Goal: Task Accomplishment & Management: Manage account settings

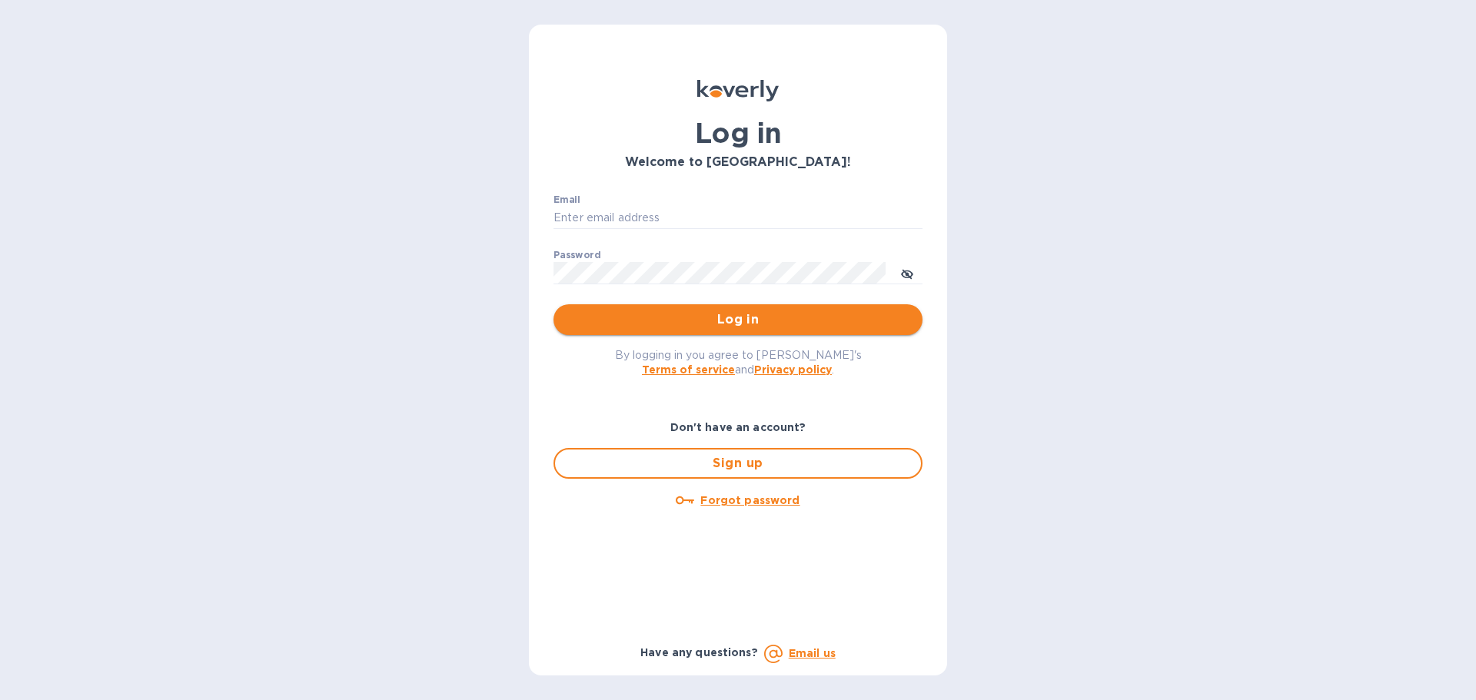
type input "[PERSON_NAME][EMAIL_ADDRESS][DOMAIN_NAME]"
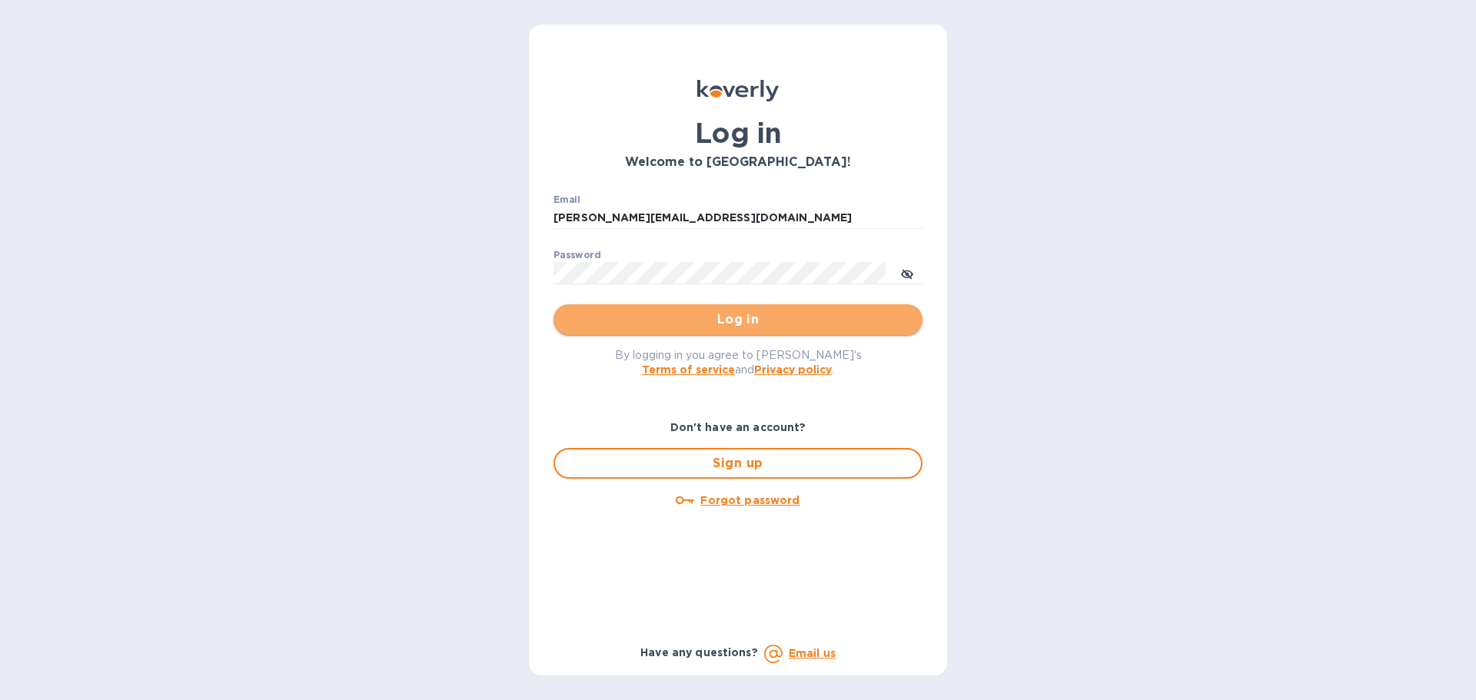
click at [727, 323] on span "Log in" at bounding box center [738, 320] width 344 height 18
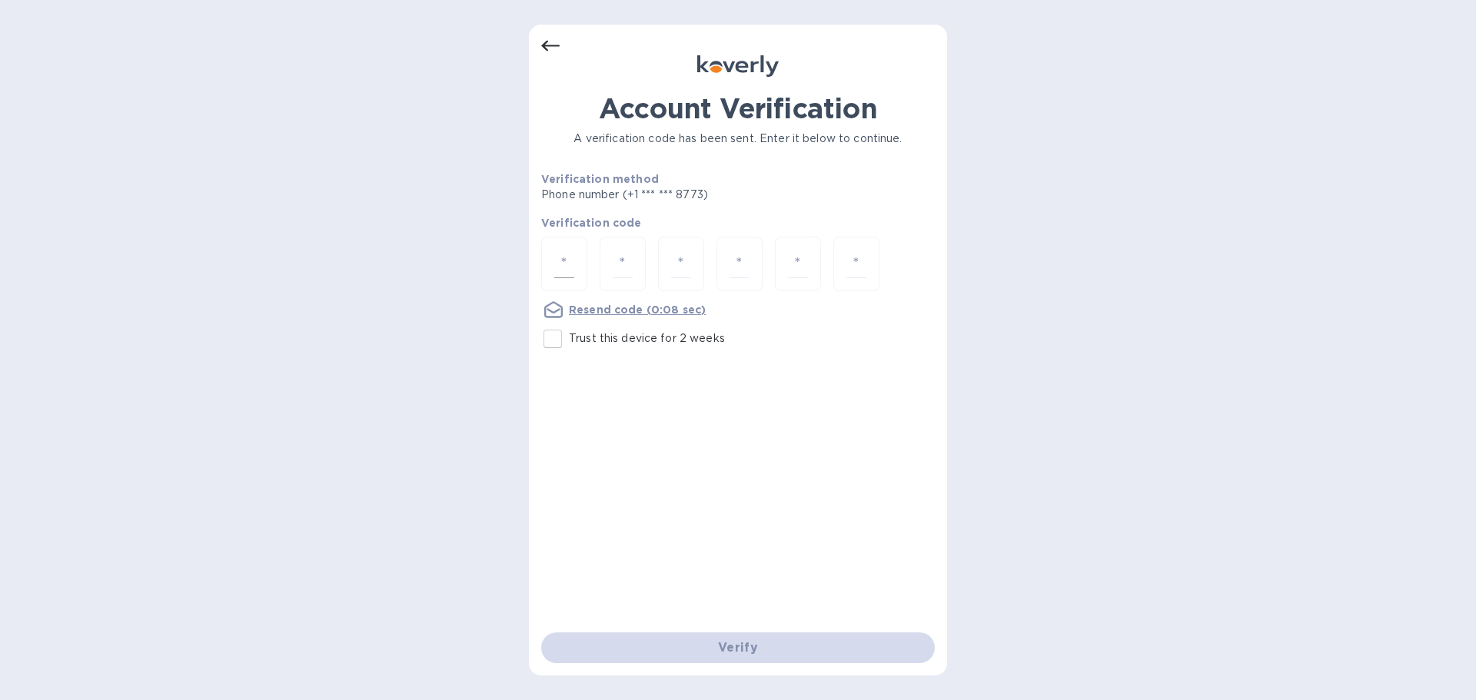
click at [567, 261] on input "number" at bounding box center [564, 264] width 20 height 28
type input "1"
type input "9"
type input "3"
type input "8"
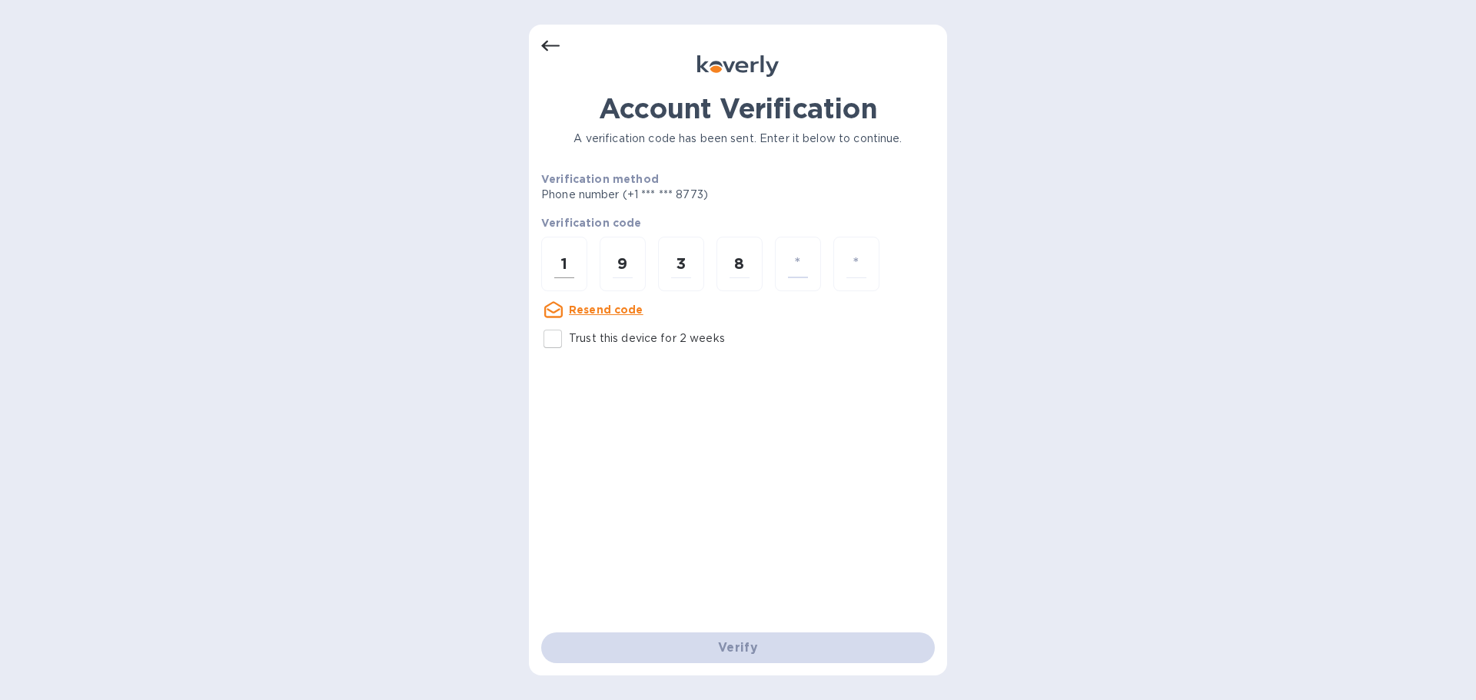
type input "7"
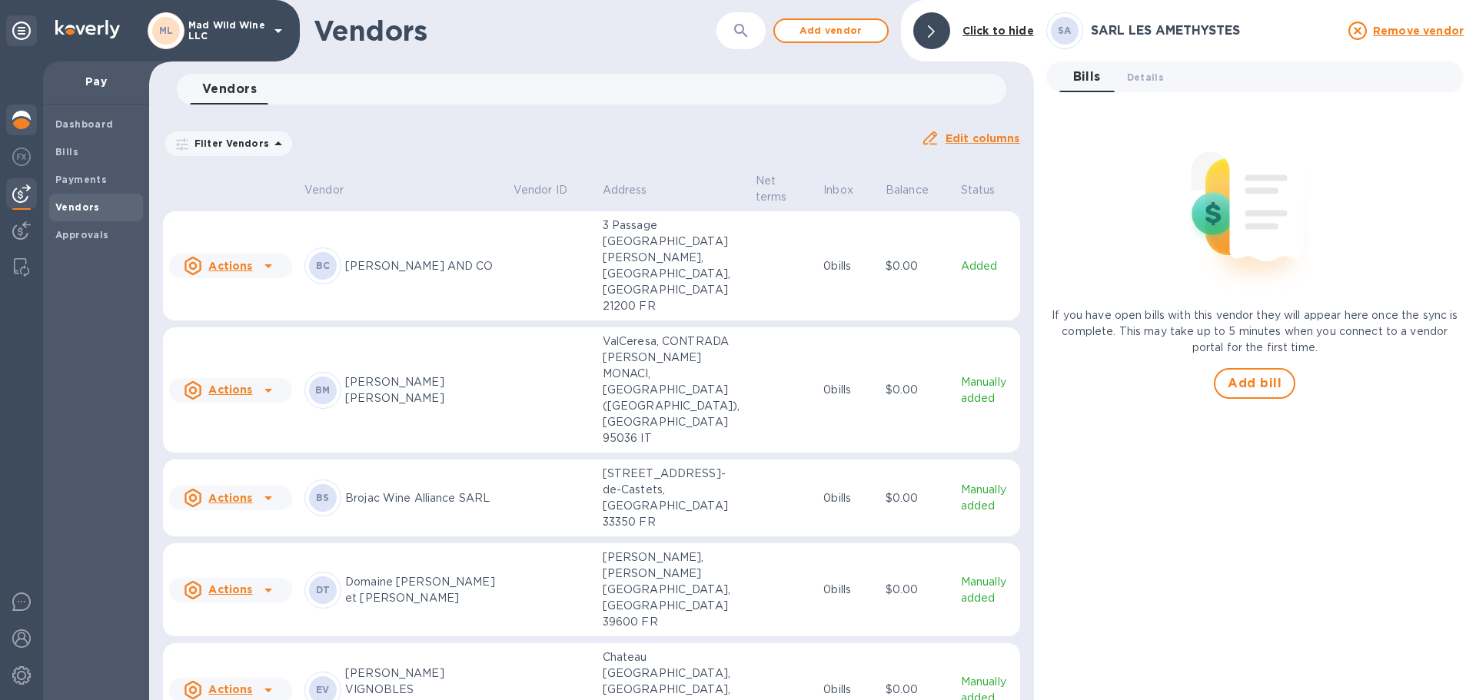
click at [35, 116] on div at bounding box center [21, 122] width 31 height 34
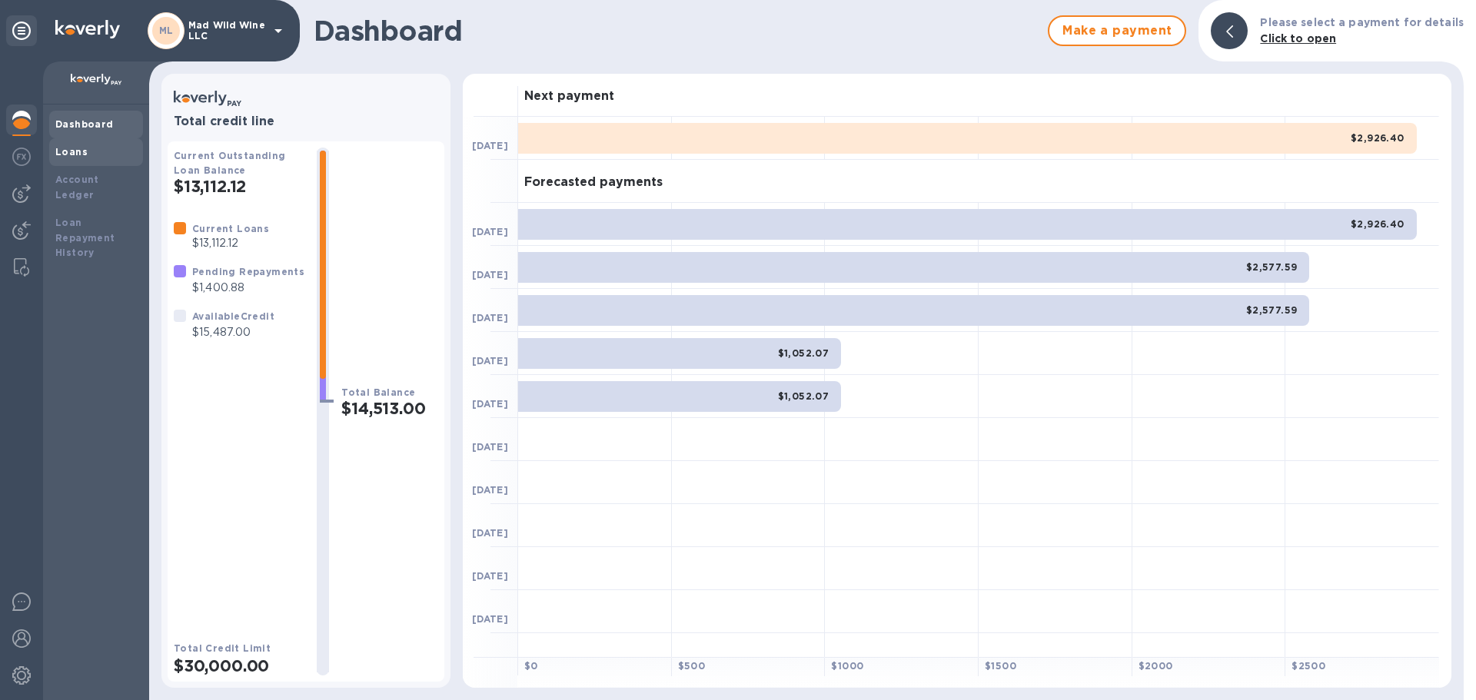
click at [73, 157] on b "Loans" at bounding box center [71, 152] width 32 height 12
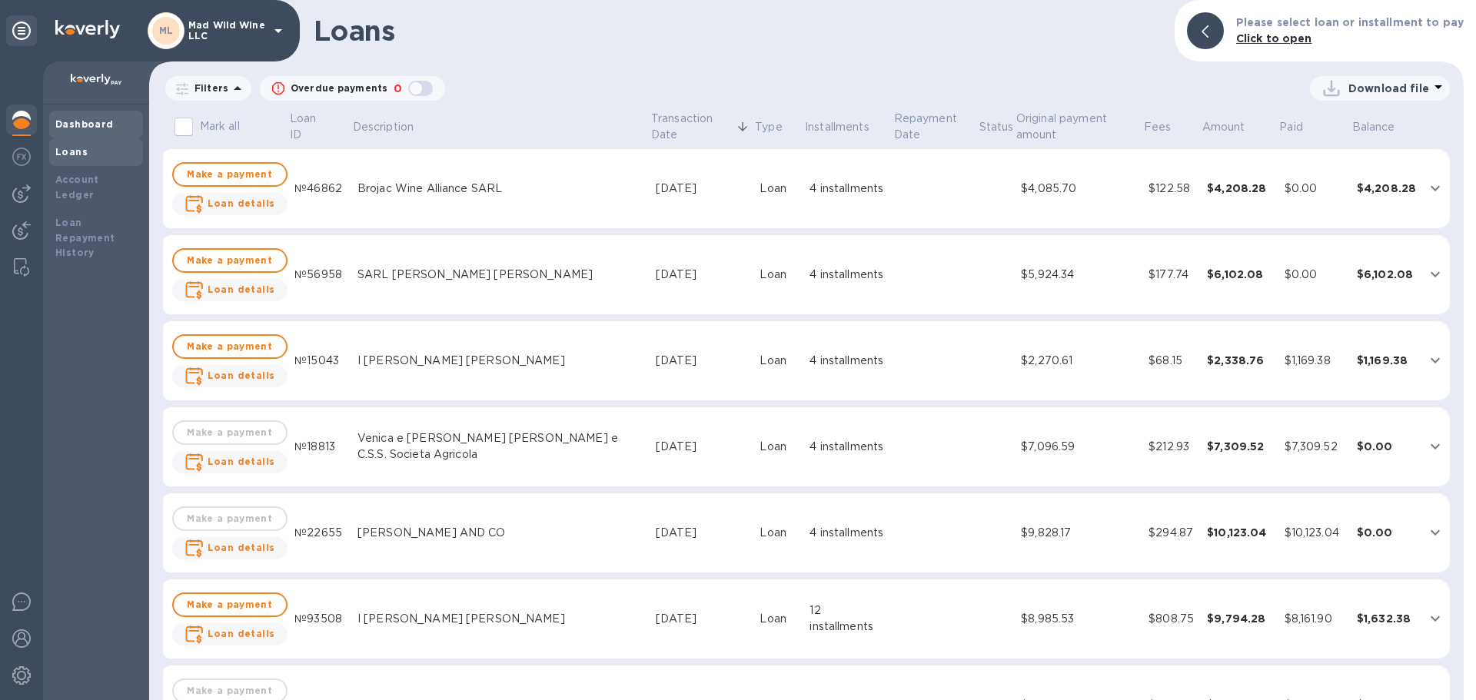
click at [58, 125] on b "Dashboard" at bounding box center [84, 124] width 58 height 12
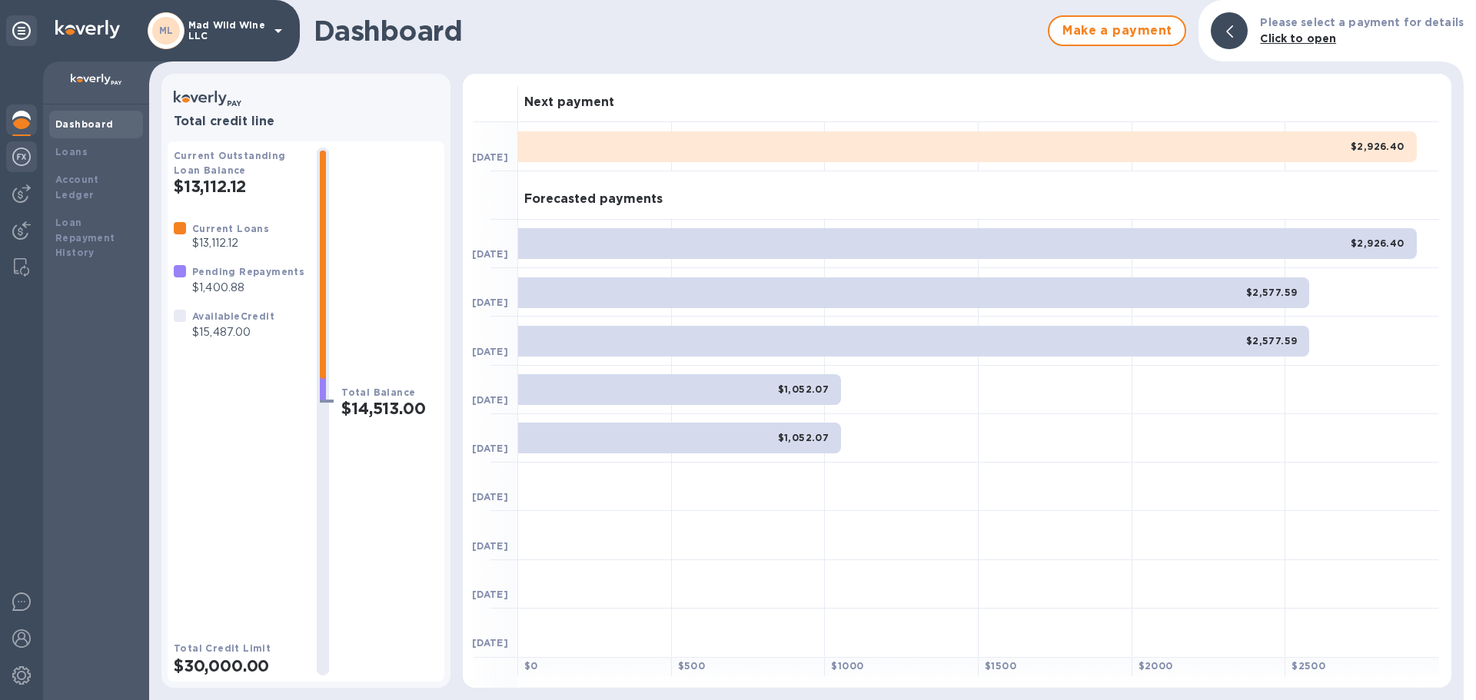
click at [17, 153] on img at bounding box center [21, 157] width 18 height 18
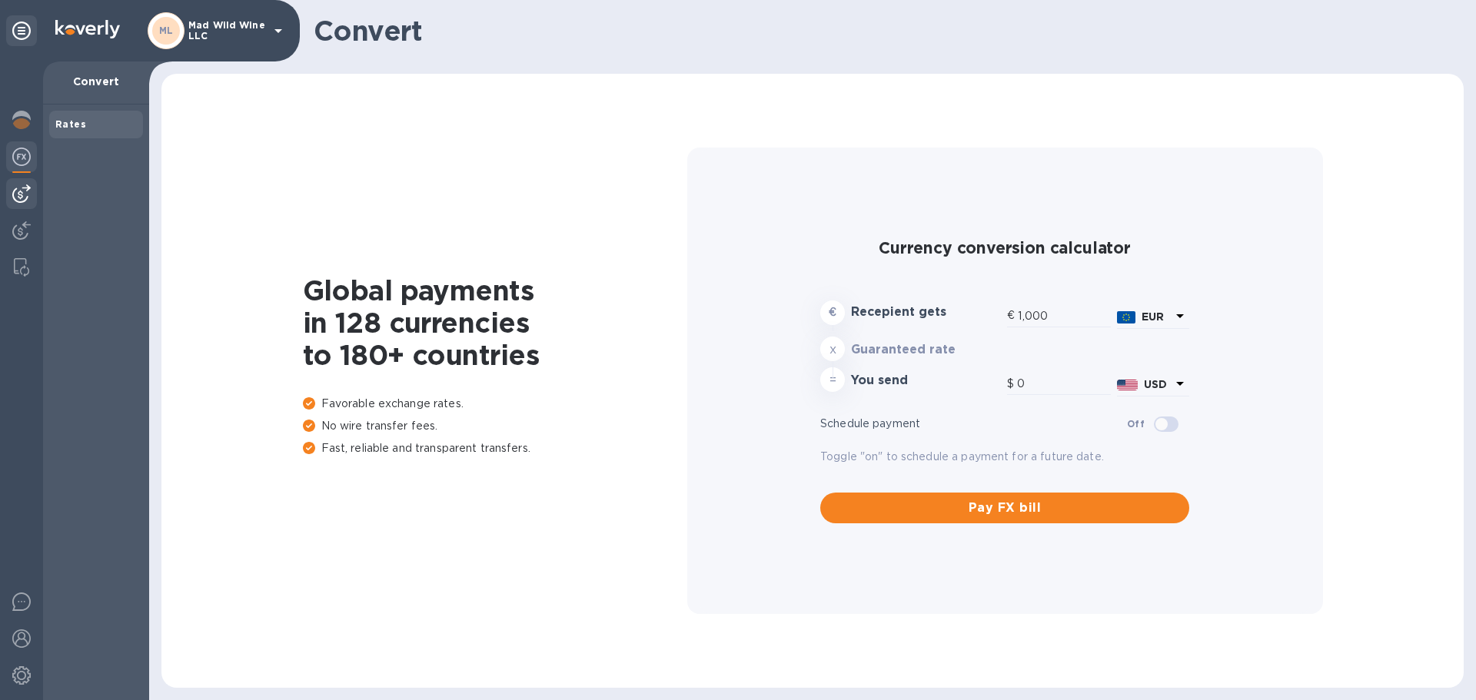
type input "1,190.42"
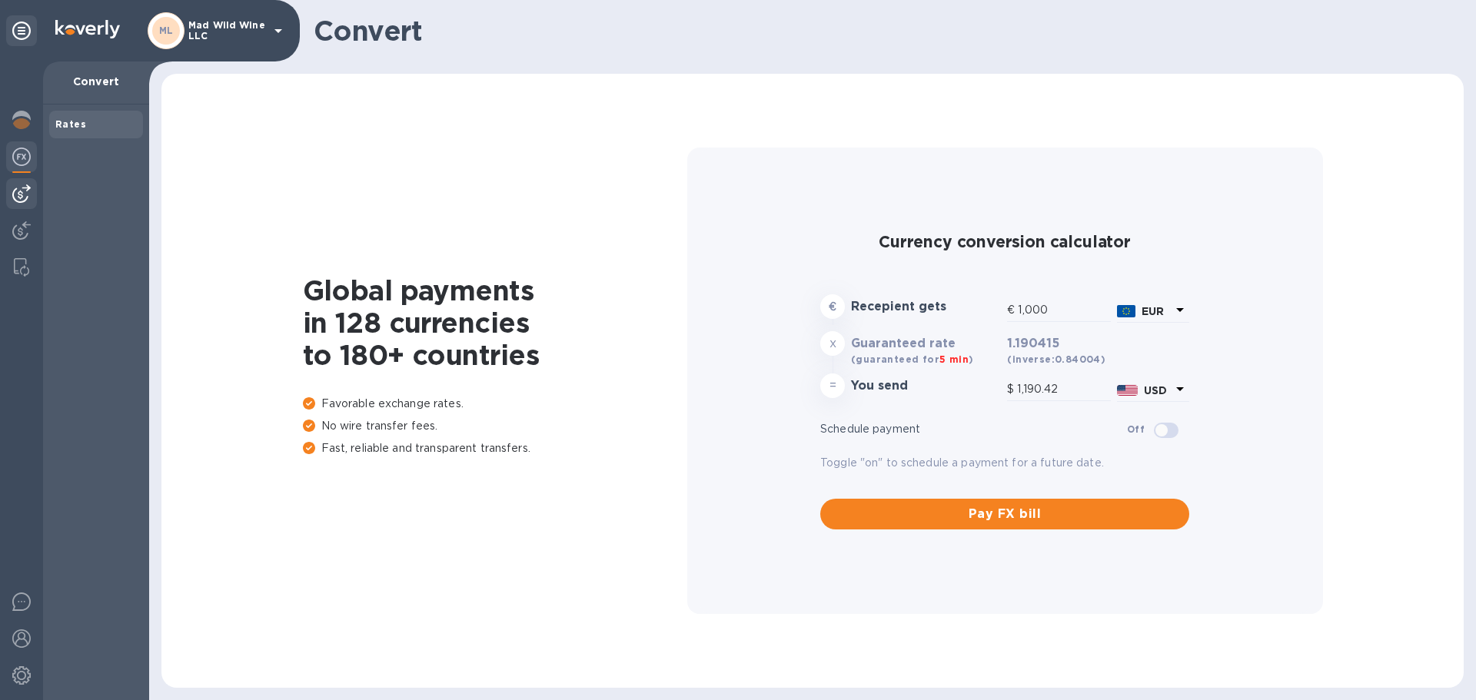
click at [22, 191] on img at bounding box center [21, 193] width 18 height 18
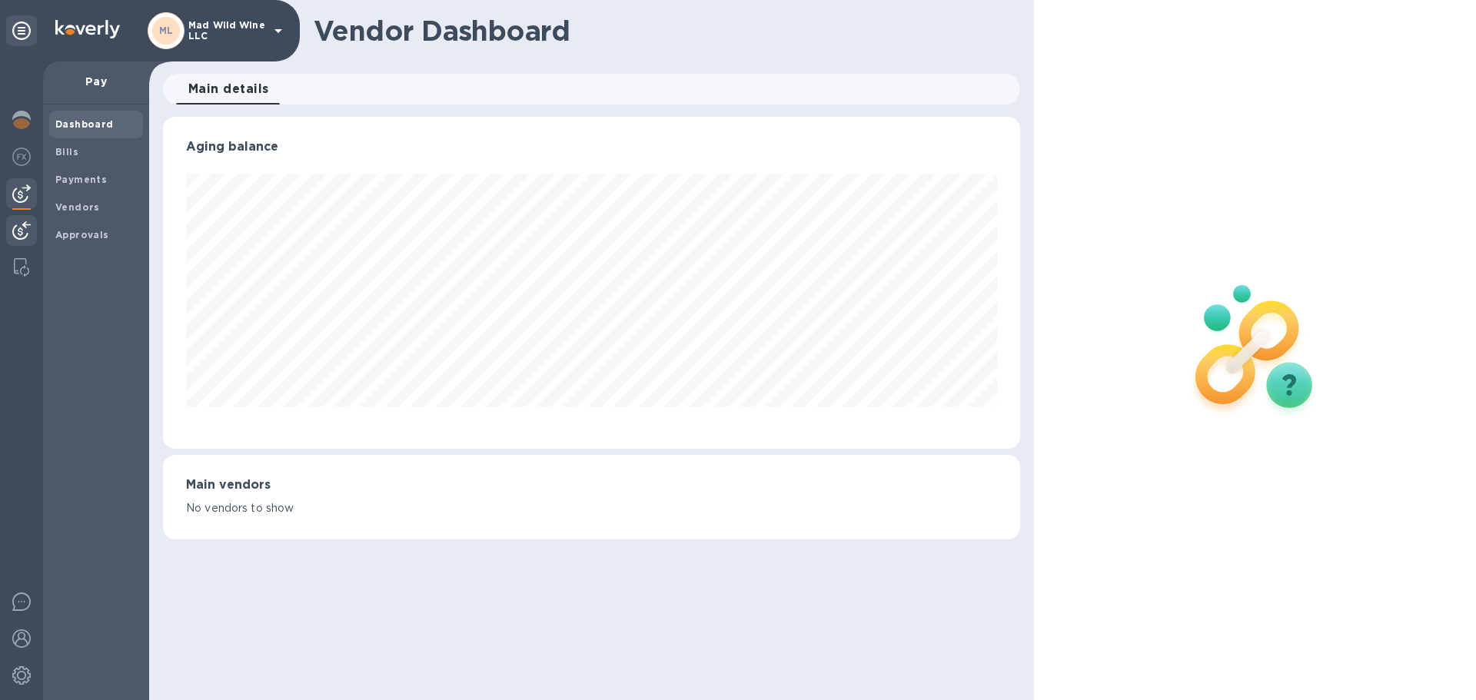
scroll to position [332, 856]
click at [25, 244] on div at bounding box center [21, 232] width 31 height 34
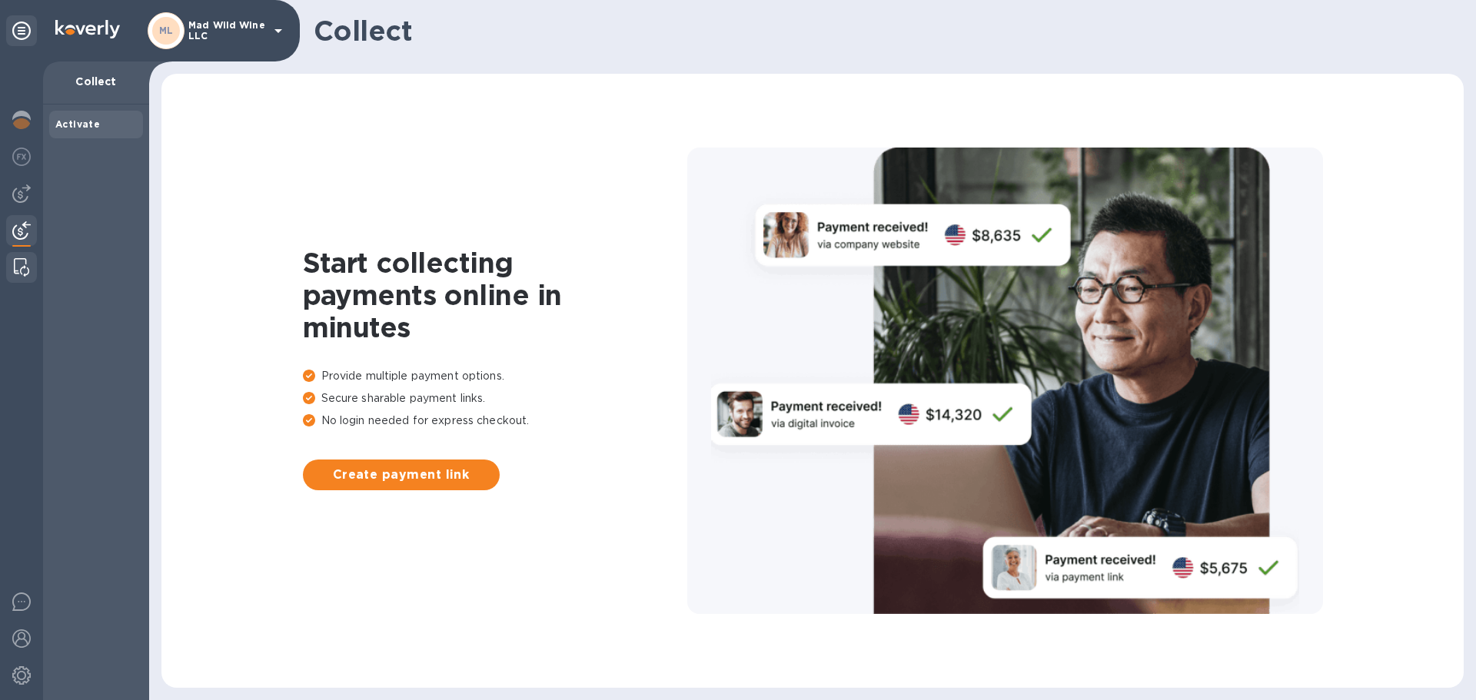
click at [18, 267] on img at bounding box center [21, 267] width 15 height 18
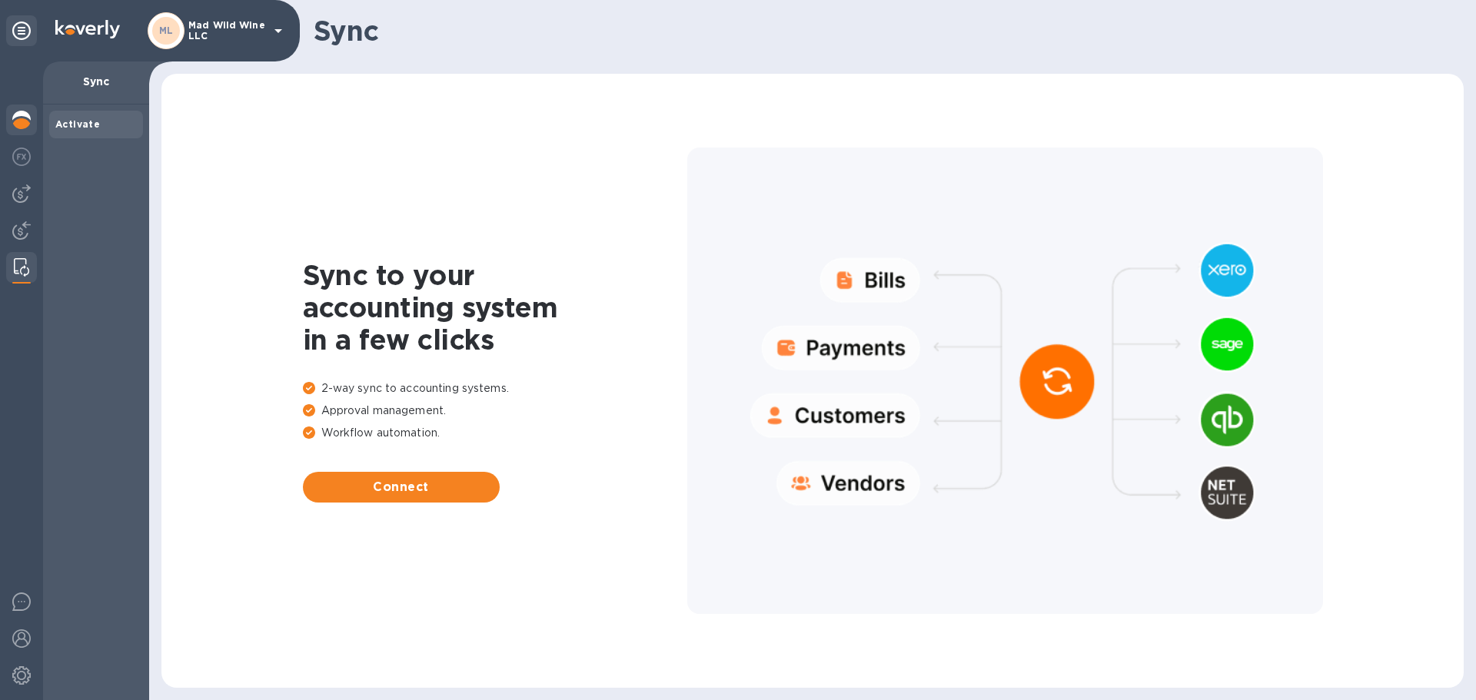
click at [24, 118] on img at bounding box center [21, 120] width 18 height 18
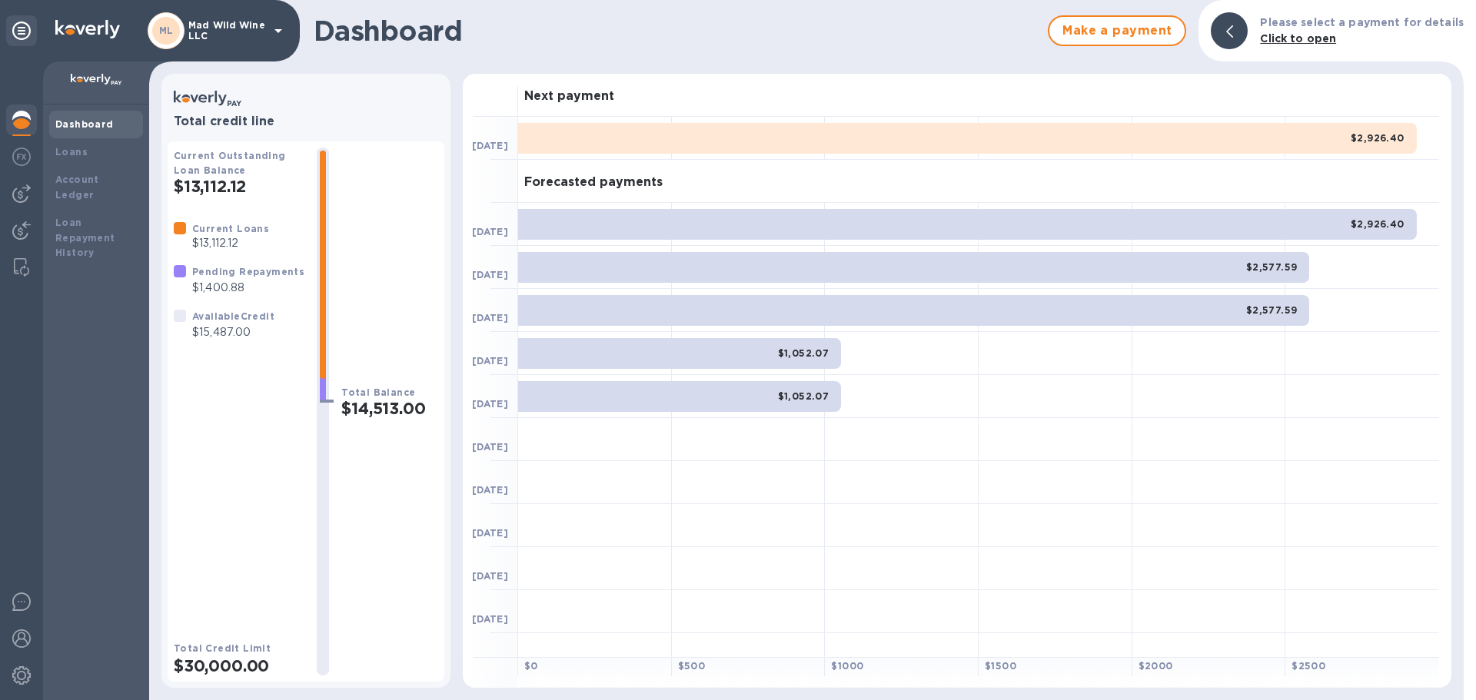
click at [78, 121] on b "Dashboard" at bounding box center [84, 124] width 58 height 12
click at [65, 153] on b "Loans" at bounding box center [71, 152] width 32 height 12
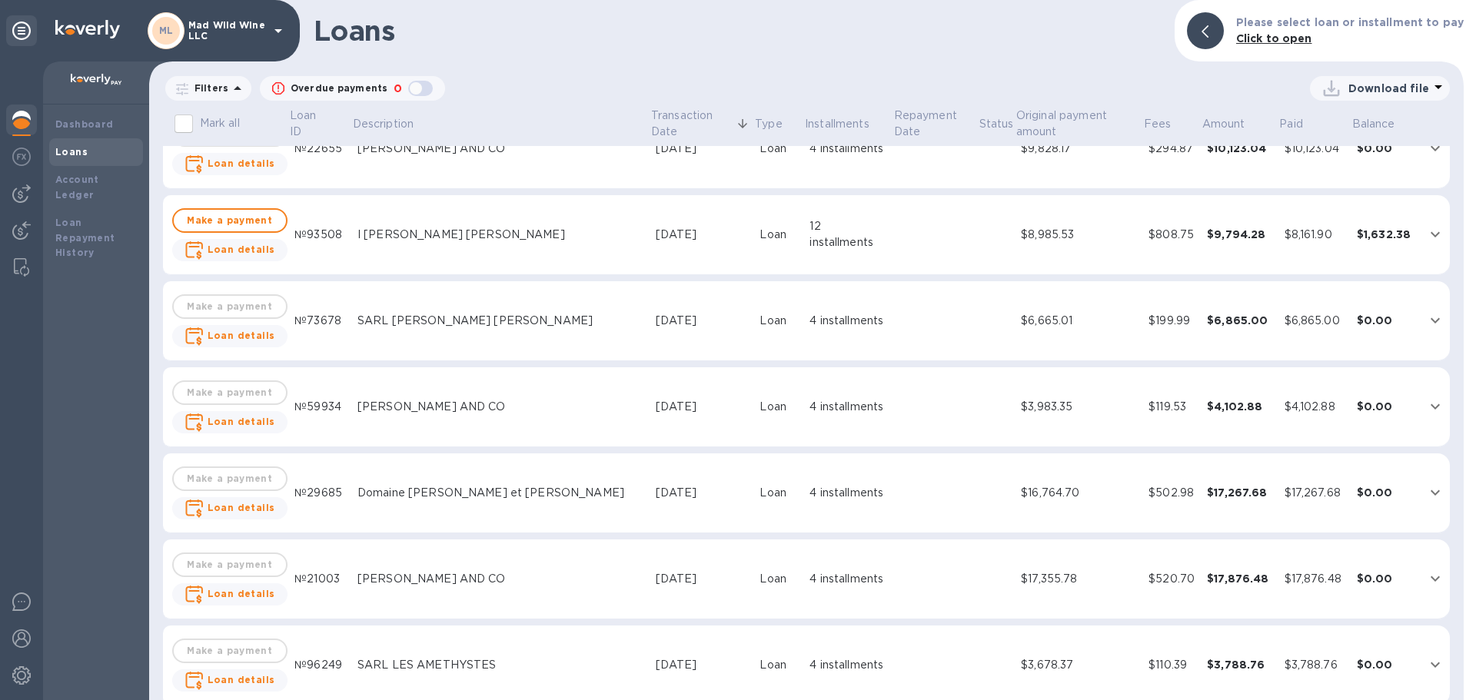
scroll to position [77, 0]
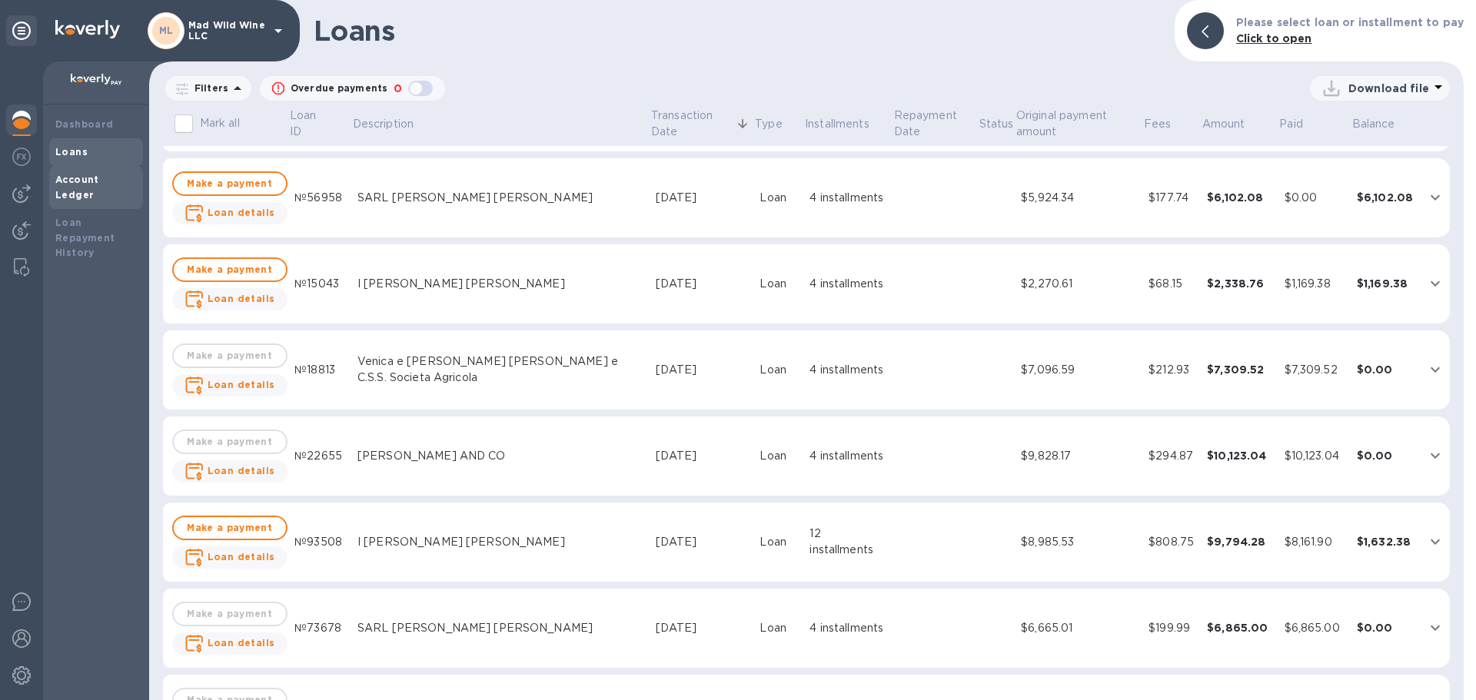
click at [78, 172] on div "Account Ledger" at bounding box center [95, 187] width 81 height 31
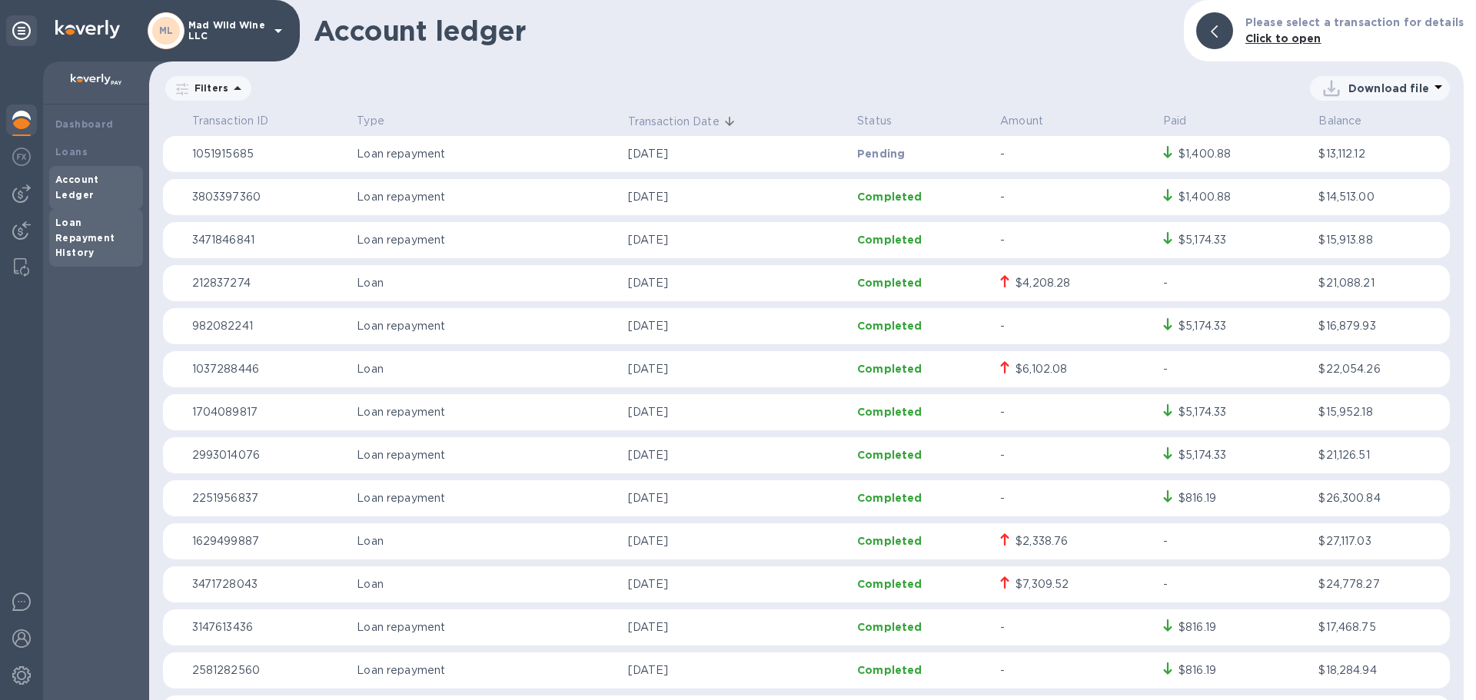
click at [93, 223] on b "Loan Repayment History" at bounding box center [85, 238] width 60 height 42
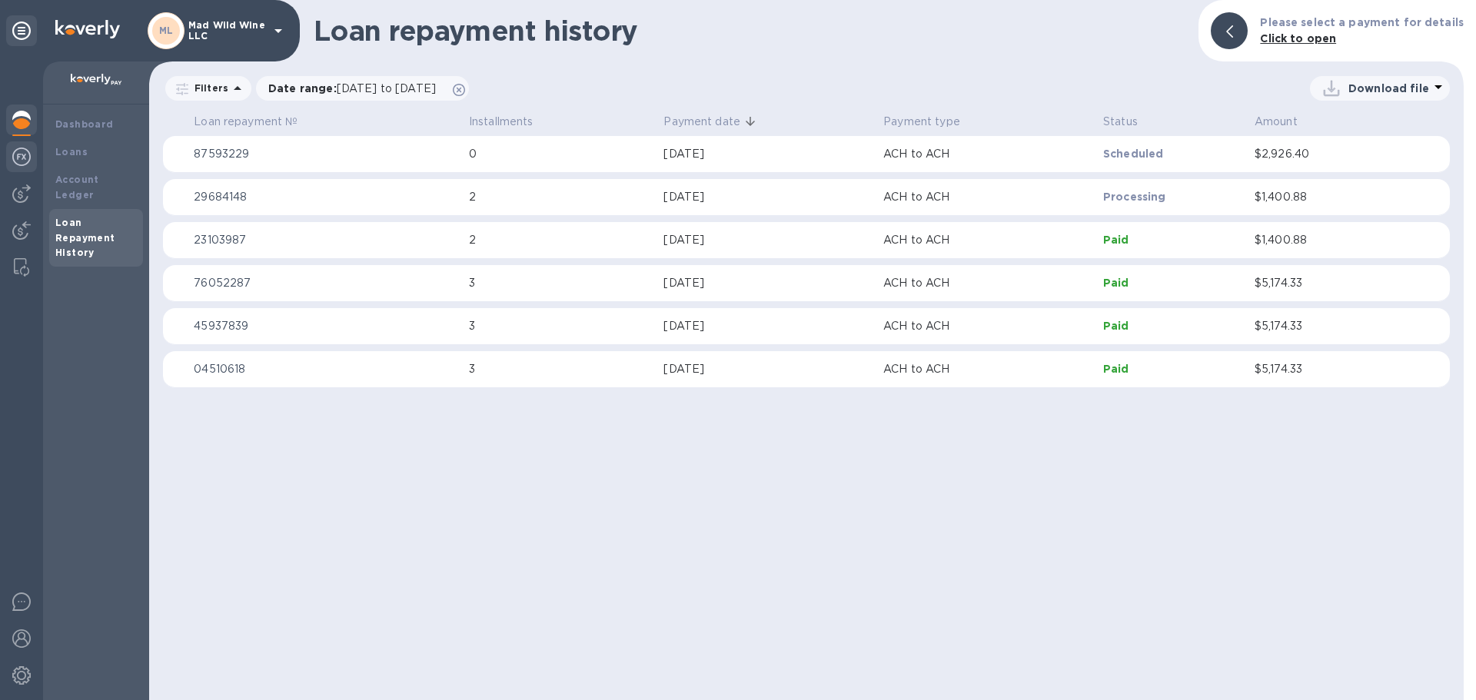
click at [26, 153] on img at bounding box center [21, 157] width 18 height 18
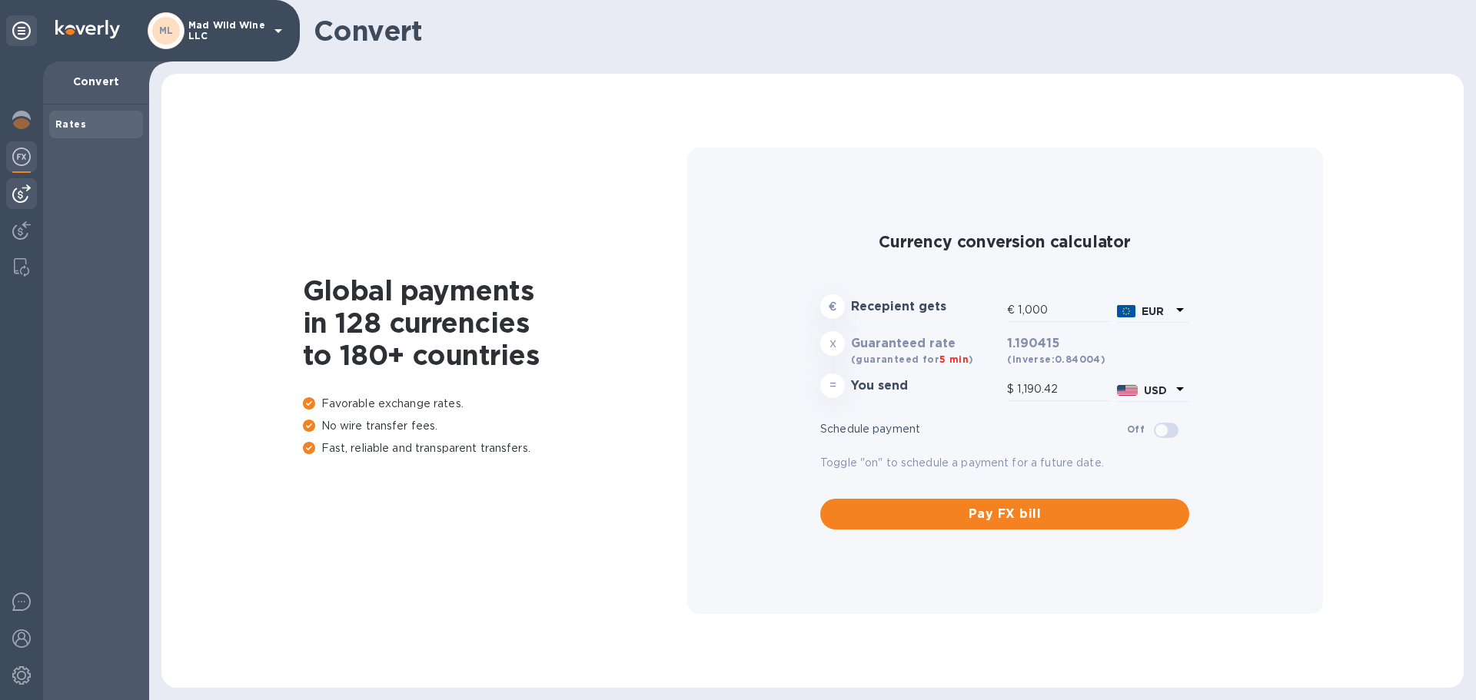
click at [16, 180] on div at bounding box center [21, 193] width 31 height 31
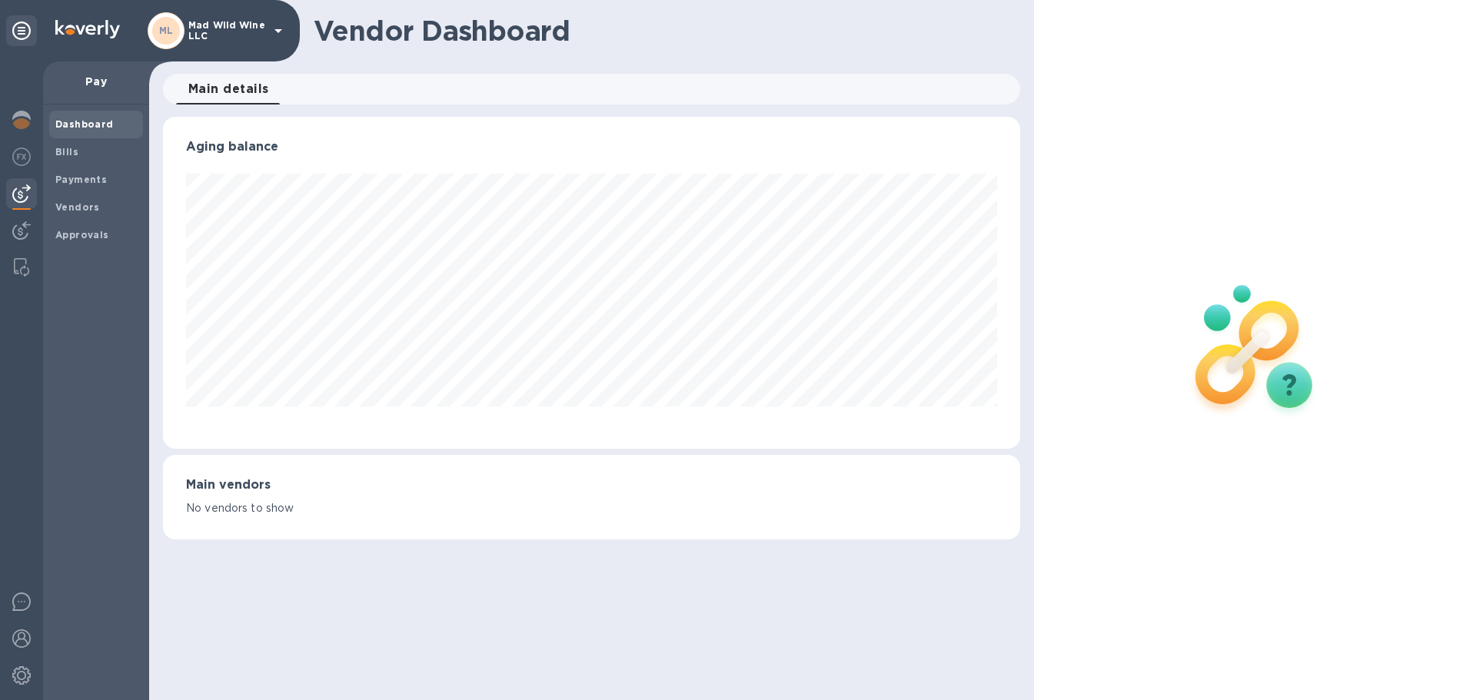
scroll to position [332, 856]
click at [31, 236] on div at bounding box center [21, 232] width 31 height 34
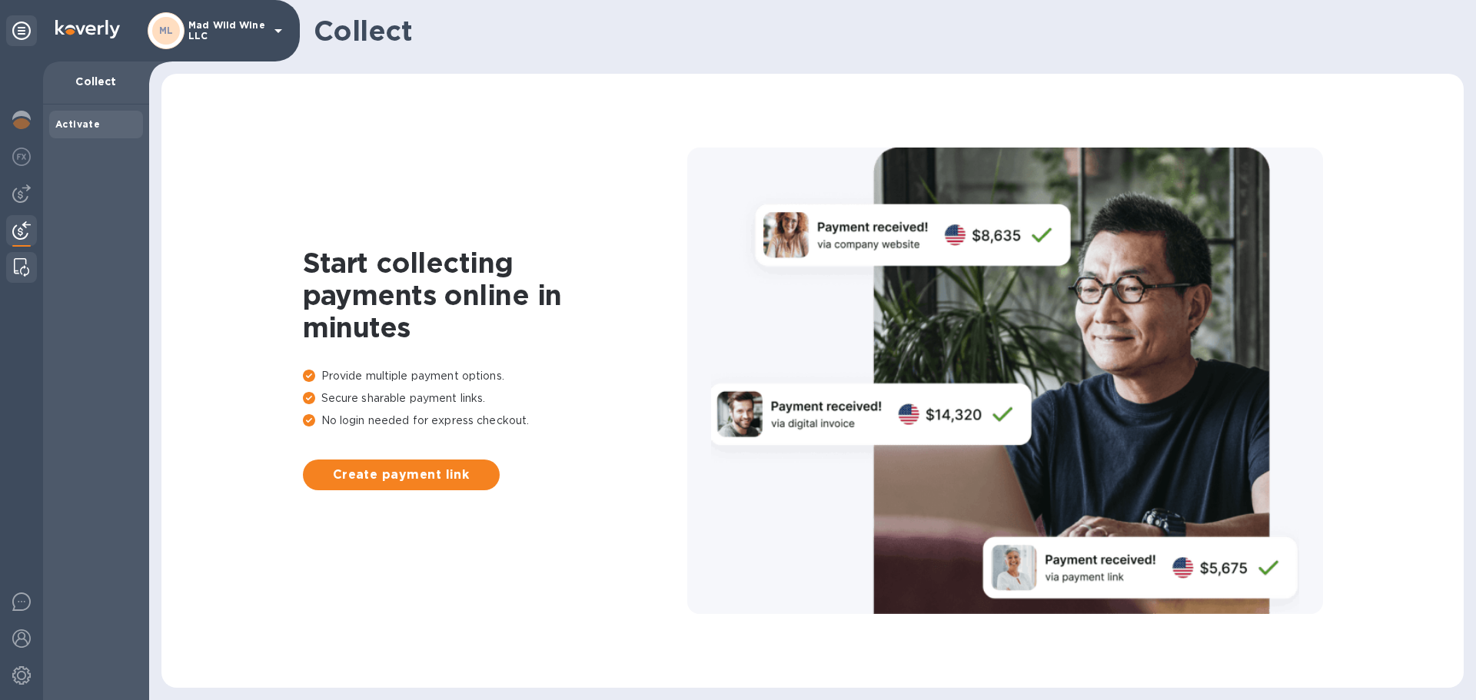
click at [22, 271] on img at bounding box center [21, 267] width 15 height 18
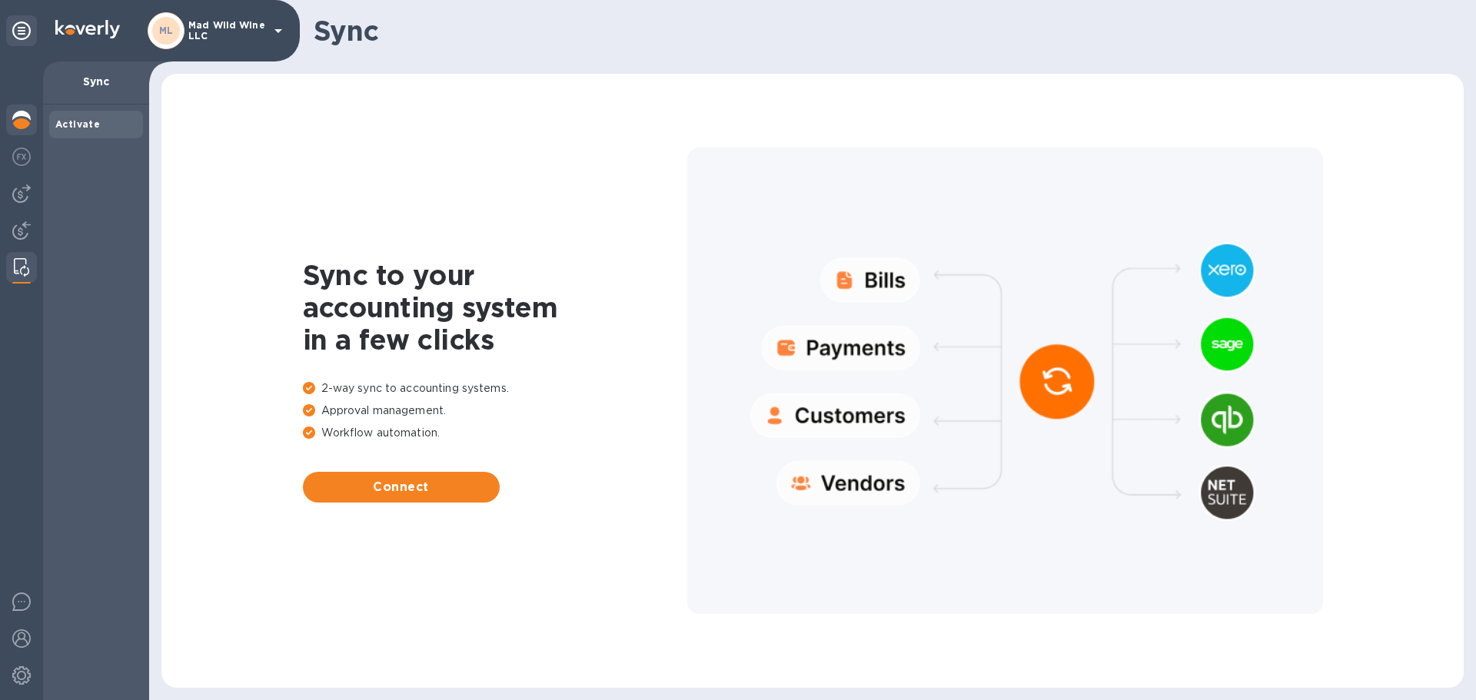
click at [26, 125] on img at bounding box center [21, 120] width 18 height 18
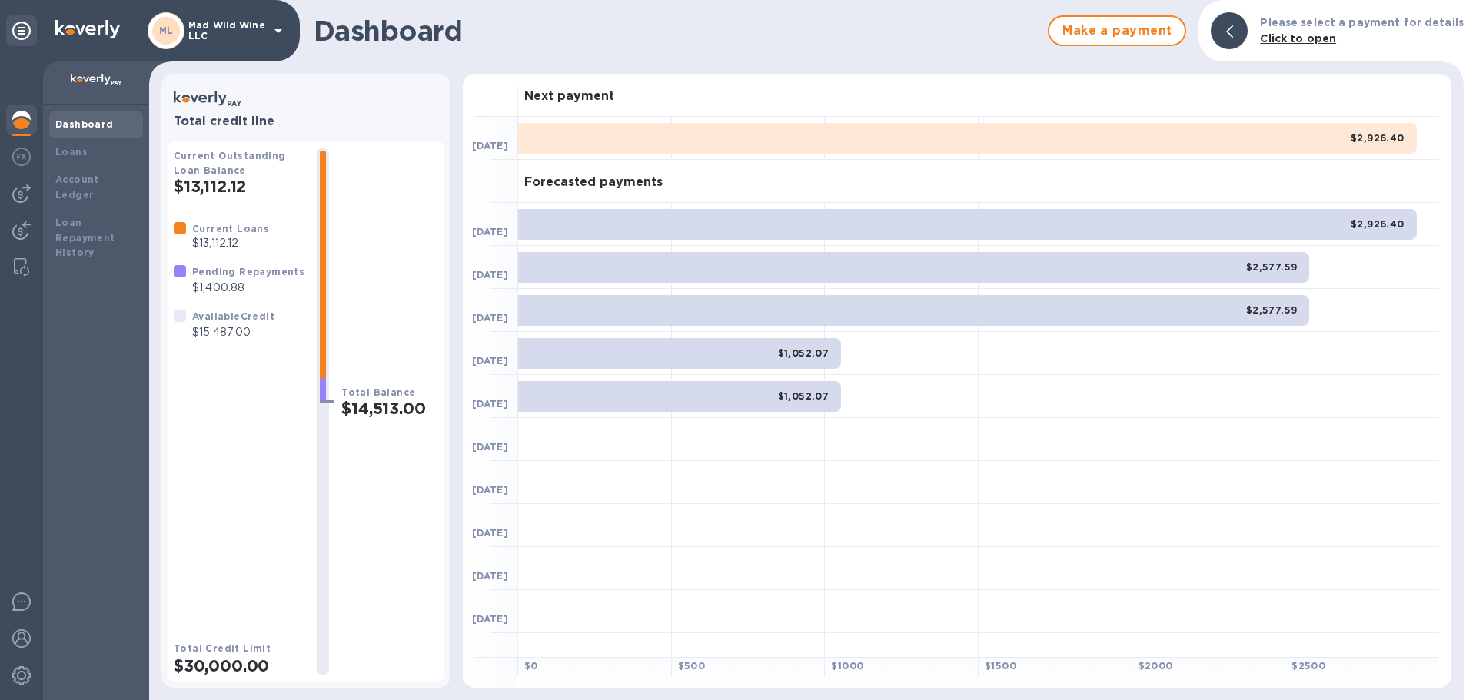
click at [14, 29] on icon at bounding box center [21, 31] width 18 height 18
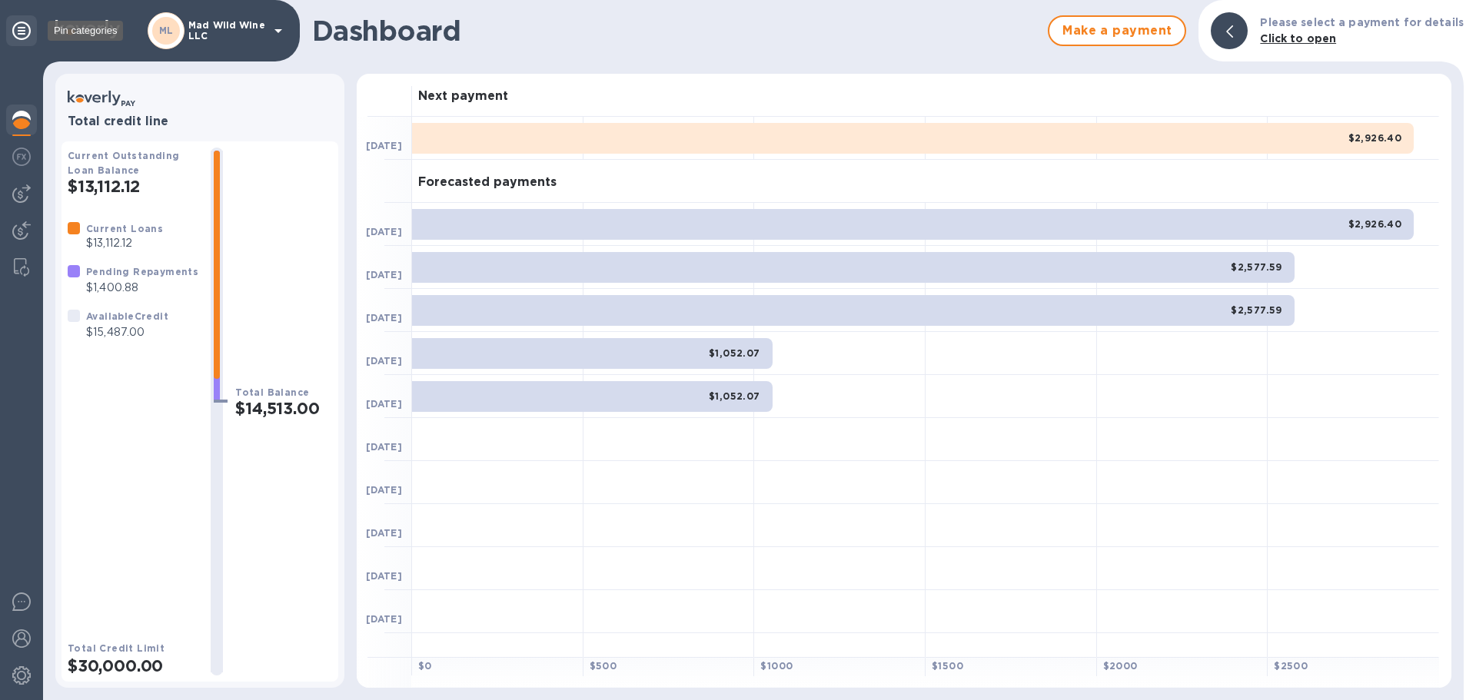
click at [14, 29] on icon at bounding box center [21, 31] width 18 height 18
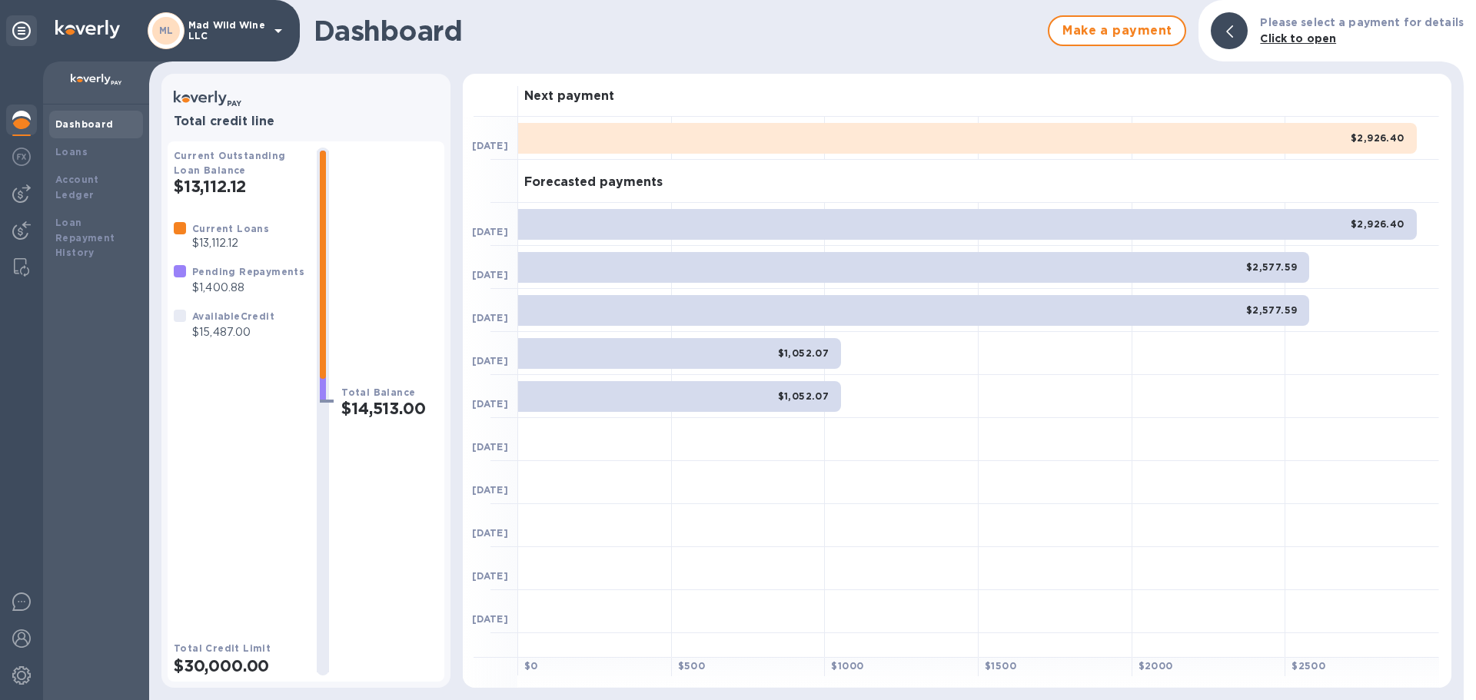
click at [269, 28] on icon at bounding box center [278, 31] width 18 height 18
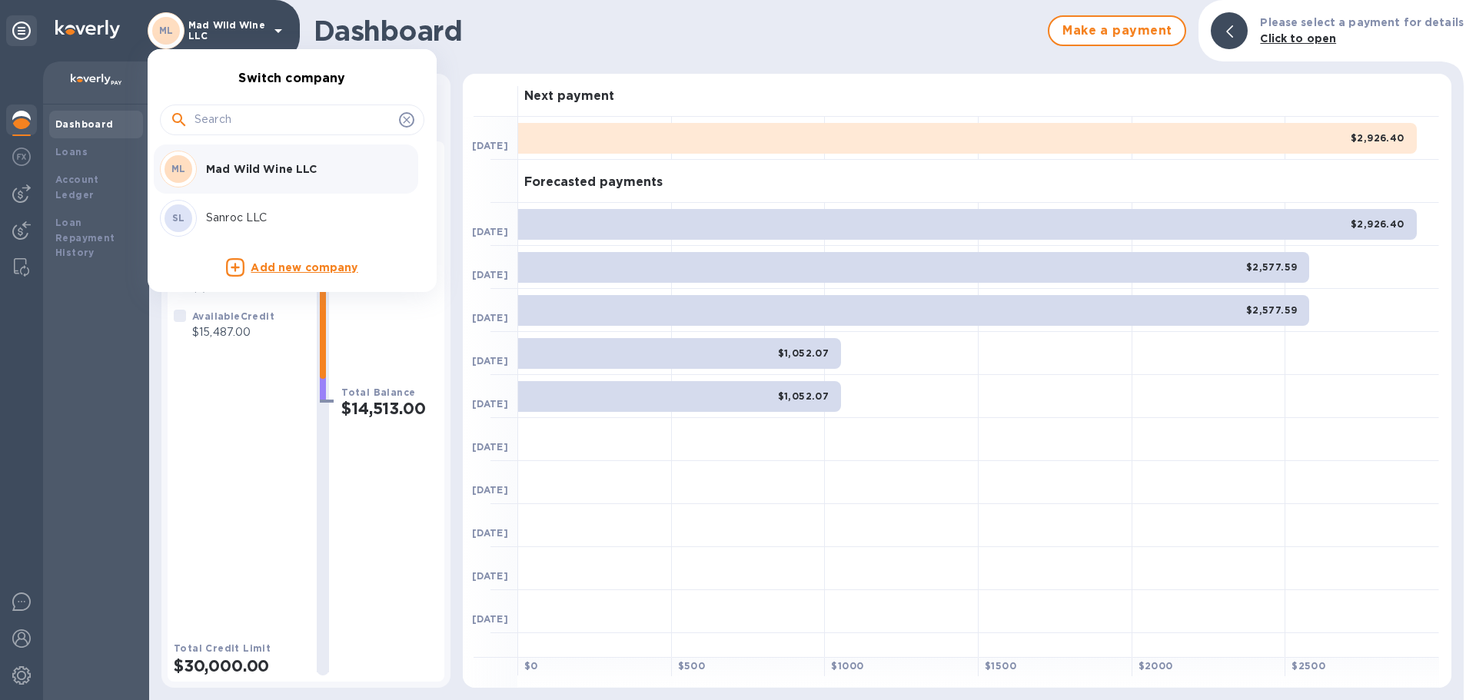
click at [230, 15] on div at bounding box center [738, 350] width 1476 height 700
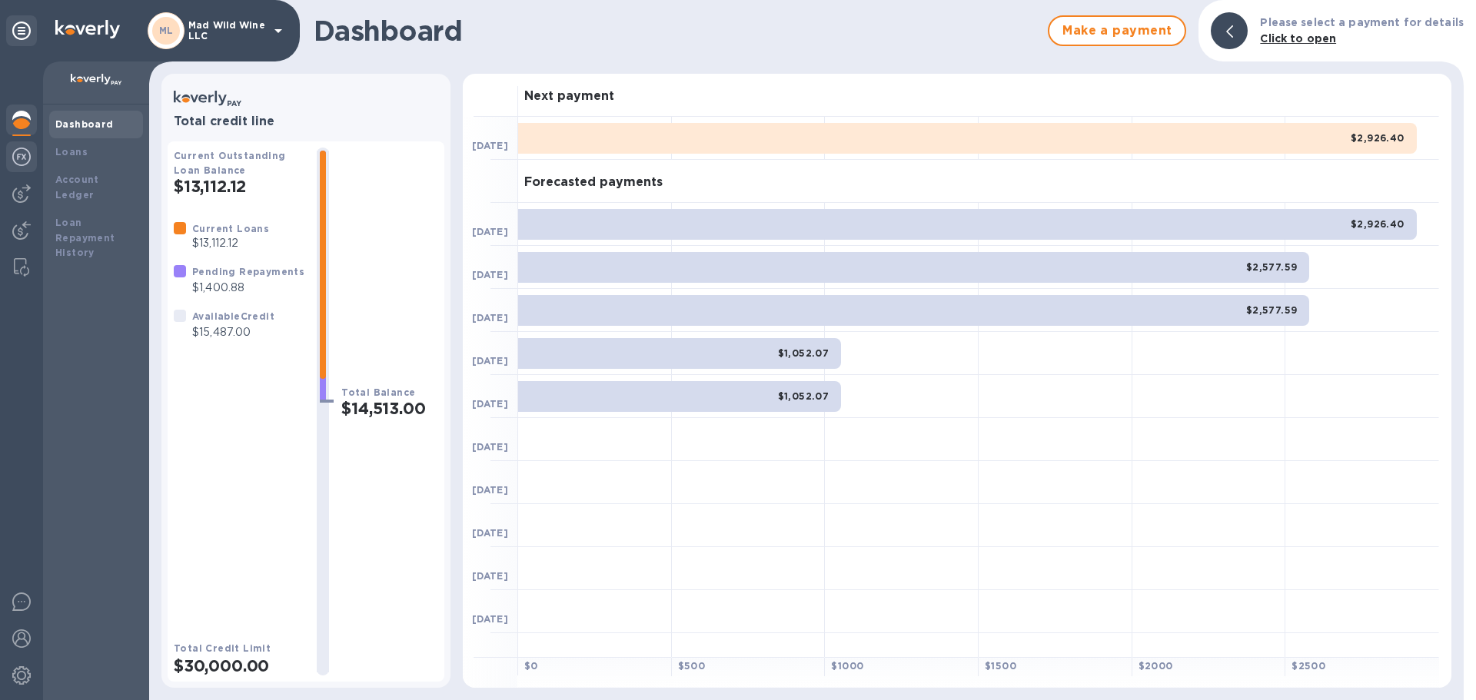
click at [15, 148] on img at bounding box center [21, 157] width 18 height 18
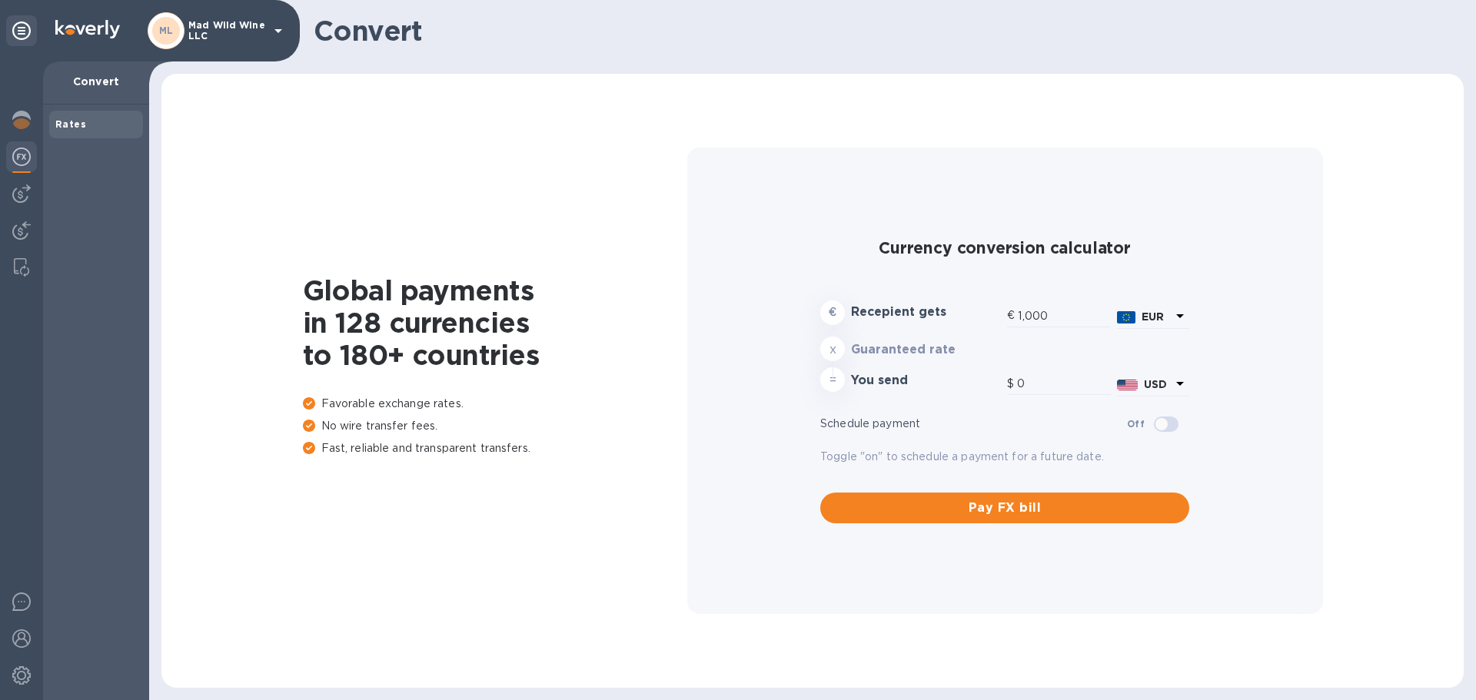
type input "1,190.42"
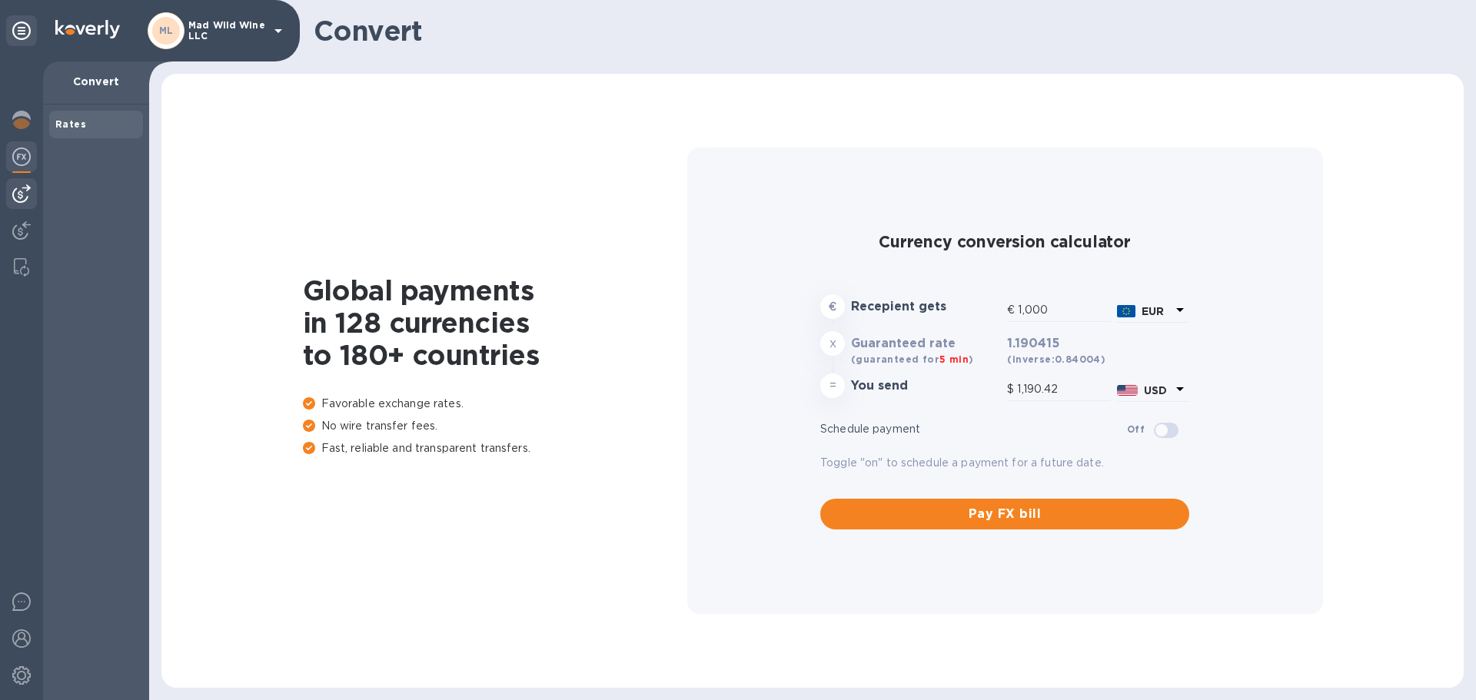
click at [18, 190] on img at bounding box center [21, 193] width 18 height 18
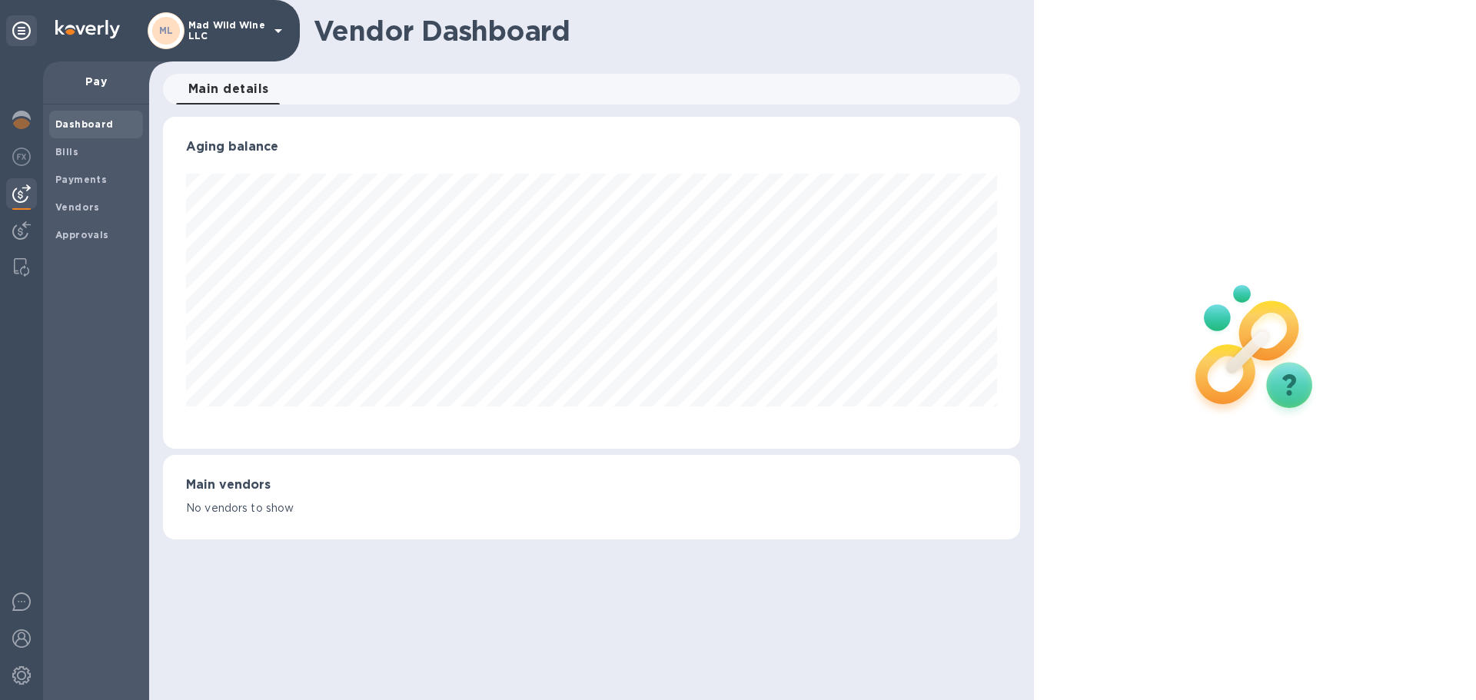
scroll to position [332, 856]
click at [18, 239] on img at bounding box center [21, 230] width 18 height 18
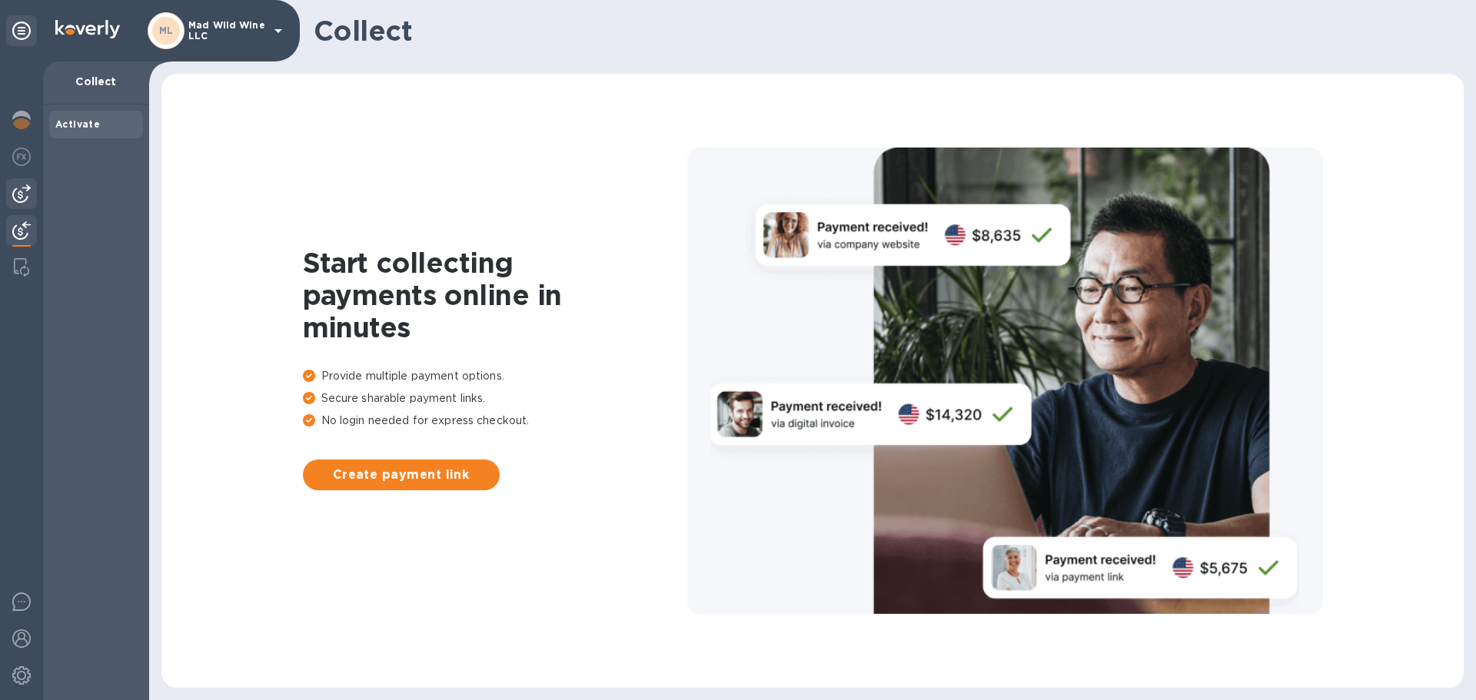
click at [18, 187] on img at bounding box center [21, 193] width 18 height 18
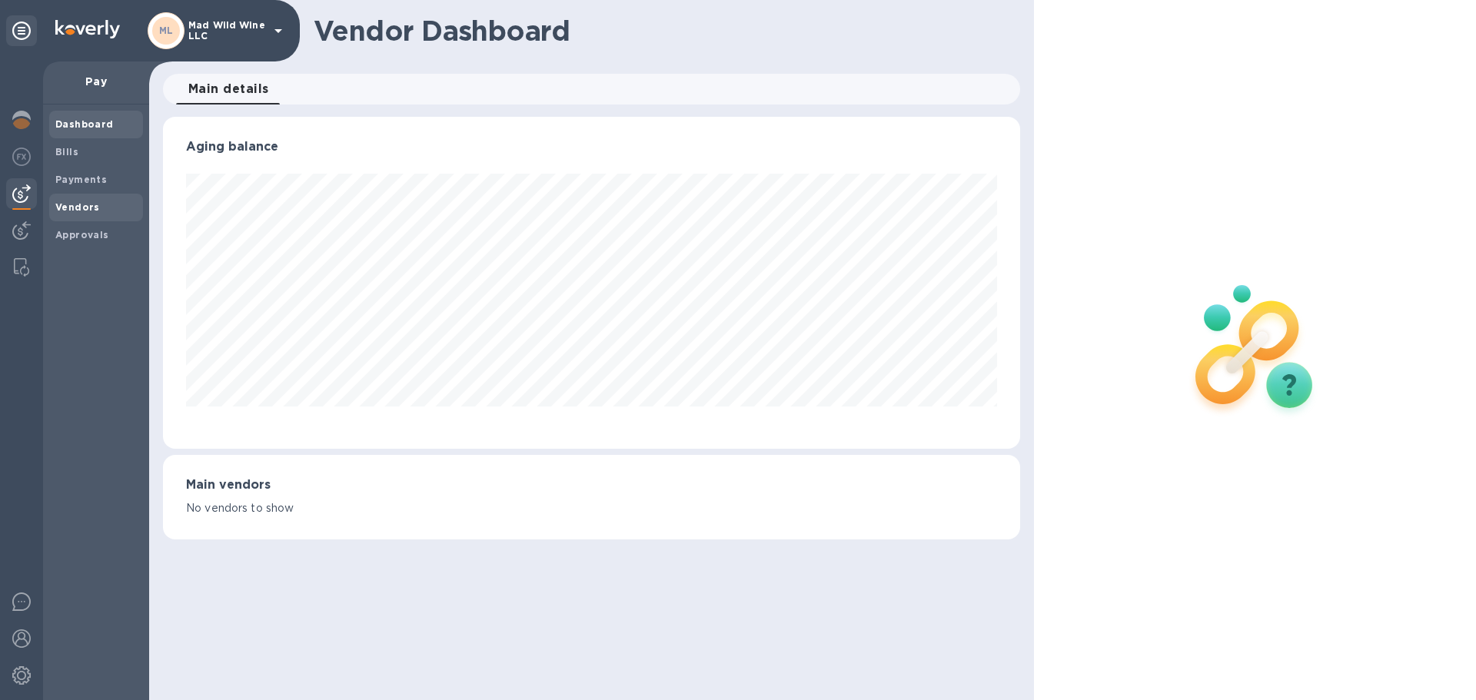
click at [85, 210] on b "Vendors" at bounding box center [77, 207] width 45 height 12
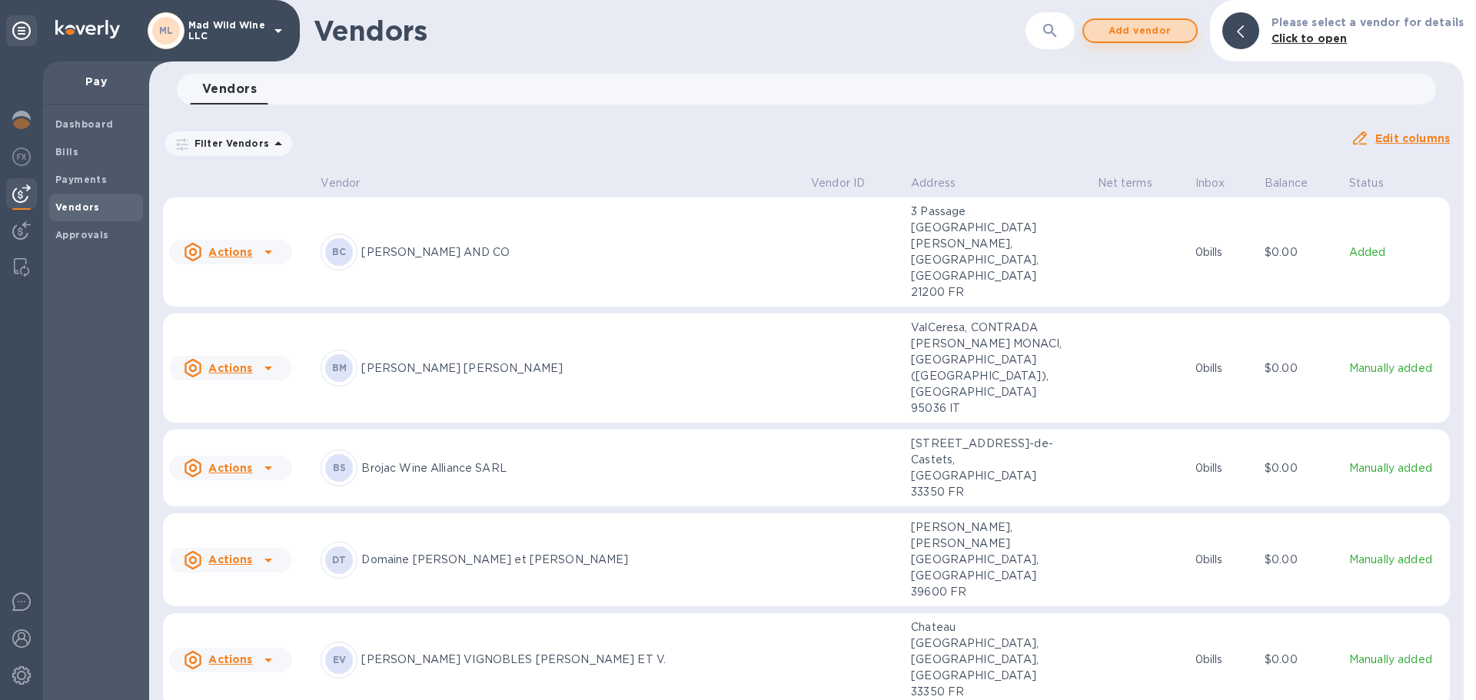
click at [1152, 35] on span "Add vendor" at bounding box center [1140, 31] width 88 height 18
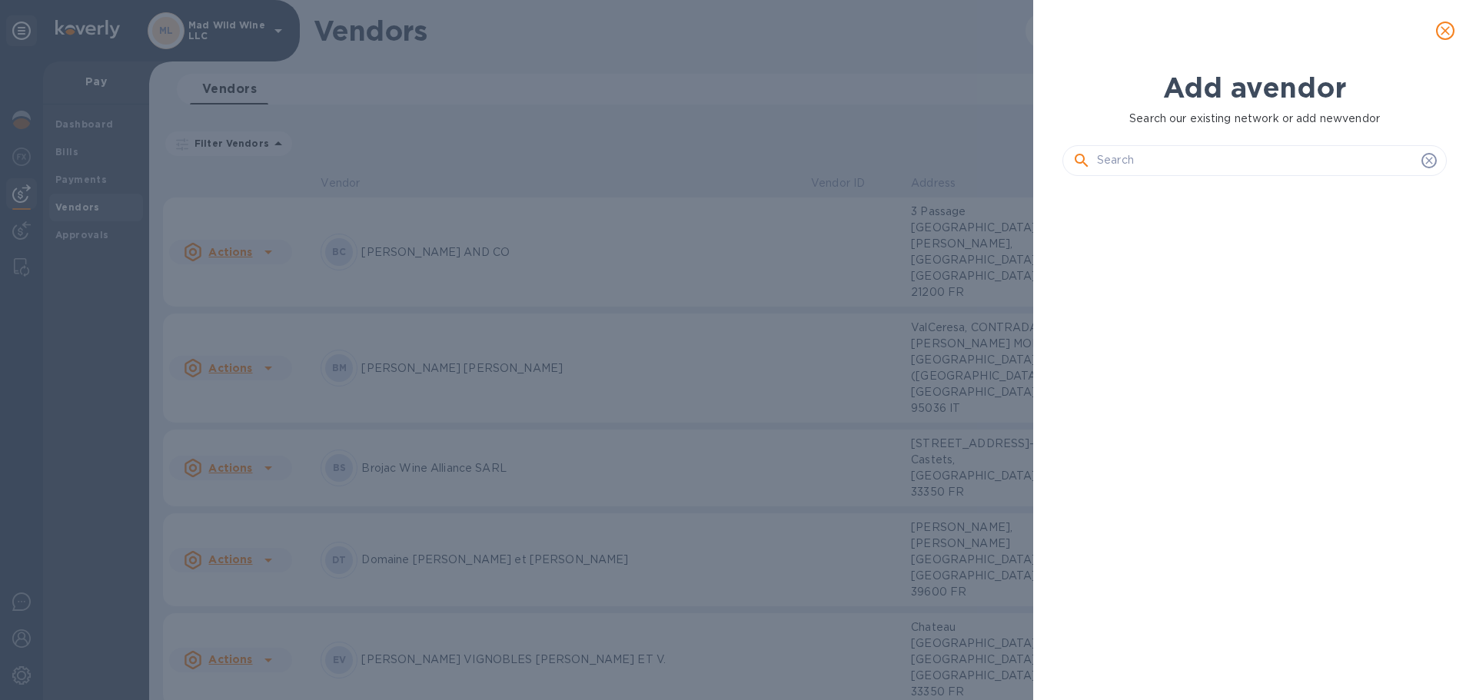
scroll to position [460, 390]
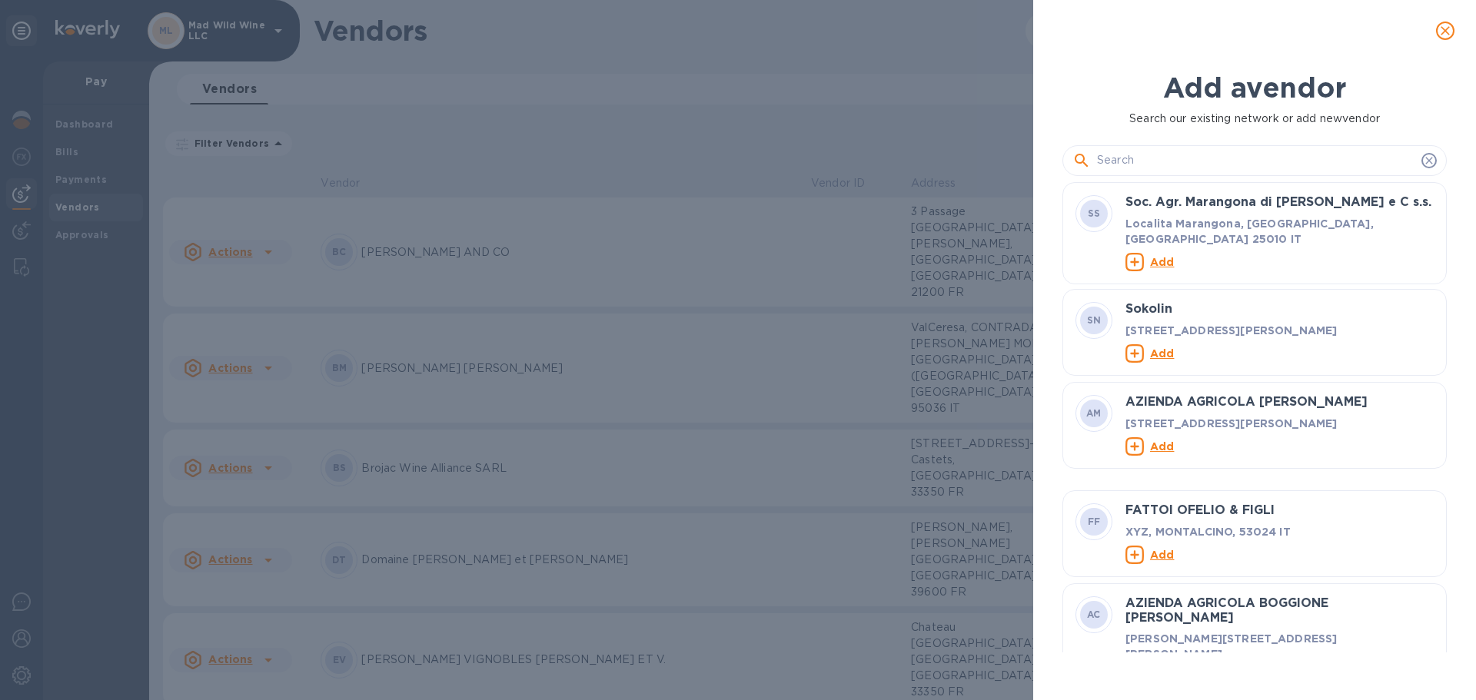
click at [1131, 169] on input "text" at bounding box center [1256, 160] width 318 height 23
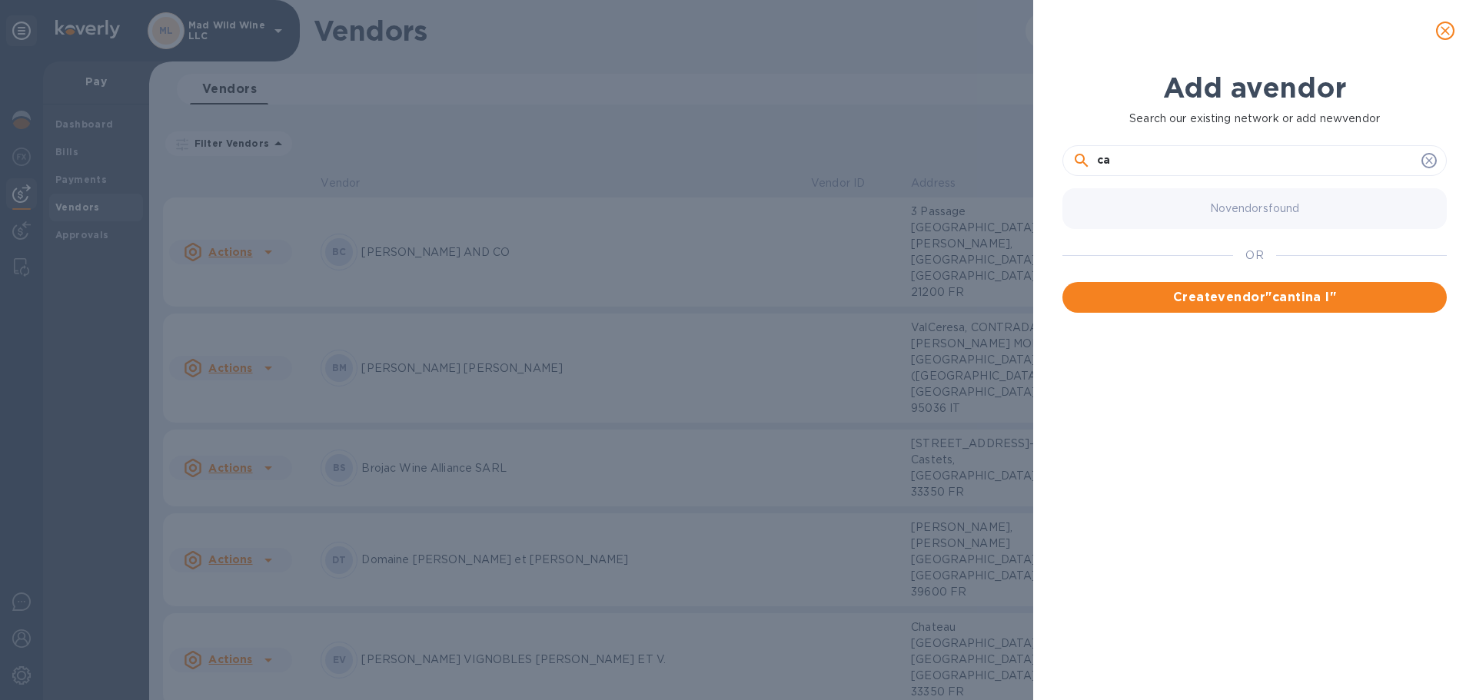
type input "c"
type input "Cantina Levorato SRL"
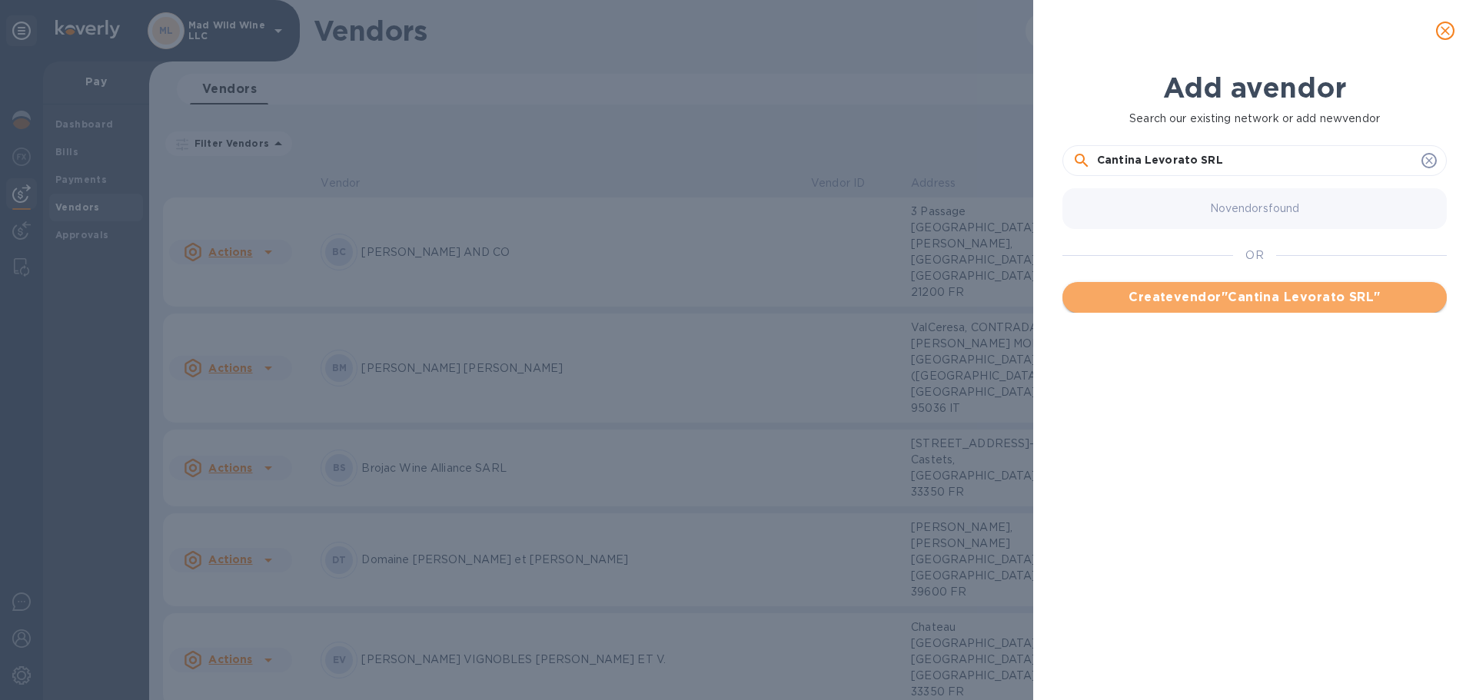
click at [1288, 300] on span "Create vendor " Cantina Levorato SRL "" at bounding box center [1255, 297] width 360 height 18
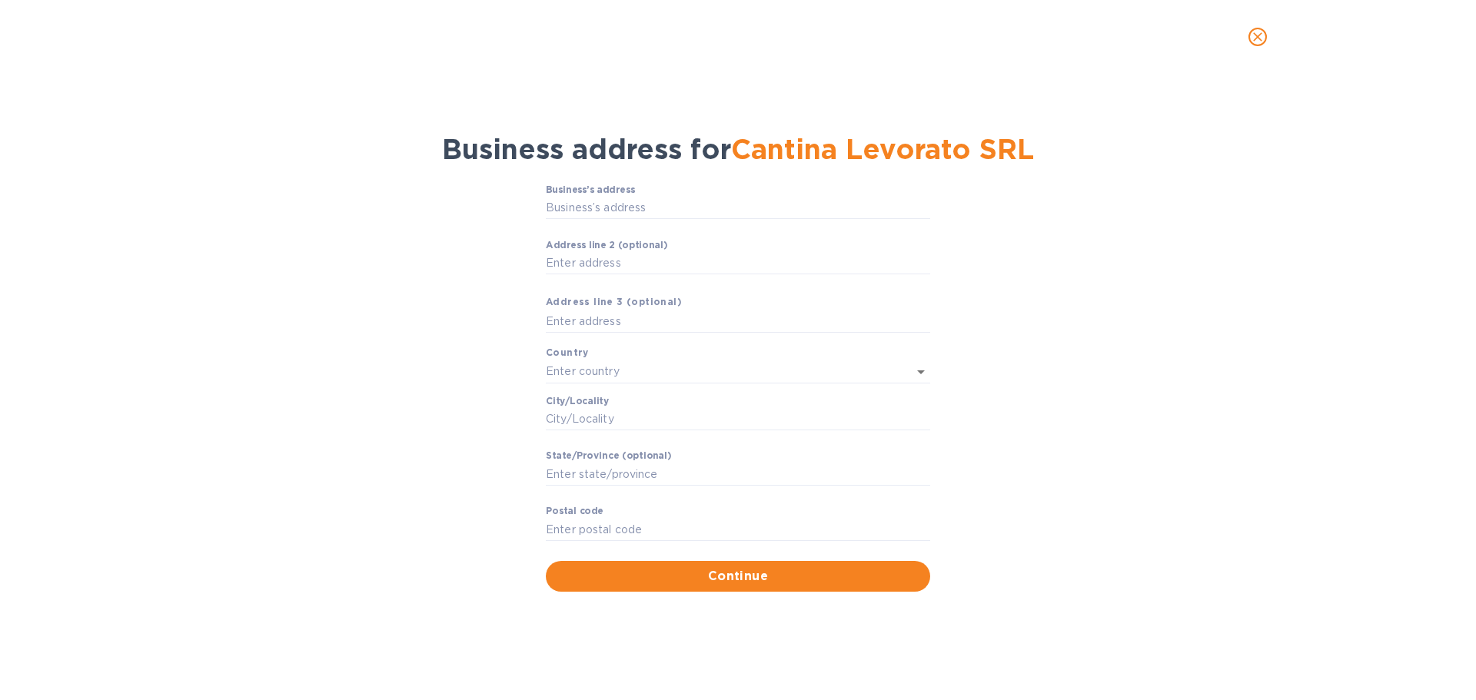
click at [1216, 330] on div "Business’s аddress ​ Аddress line 2 (optional) ​ Аddress line 3 (optional) Coun…" at bounding box center [738, 388] width 1436 height 426
click at [662, 217] on input "Business’s аddress" at bounding box center [738, 208] width 384 height 23
paste input "text"
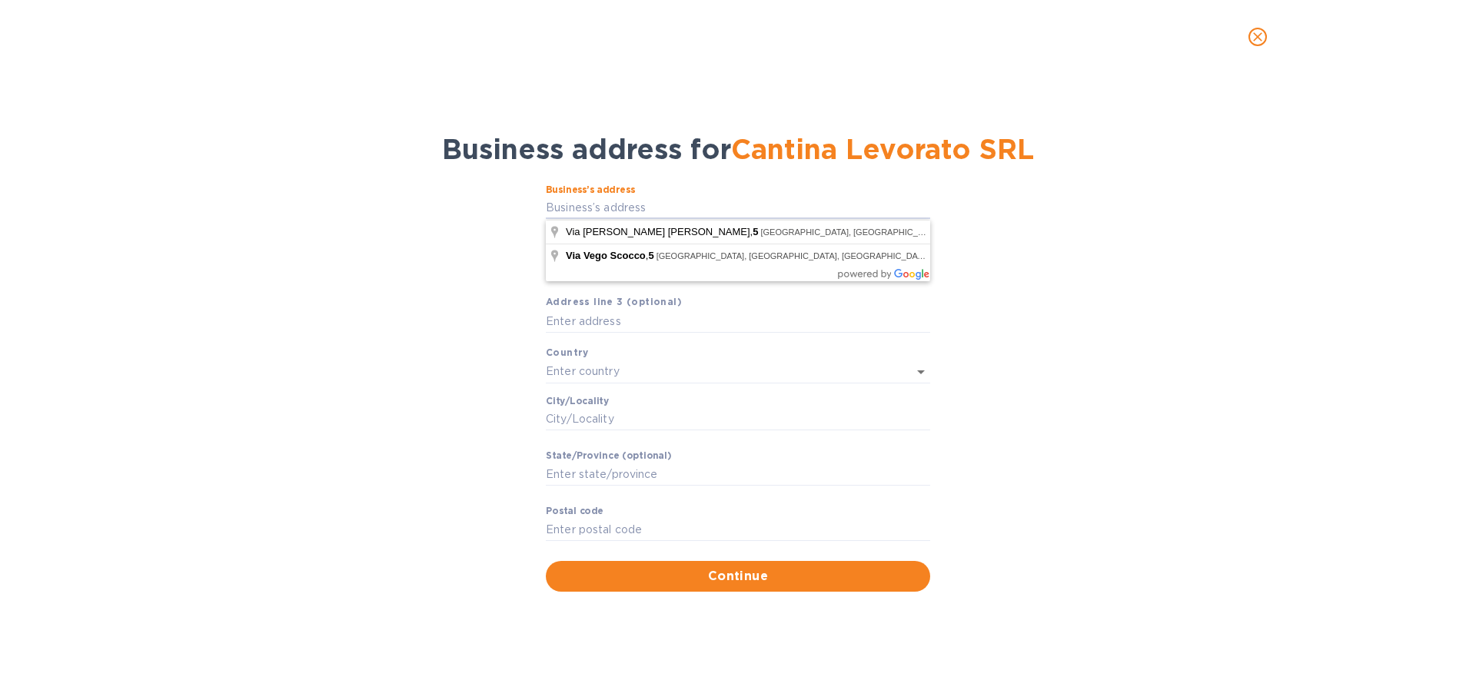
type input "[STREET_ADDRESS]"
type input "[GEOGRAPHIC_DATA]"
type input "Dolo"
type input "[GEOGRAPHIC_DATA]"
type input "30031"
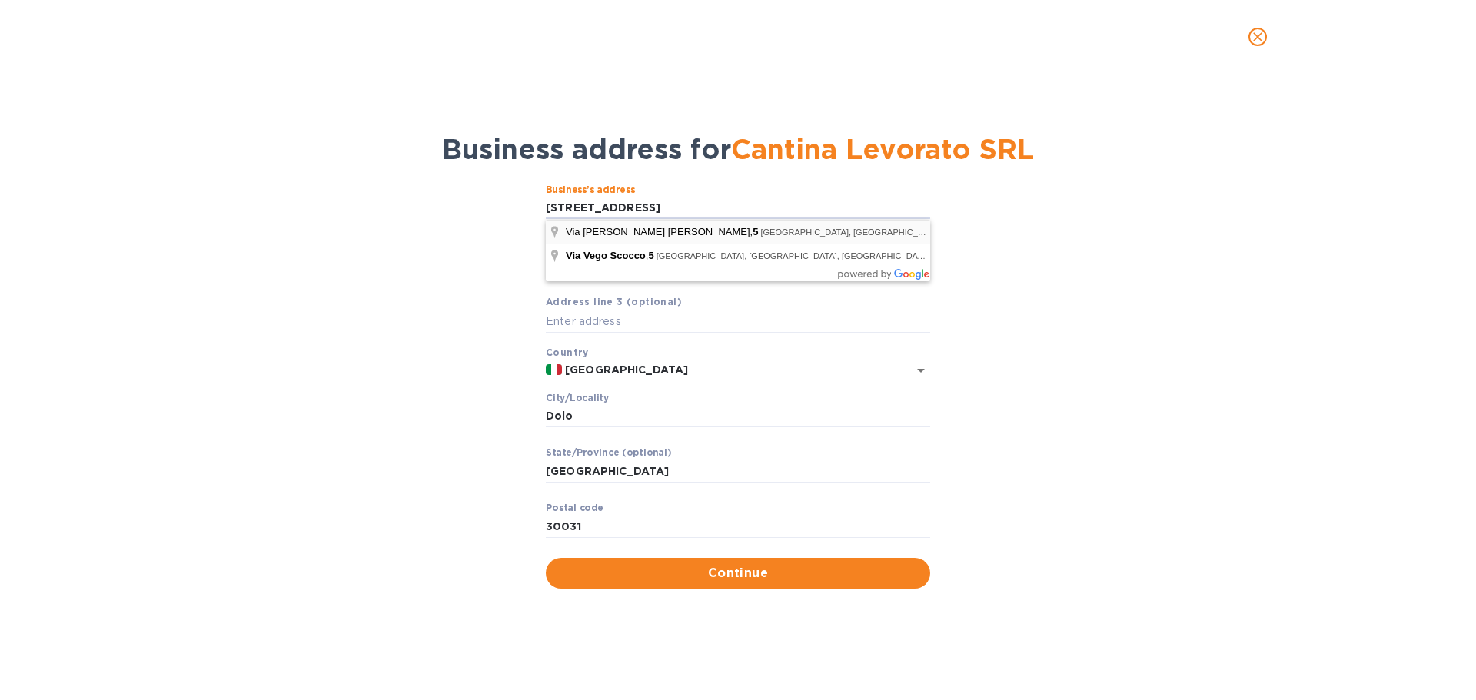
type input "5 Via [PERSON_NAME] [PERSON_NAME]"
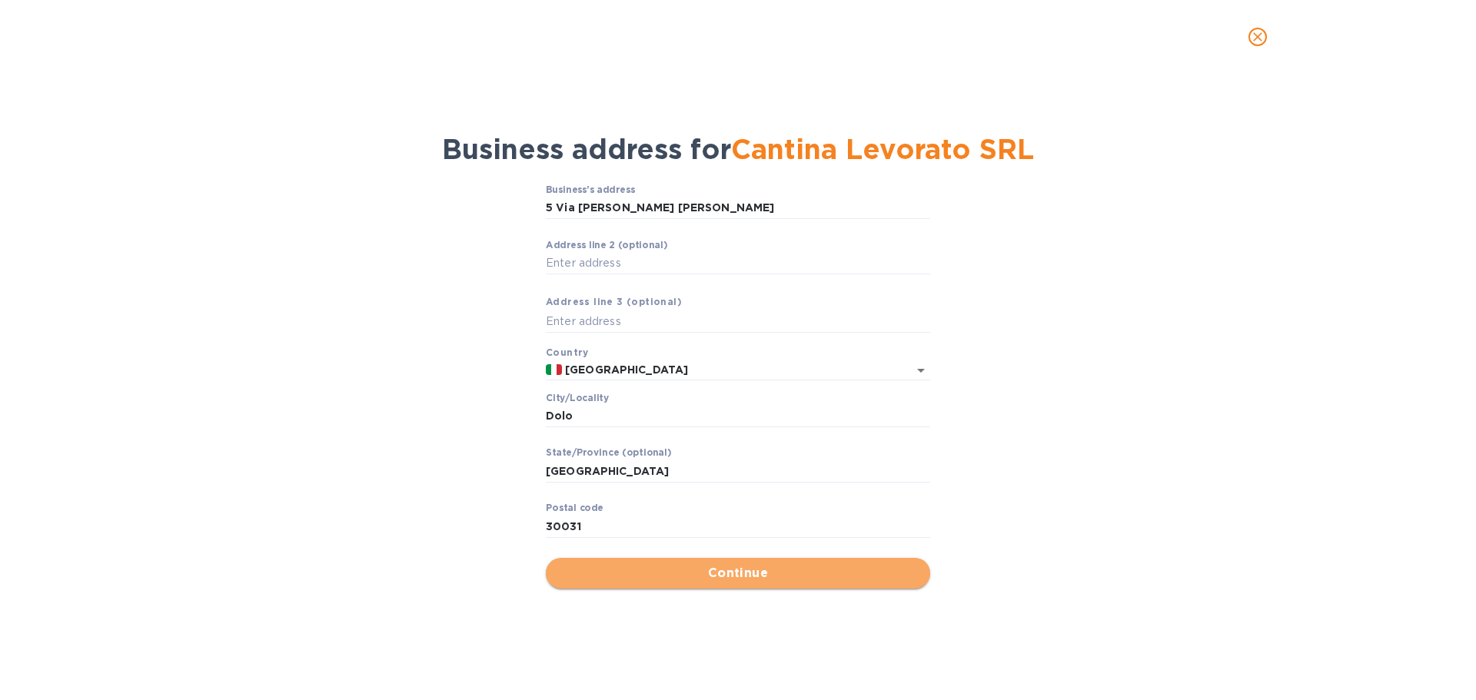
click at [759, 573] on span "Continue" at bounding box center [738, 573] width 360 height 18
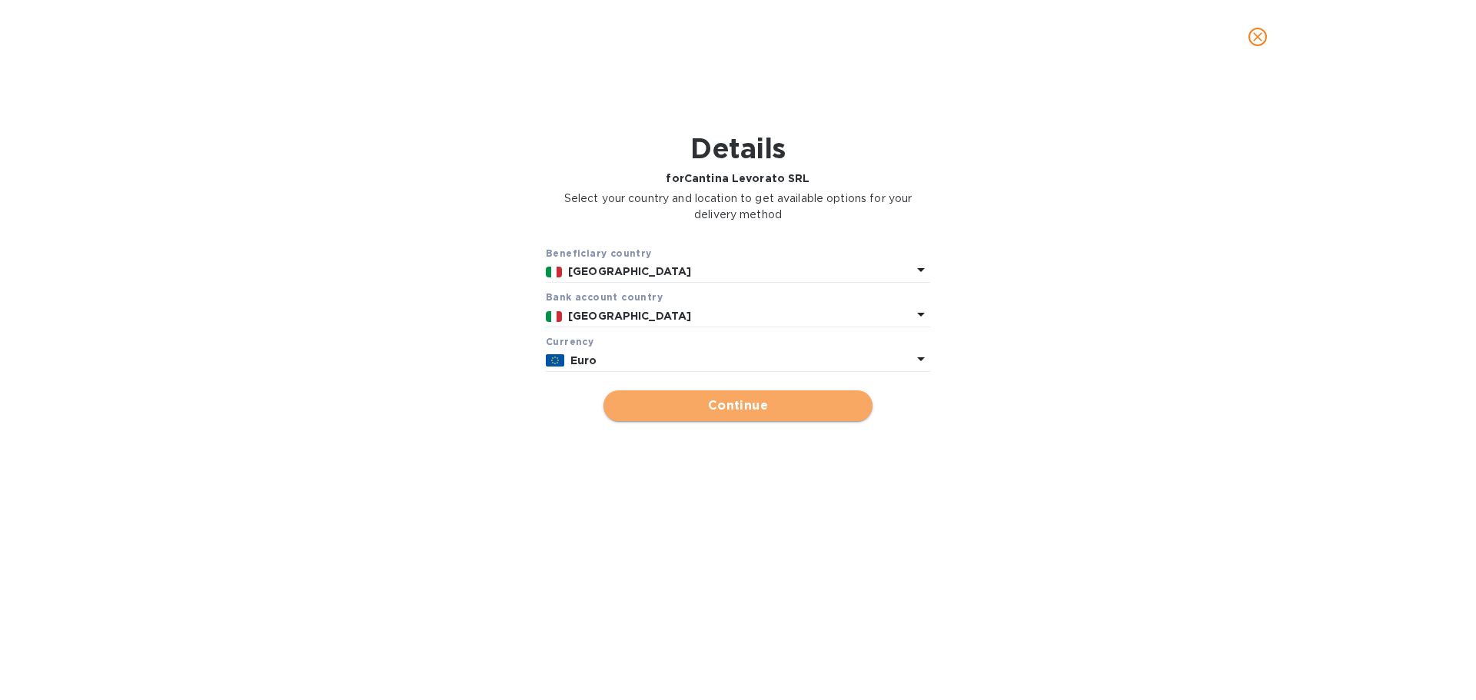
click at [775, 421] on button "Continue" at bounding box center [737, 405] width 269 height 31
type input "Cantina Levorato SRL"
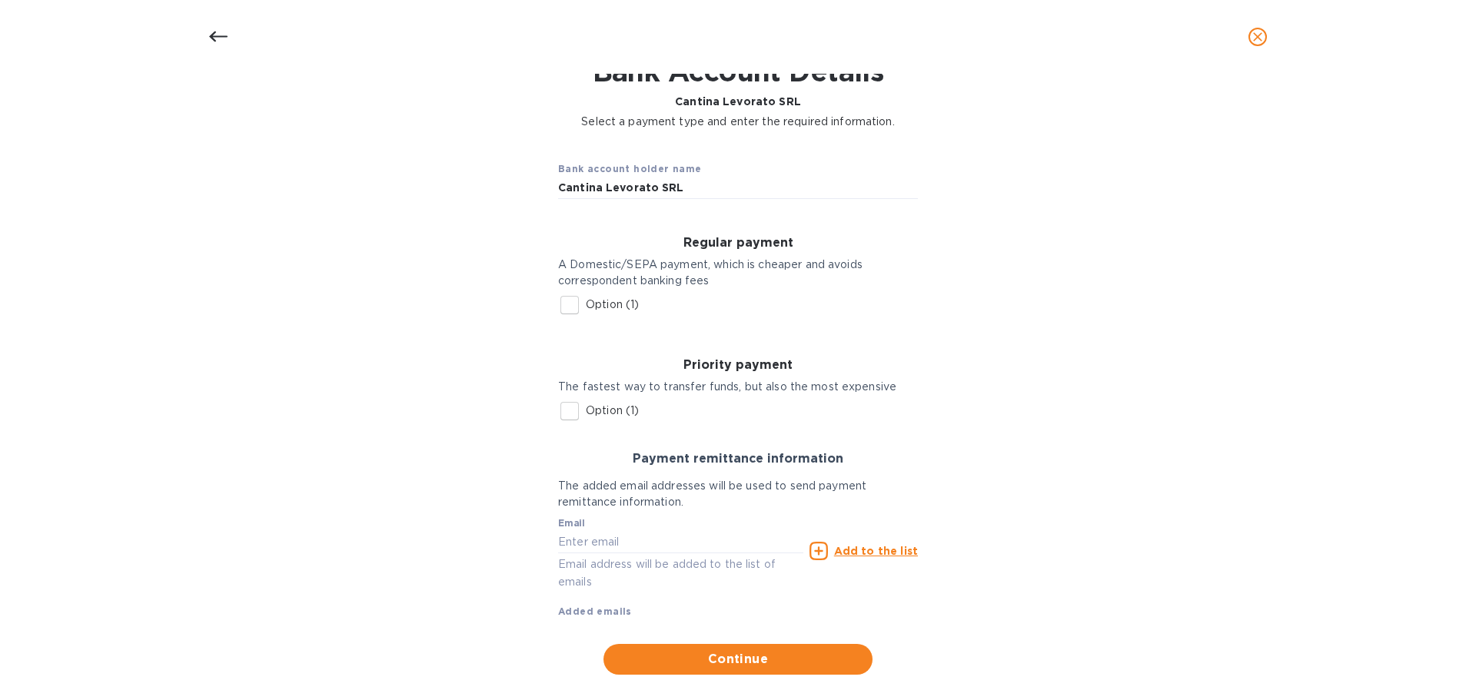
scroll to position [99, 0]
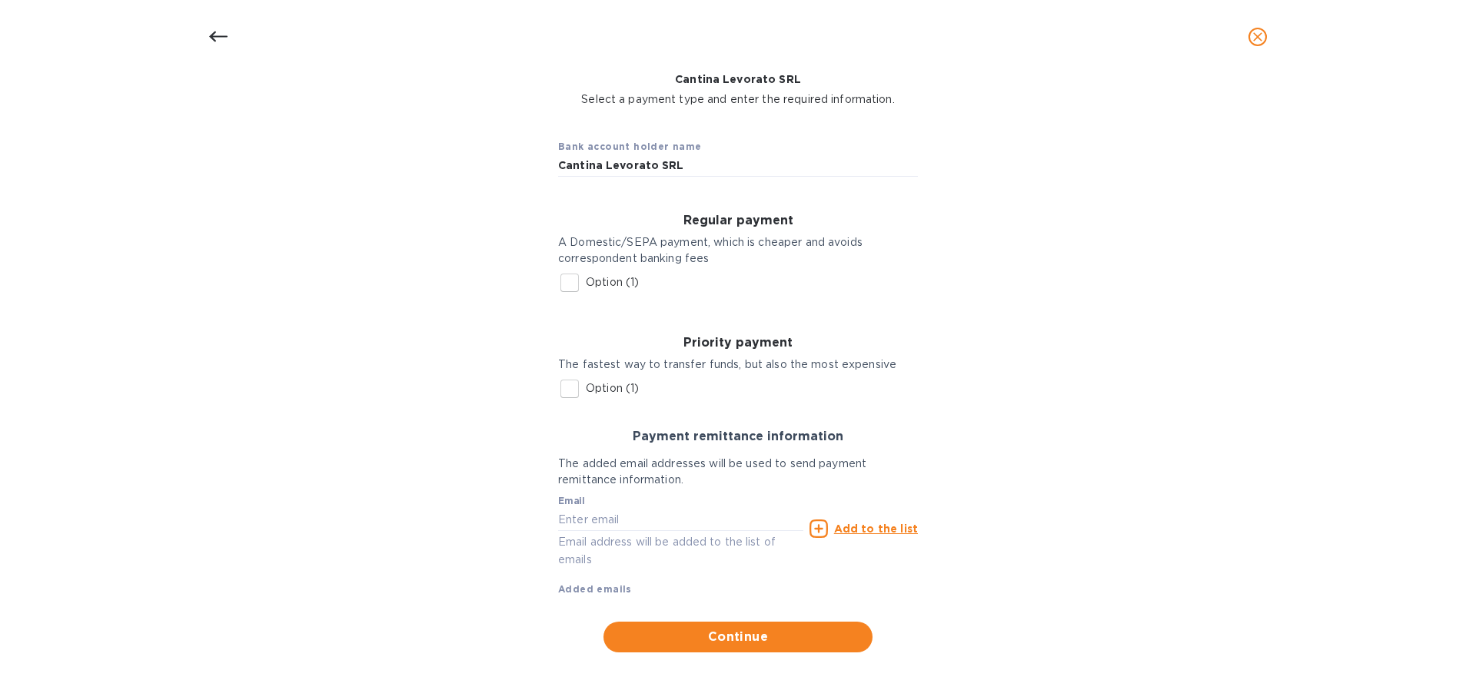
click at [569, 279] on input "Option (1)" at bounding box center [569, 283] width 32 height 32
checkbox input "true"
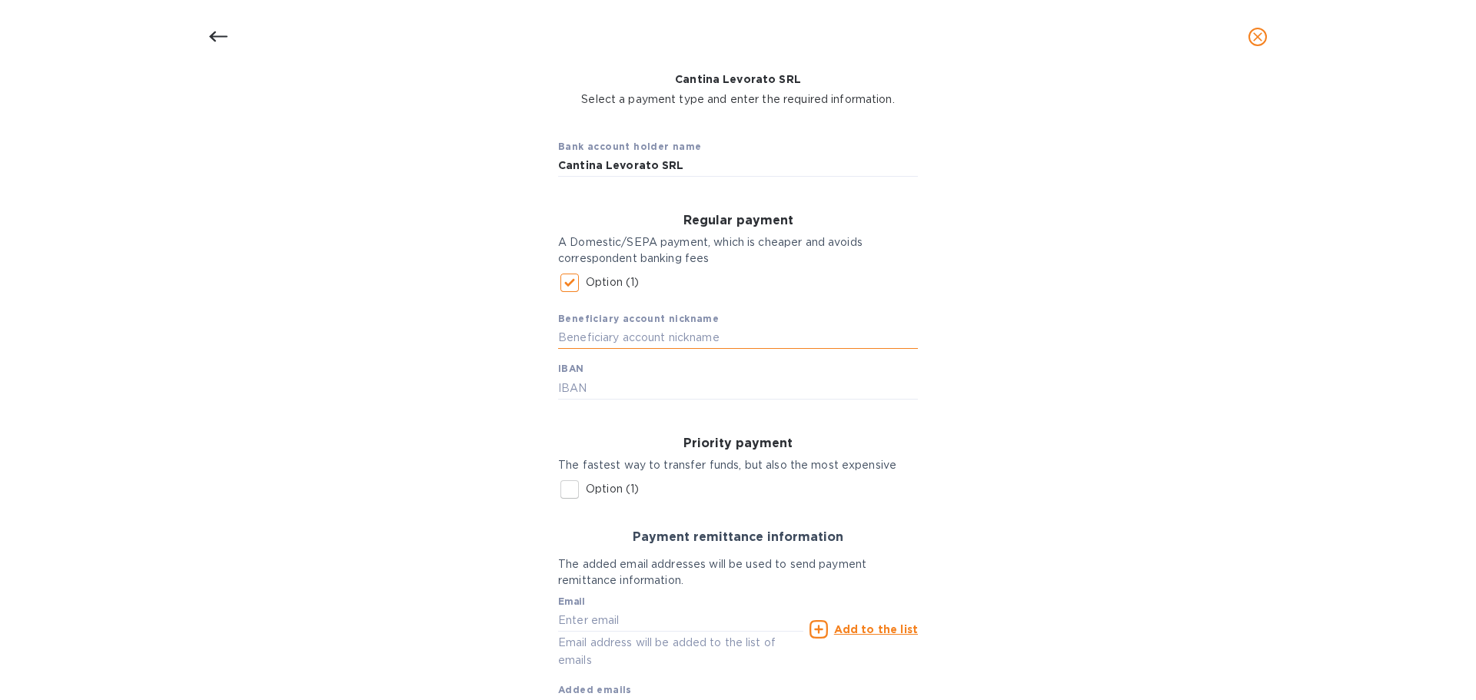
click at [743, 327] on input "text" at bounding box center [738, 338] width 360 height 23
type input "Levorato"
click at [717, 378] on input "text" at bounding box center [738, 388] width 360 height 23
type input "[FINANCIAL_ID]"
click at [1027, 424] on div "Bank account holder name Cantina Levorato SRL Regular payment A Domestic/SEPA p…" at bounding box center [738, 440] width 1436 height 646
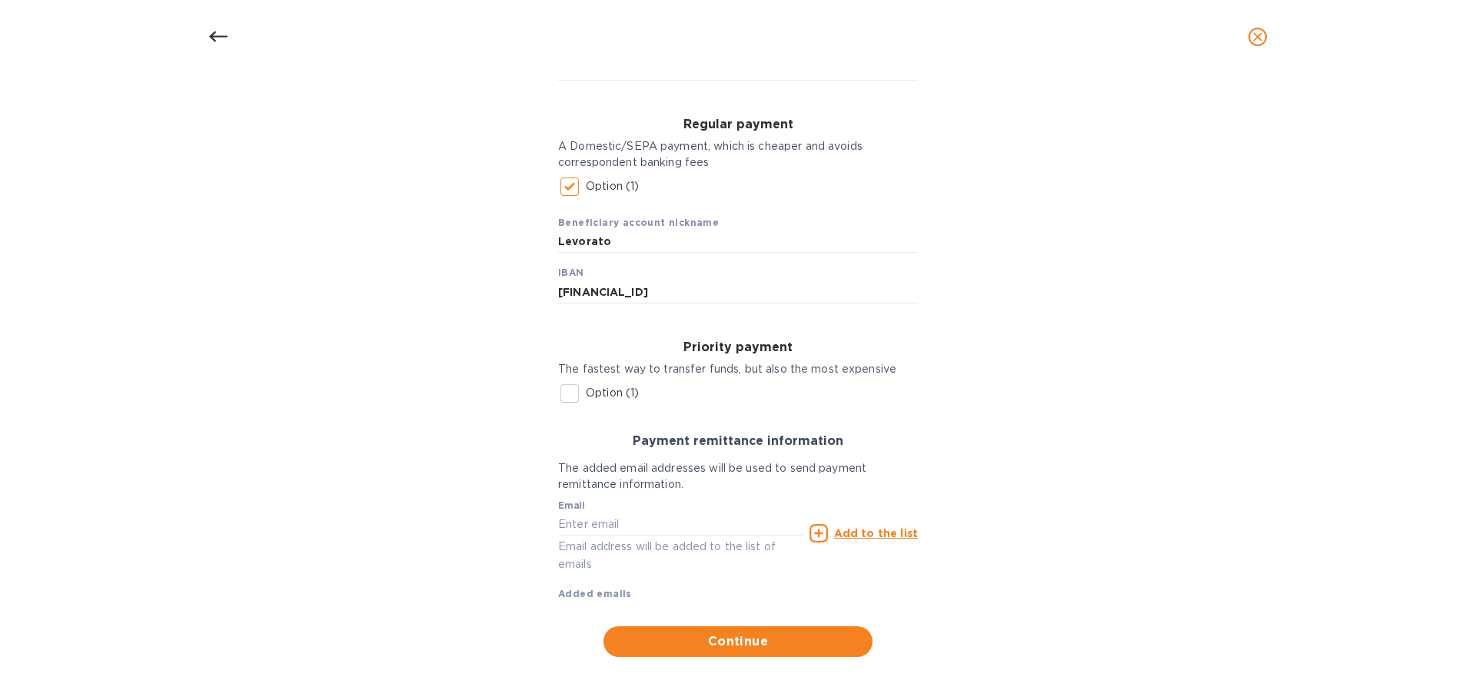
scroll to position [200, 0]
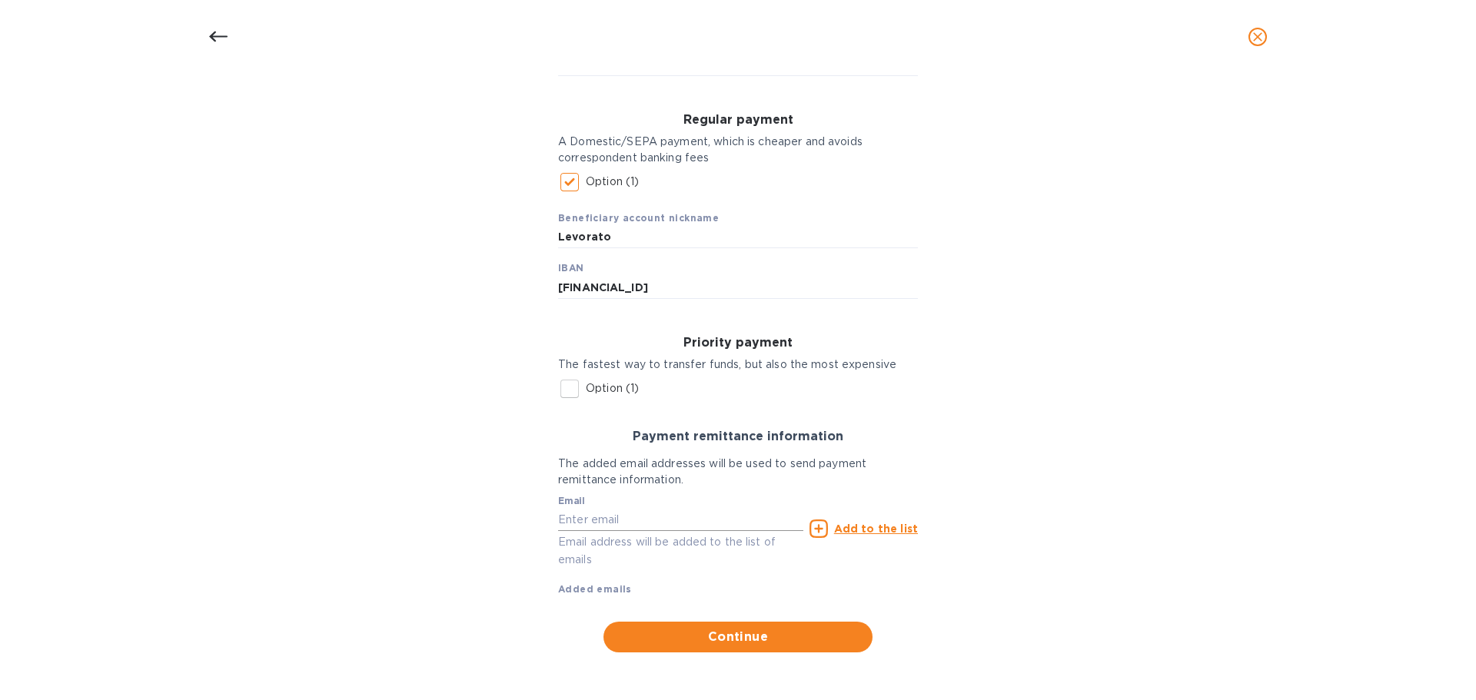
click at [638, 510] on input "text" at bounding box center [680, 519] width 245 height 23
paste input "[EMAIL_ADDRESS][DOMAIN_NAME]"
type input "[EMAIL_ADDRESS][DOMAIN_NAME]"
click at [987, 344] on div "Bank account holder name Cantina Levorato SRL Regular payment A Domestic/SEPA p…" at bounding box center [738, 339] width 1436 height 646
click at [834, 272] on div "Beneficiary account nickname Levorato IBAN [FINANCIAL_ID]" at bounding box center [738, 248] width 360 height 101
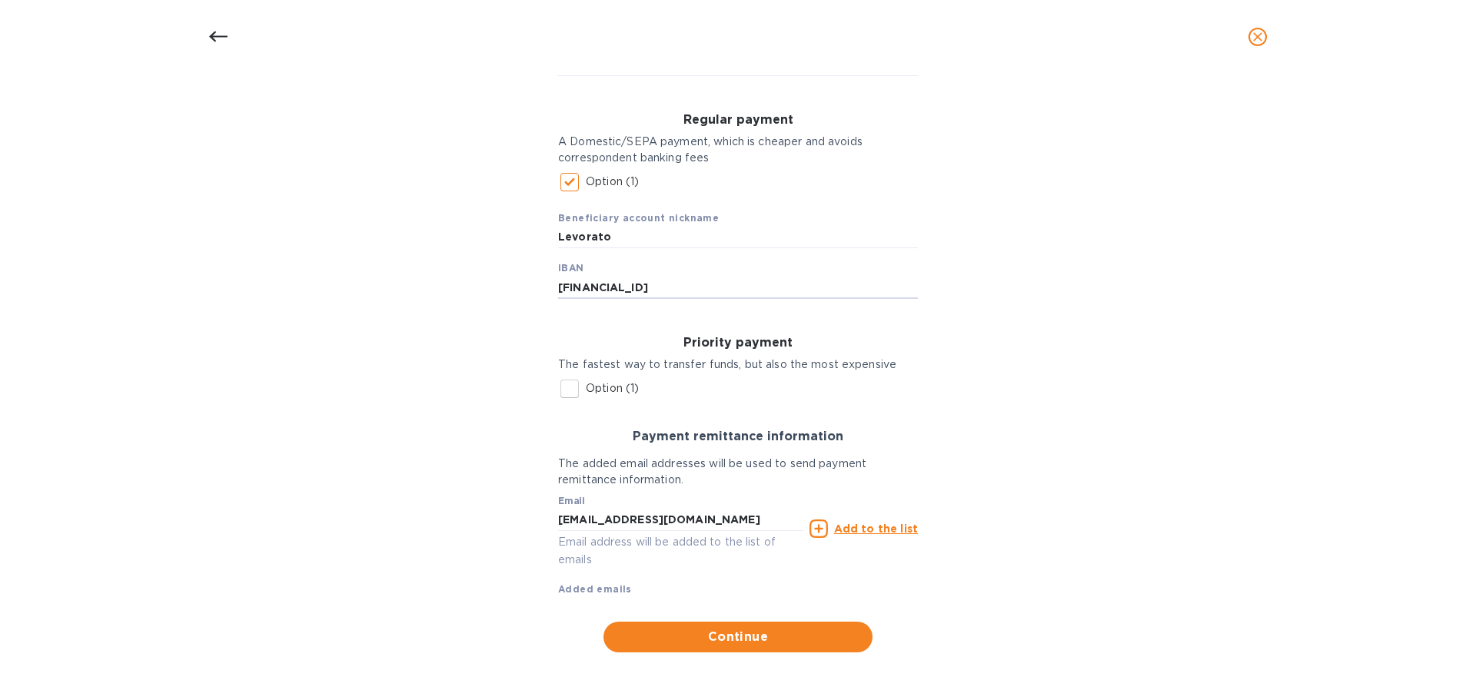
drag, startPoint x: 801, startPoint y: 281, endPoint x: 534, endPoint y: 266, distance: 267.1
click at [534, 266] on div "Bank account holder name Cantina Levorato SRL Regular payment A Domestic/SEPA p…" at bounding box center [738, 339] width 1436 height 646
paste input "94 R 01005 12100"
type input "IT 94 R 01005 12100 000000006863"
click at [1045, 322] on div "Bank account holder name Cantina Levorato SRL Regular payment A Domestic/SEPA p…" at bounding box center [738, 339] width 1436 height 646
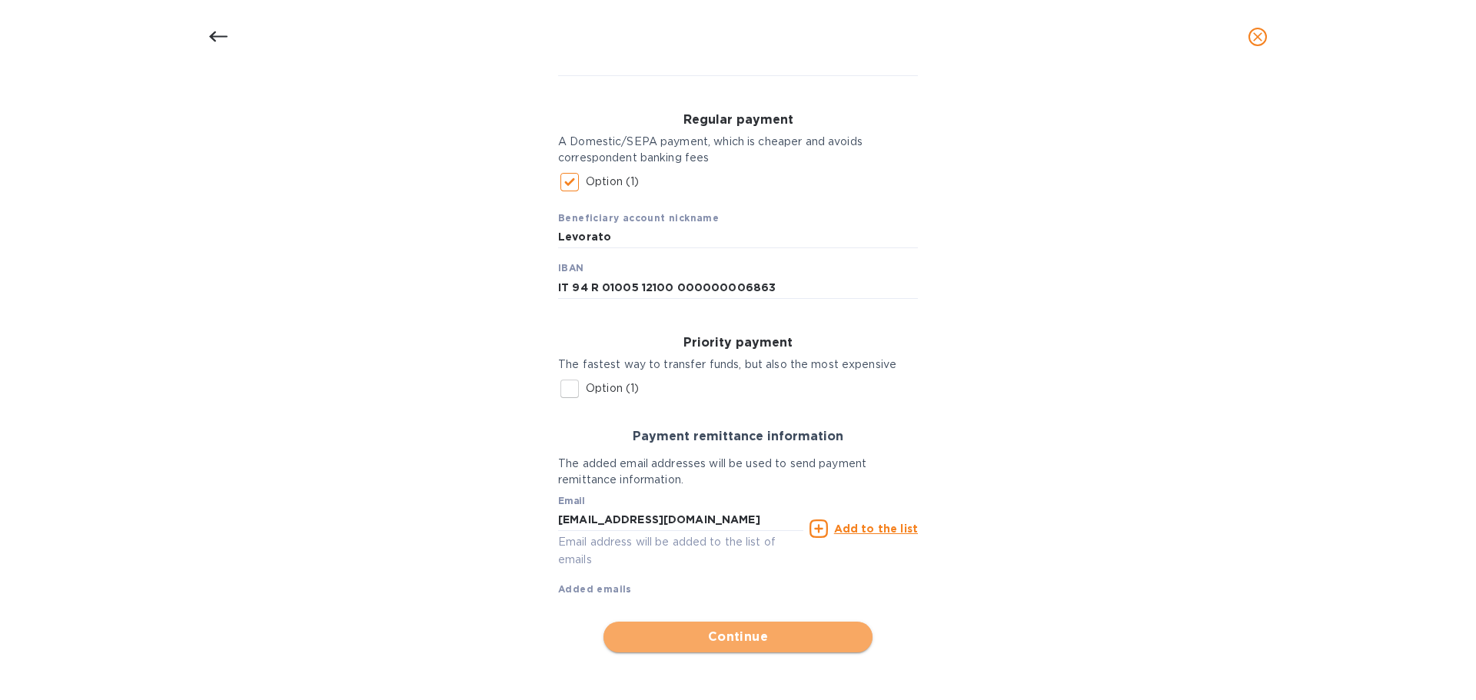
click at [733, 635] on span "Continue" at bounding box center [738, 637] width 244 height 18
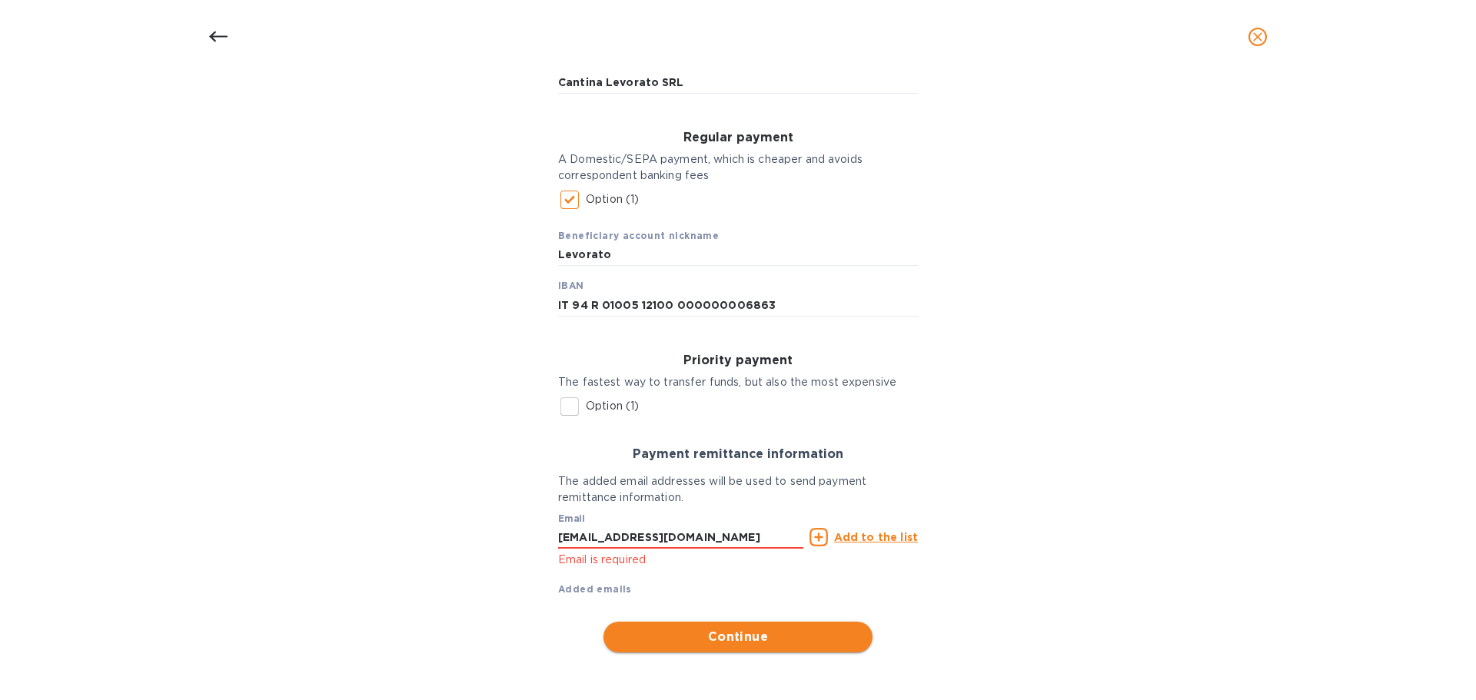
scroll to position [182, 0]
click at [676, 575] on div "Email [EMAIL_ADDRESS][DOMAIN_NAME] Email is required Add to the list Added emai…" at bounding box center [738, 551] width 360 height 91
click at [714, 531] on input "[EMAIL_ADDRESS][DOMAIN_NAME]" at bounding box center [680, 537] width 245 height 23
click at [871, 536] on u "Add to the list" at bounding box center [876, 537] width 84 height 12
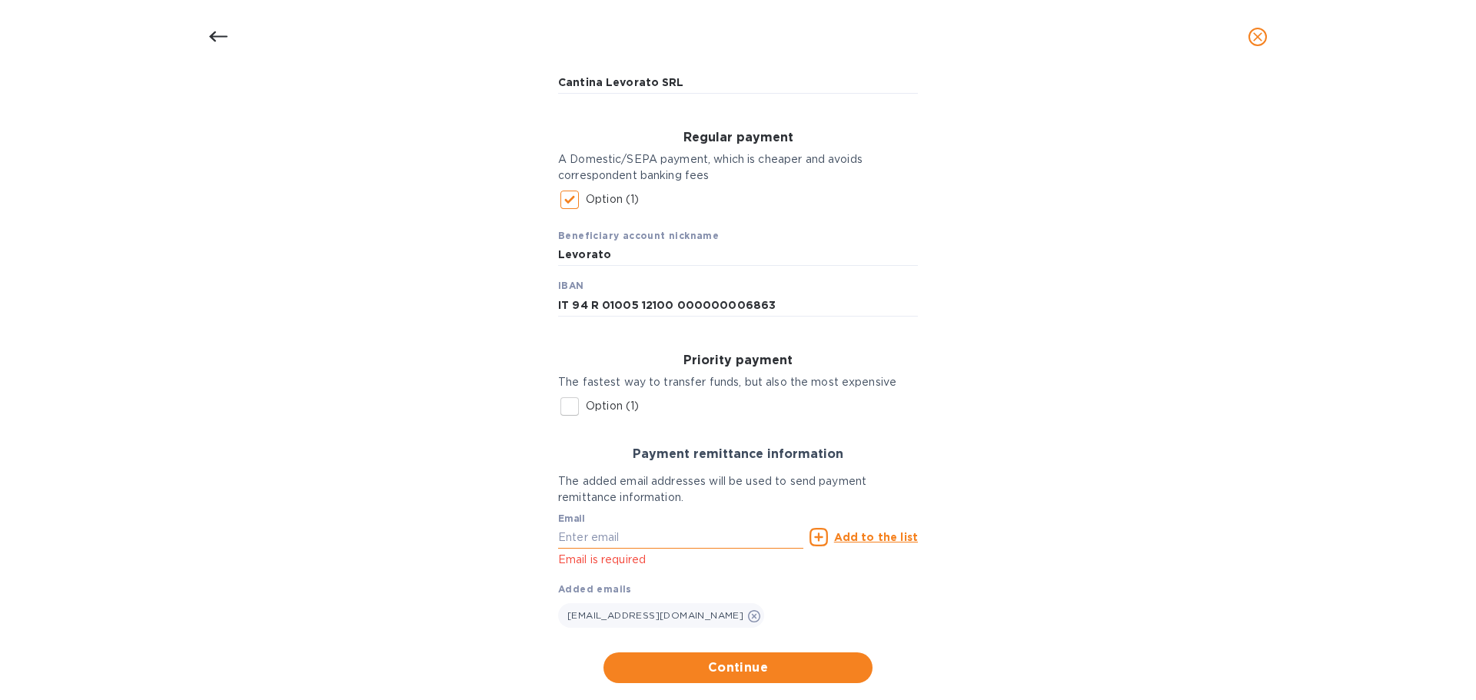
click at [599, 540] on input "text" at bounding box center [680, 537] width 245 height 23
click at [1098, 442] on div "Bank account holder name Cantina Levorato SRL Regular payment A Domestic/SEPA p…" at bounding box center [738, 363] width 1436 height 659
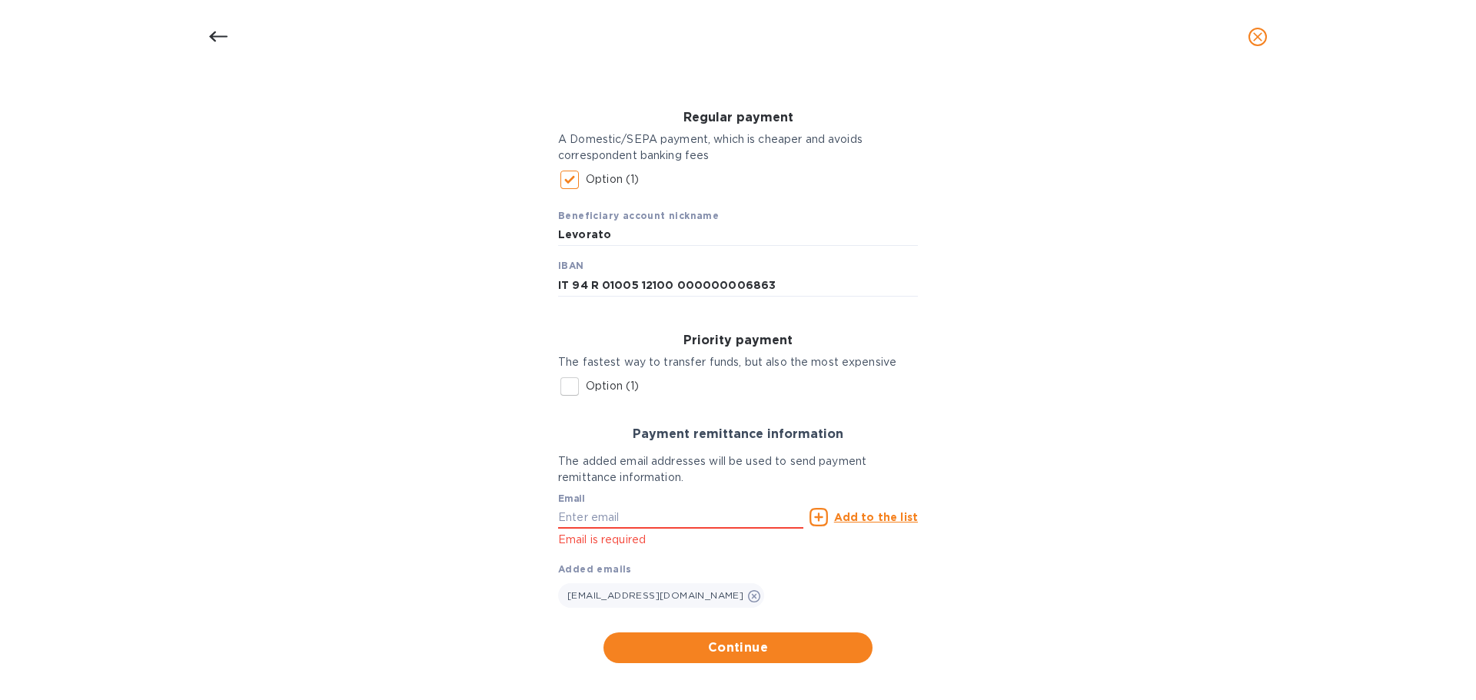
scroll to position [213, 0]
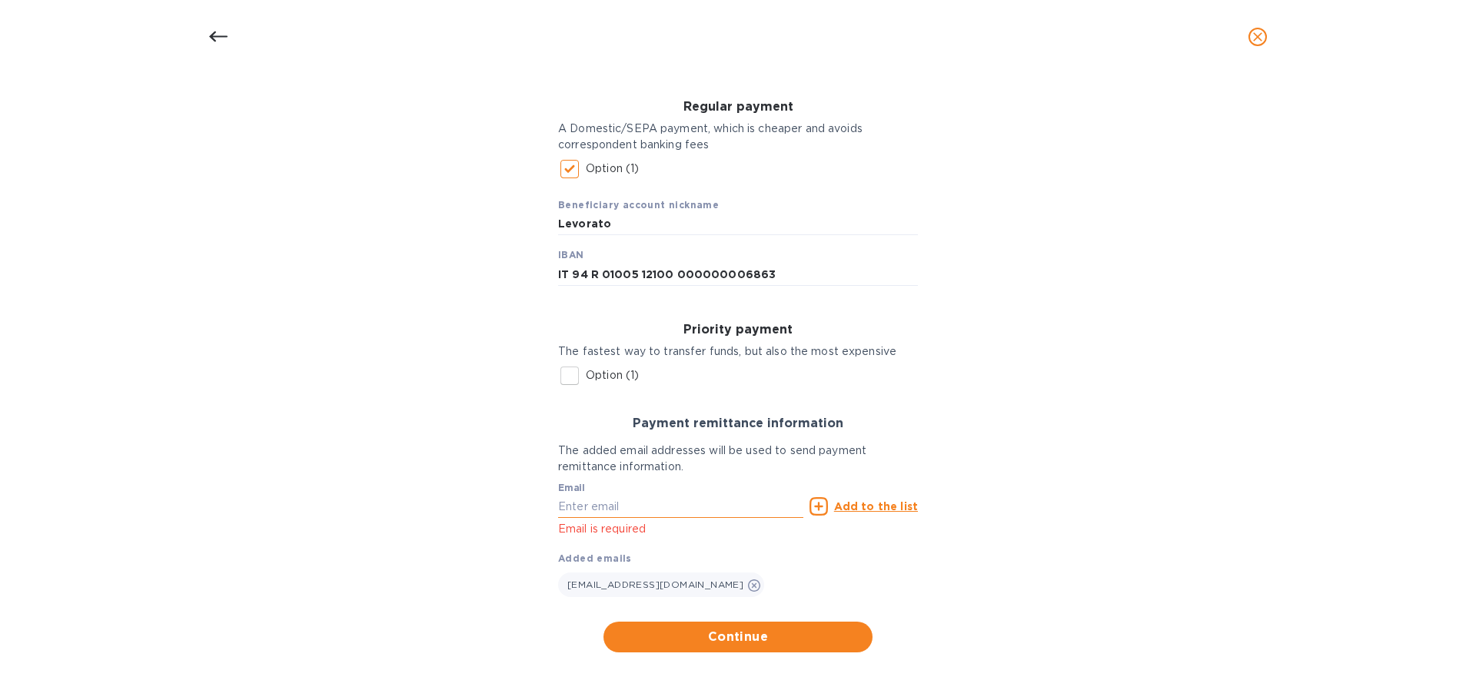
click at [660, 516] on input "text" at bounding box center [680, 506] width 245 height 23
type input "[PERSON_NAME][EMAIL_ADDRESS][DOMAIN_NAME]"
type input "[STREET_ADDRESS]"
click at [1078, 496] on div "Bank account holder name Cantina Levorato SRL Regular payment A Domestic/SEPA p…" at bounding box center [738, 332] width 1436 height 659
click at [744, 641] on span "Continue" at bounding box center [738, 637] width 244 height 18
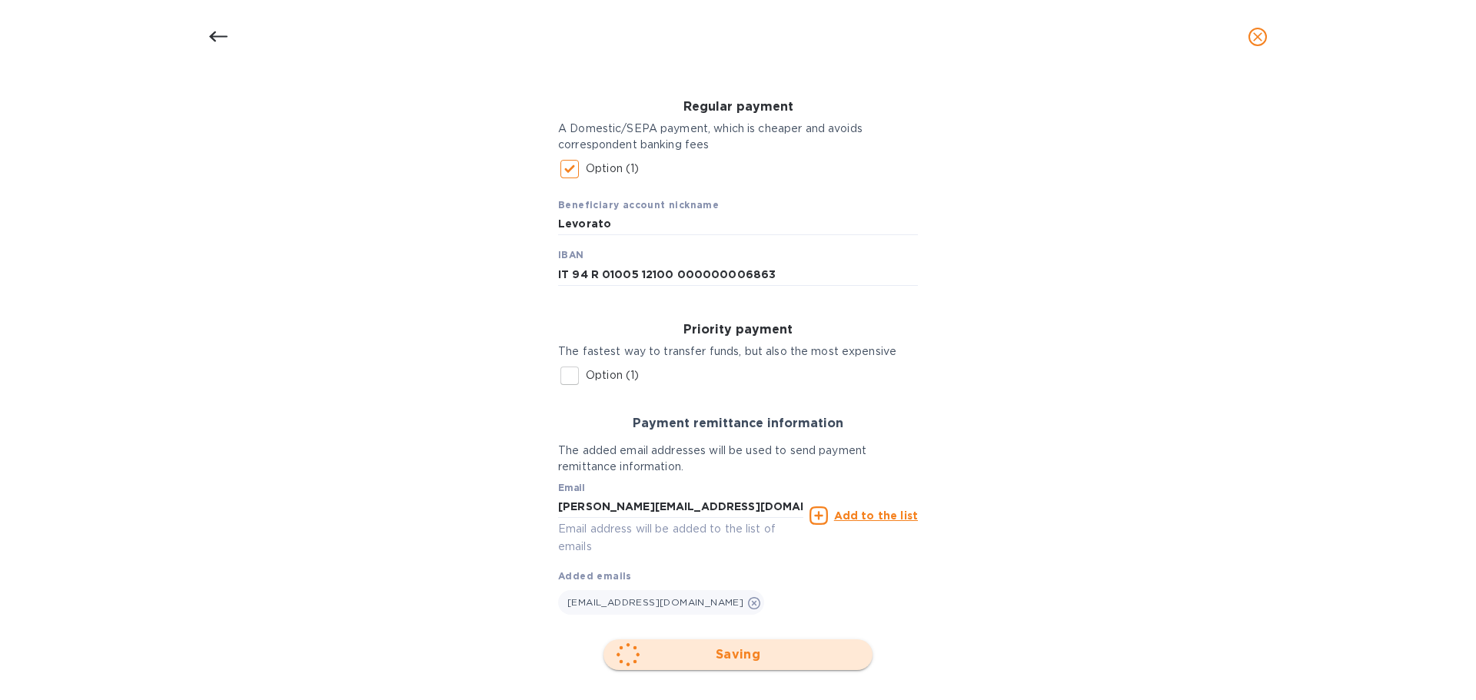
scroll to position [0, 0]
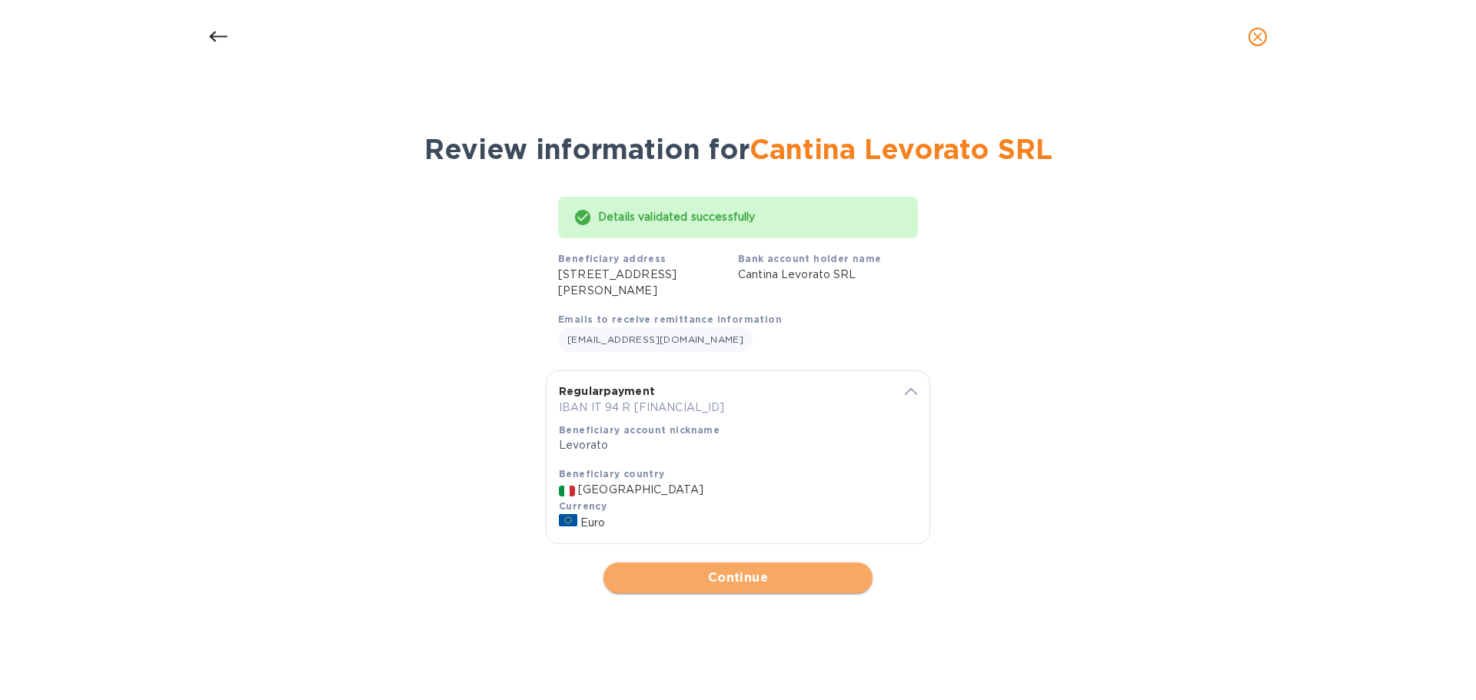
click at [725, 580] on span "Continue" at bounding box center [738, 578] width 244 height 18
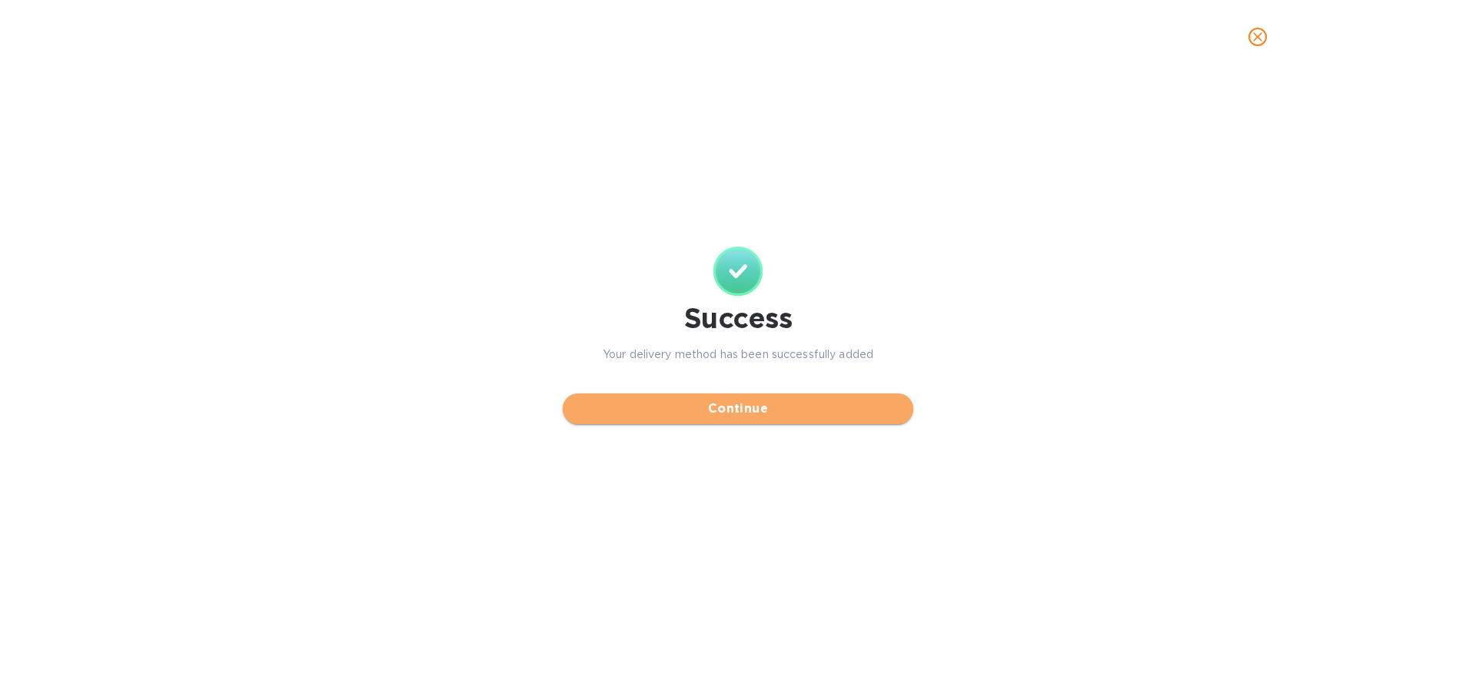
click at [725, 400] on span "Continue" at bounding box center [738, 409] width 326 height 18
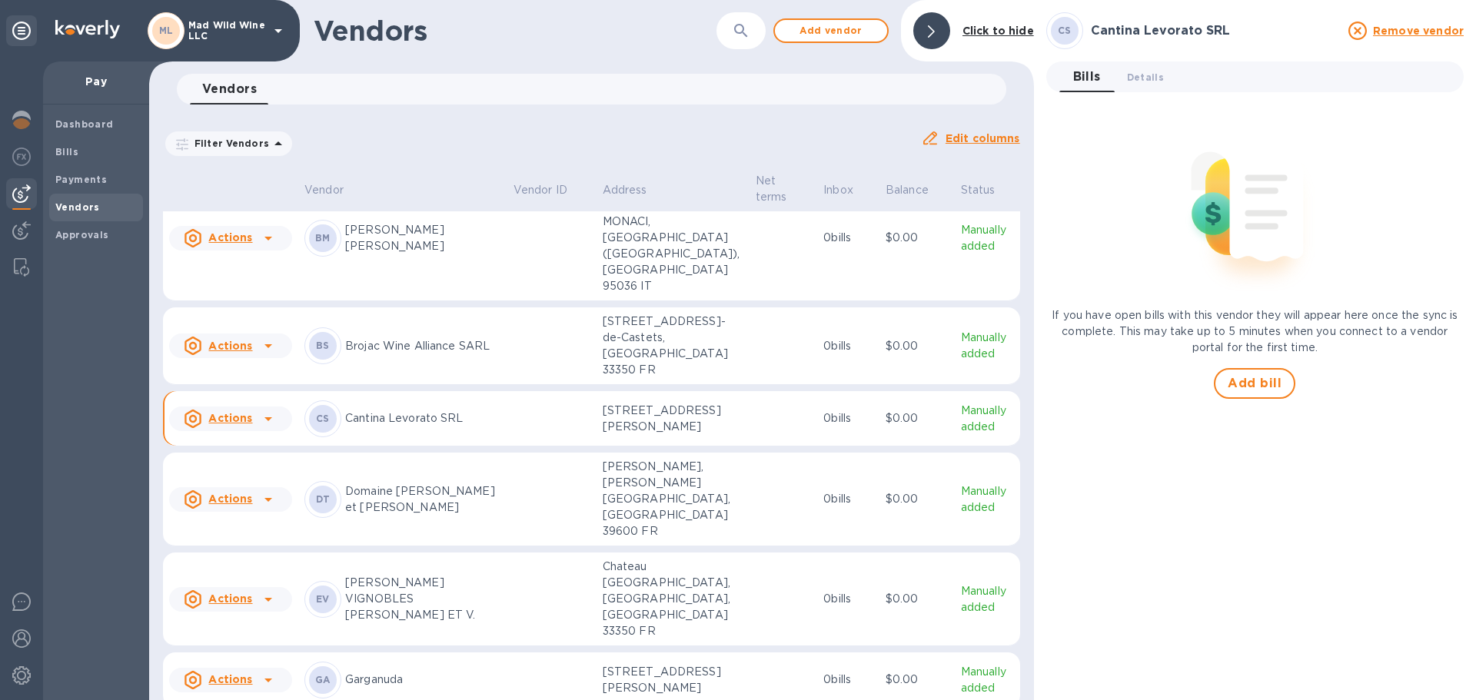
scroll to position [154, 0]
click at [251, 410] on u "Actions" at bounding box center [230, 416] width 44 height 12
click at [240, 455] on b "Add new bill" at bounding box center [247, 450] width 71 height 12
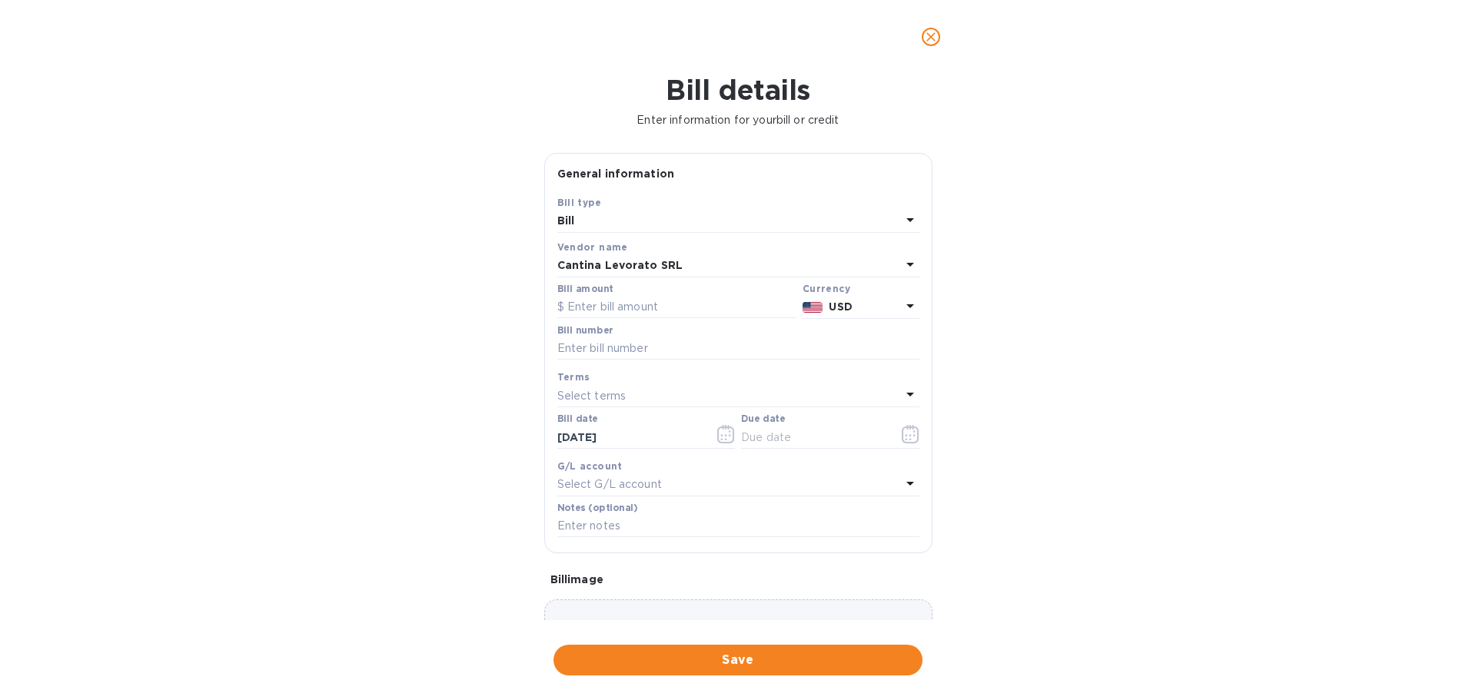
click at [660, 616] on div "Choose a bill and drag it here" at bounding box center [738, 655] width 388 height 111
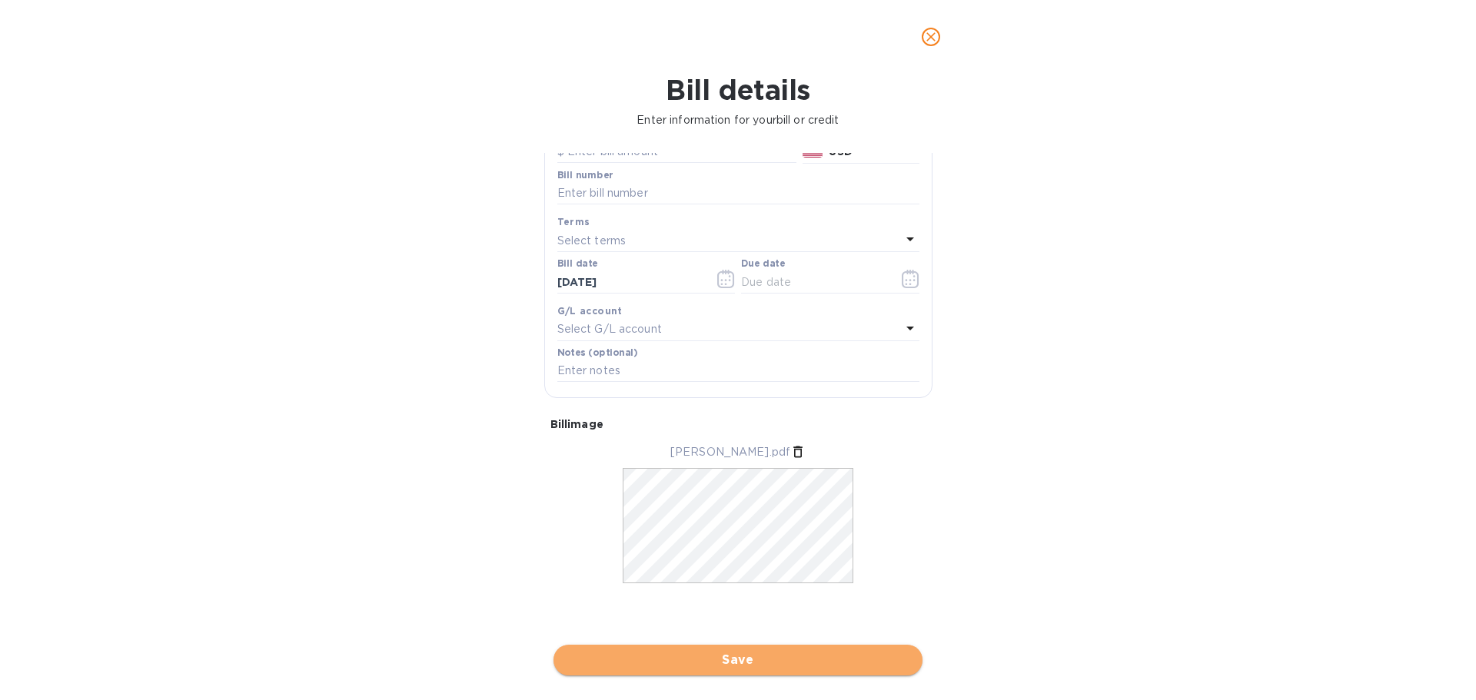
click at [739, 655] on span "Save" at bounding box center [738, 660] width 344 height 18
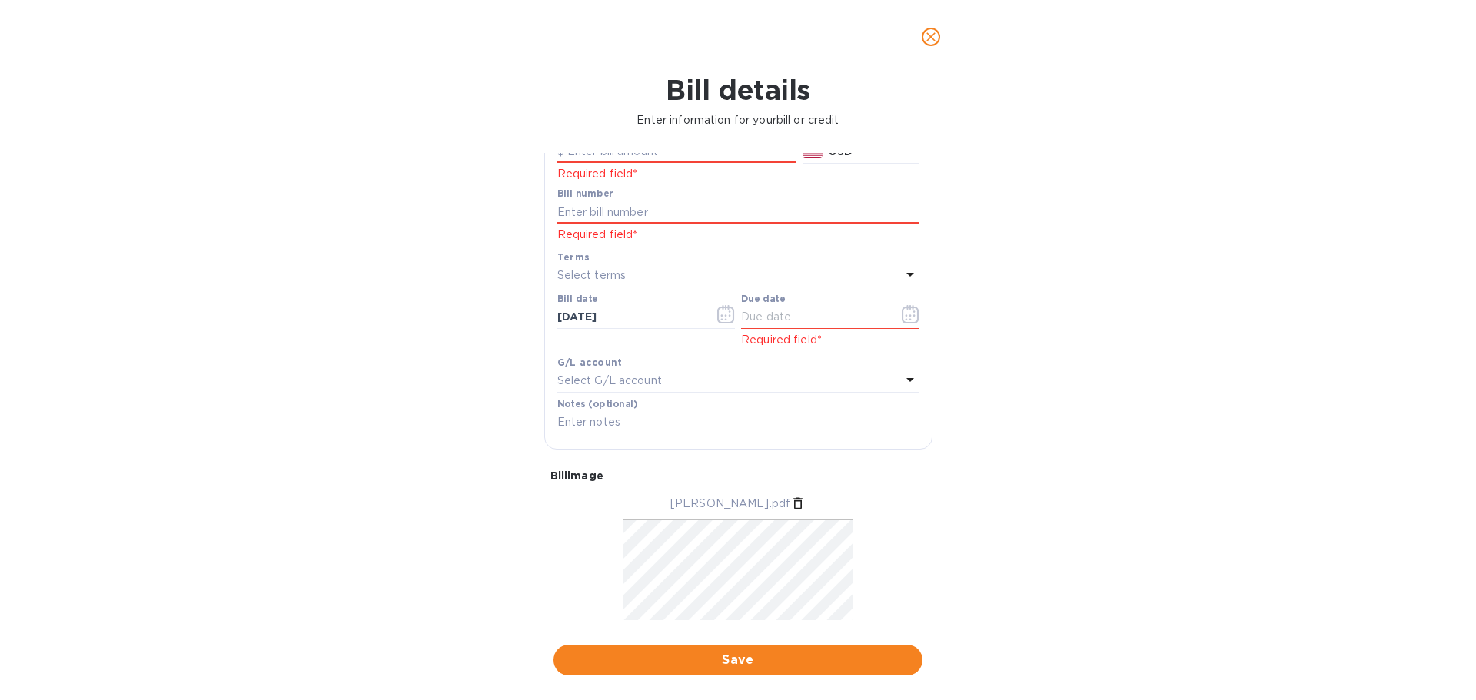
scroll to position [0, 0]
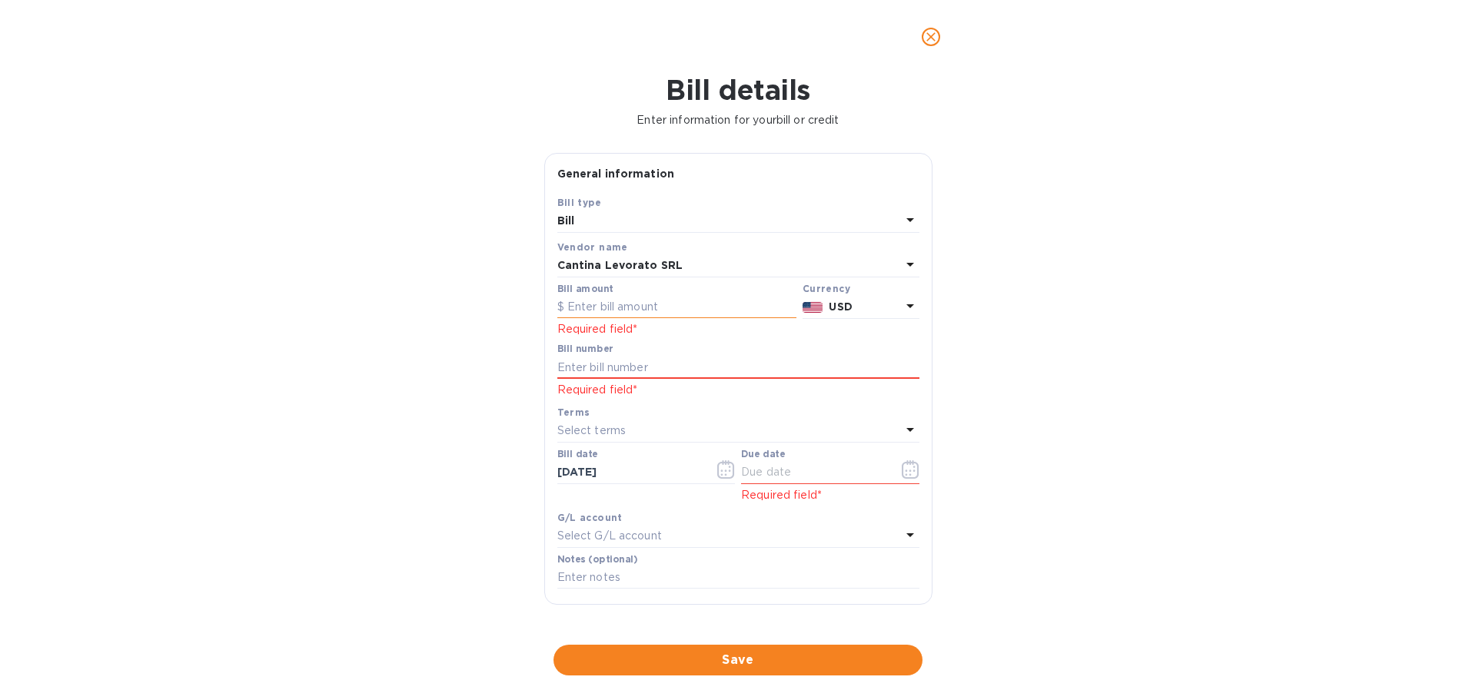
click at [639, 304] on input "text" at bounding box center [676, 307] width 239 height 23
click at [901, 305] on icon at bounding box center [910, 306] width 18 height 18
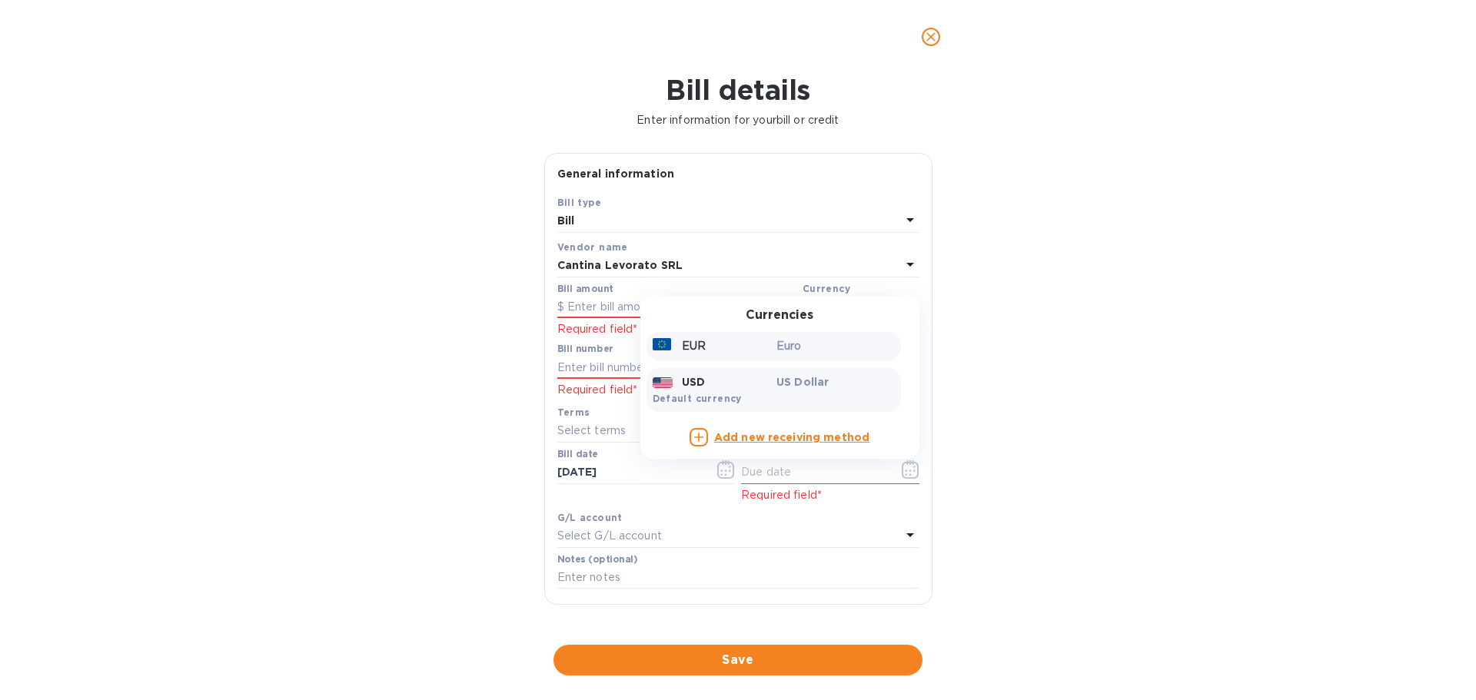
click at [689, 349] on p "EUR" at bounding box center [694, 346] width 24 height 16
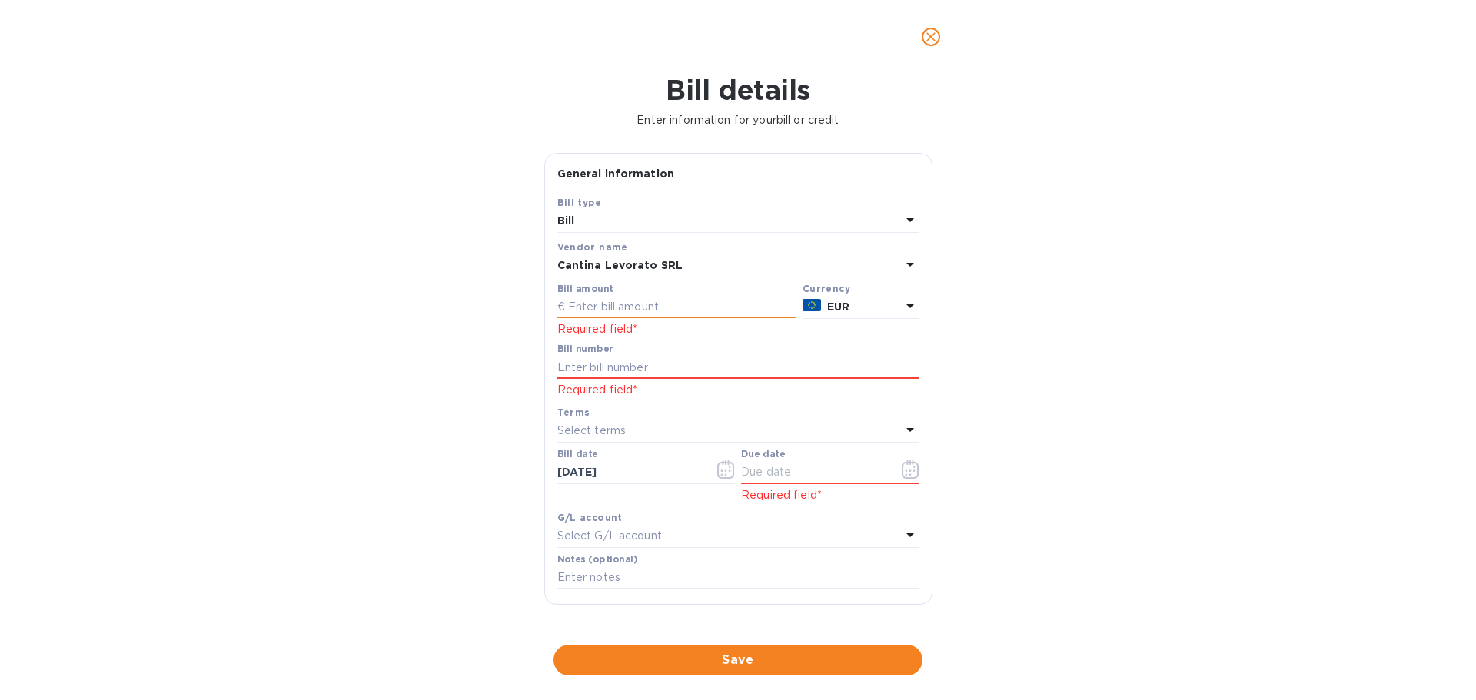
click at [654, 299] on input "text" at bounding box center [676, 307] width 239 height 23
type input "7,761.60"
click at [774, 345] on div "Bill number" at bounding box center [738, 361] width 362 height 35
click at [772, 359] on input "text" at bounding box center [738, 367] width 362 height 23
click at [563, 369] on input "text" at bounding box center [738, 367] width 362 height 23
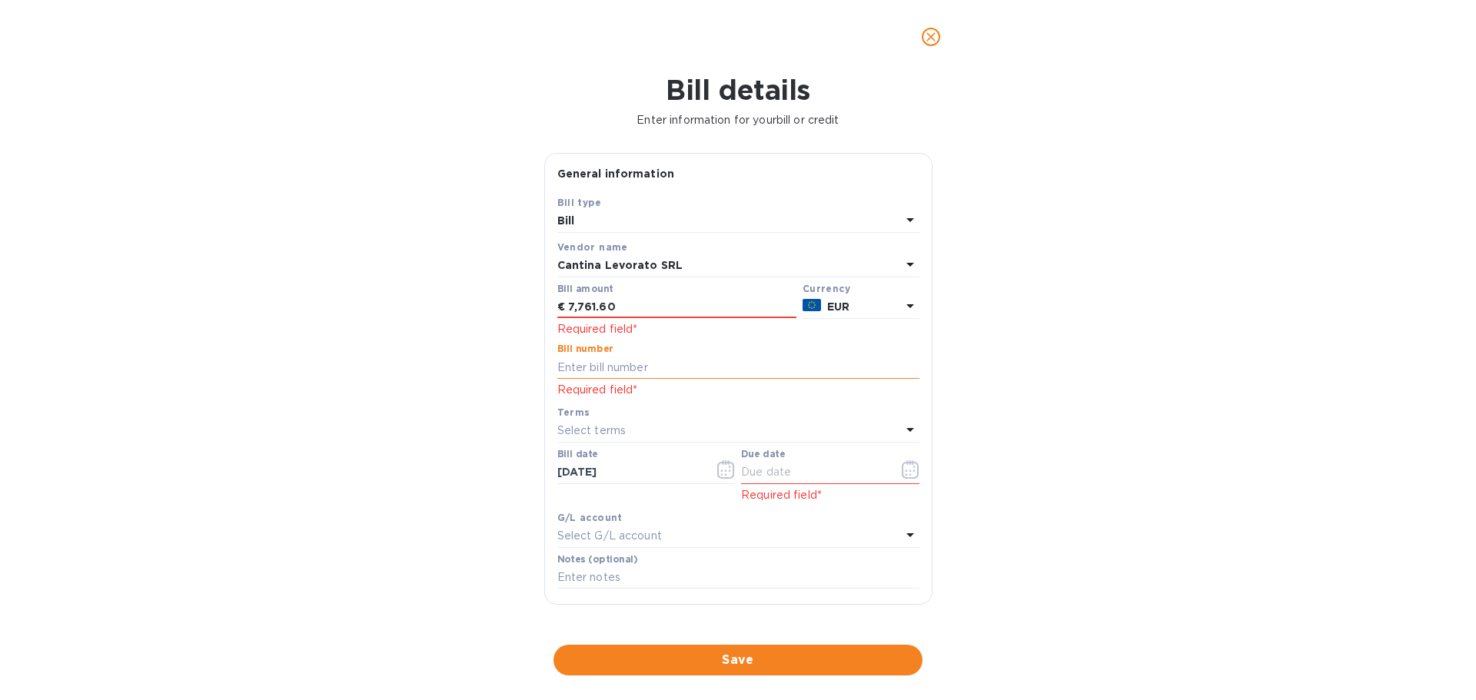
paste input "322"
type input "322"
click at [1215, 369] on div "Bill details Enter information for your bill or credit General information Save…" at bounding box center [738, 387] width 1476 height 626
click at [756, 428] on div "Select terms" at bounding box center [729, 431] width 344 height 22
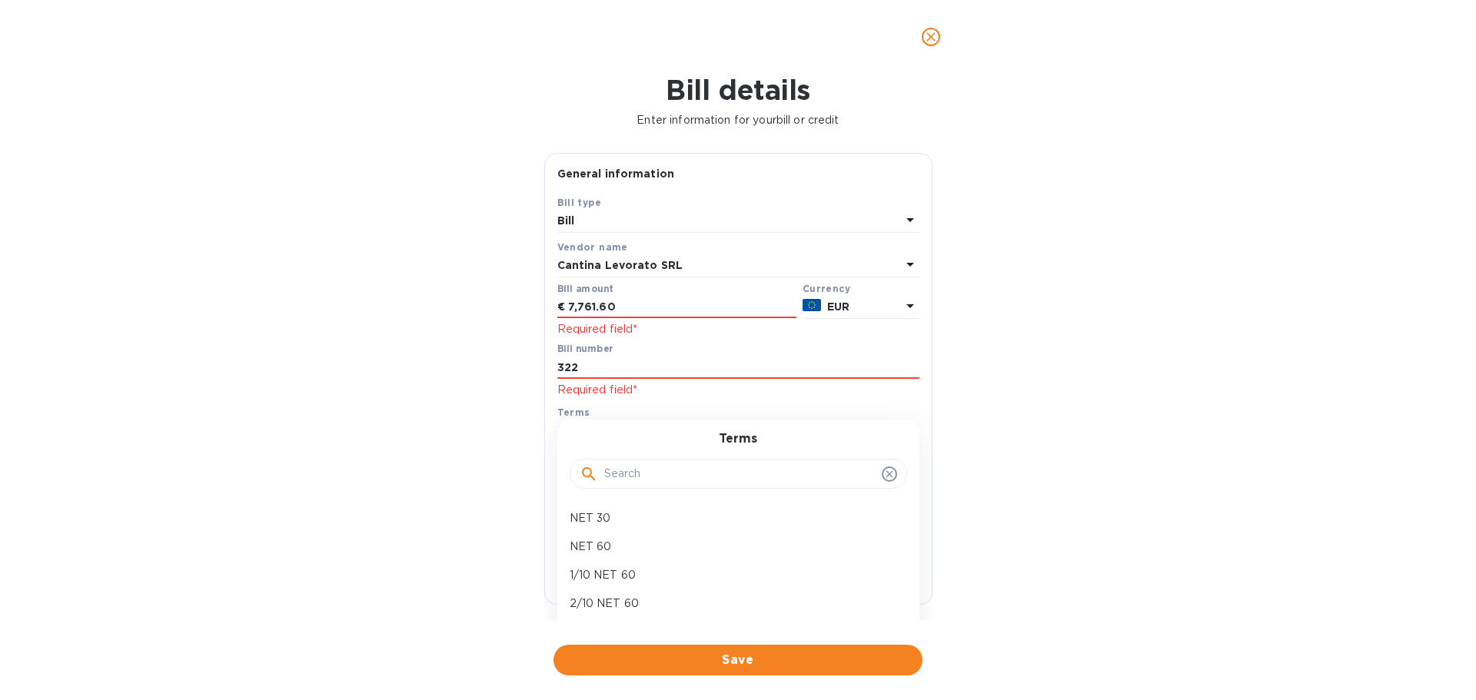
click at [885, 476] on icon at bounding box center [888, 473] width 7 height 7
click at [885, 475] on icon at bounding box center [889, 474] width 12 height 12
click at [1109, 408] on div "Bill details Enter information for your bill or credit General information Save…" at bounding box center [738, 387] width 1476 height 626
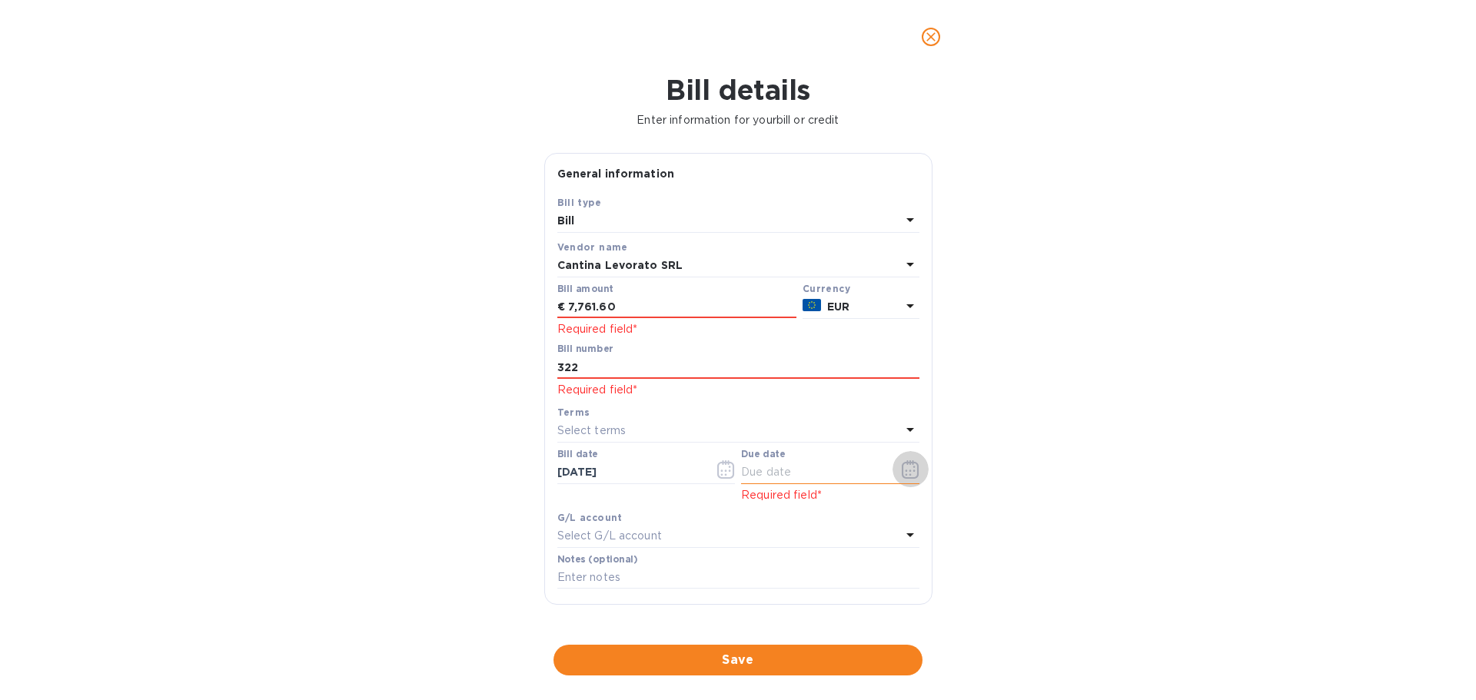
click at [915, 470] on button "button" at bounding box center [910, 469] width 36 height 37
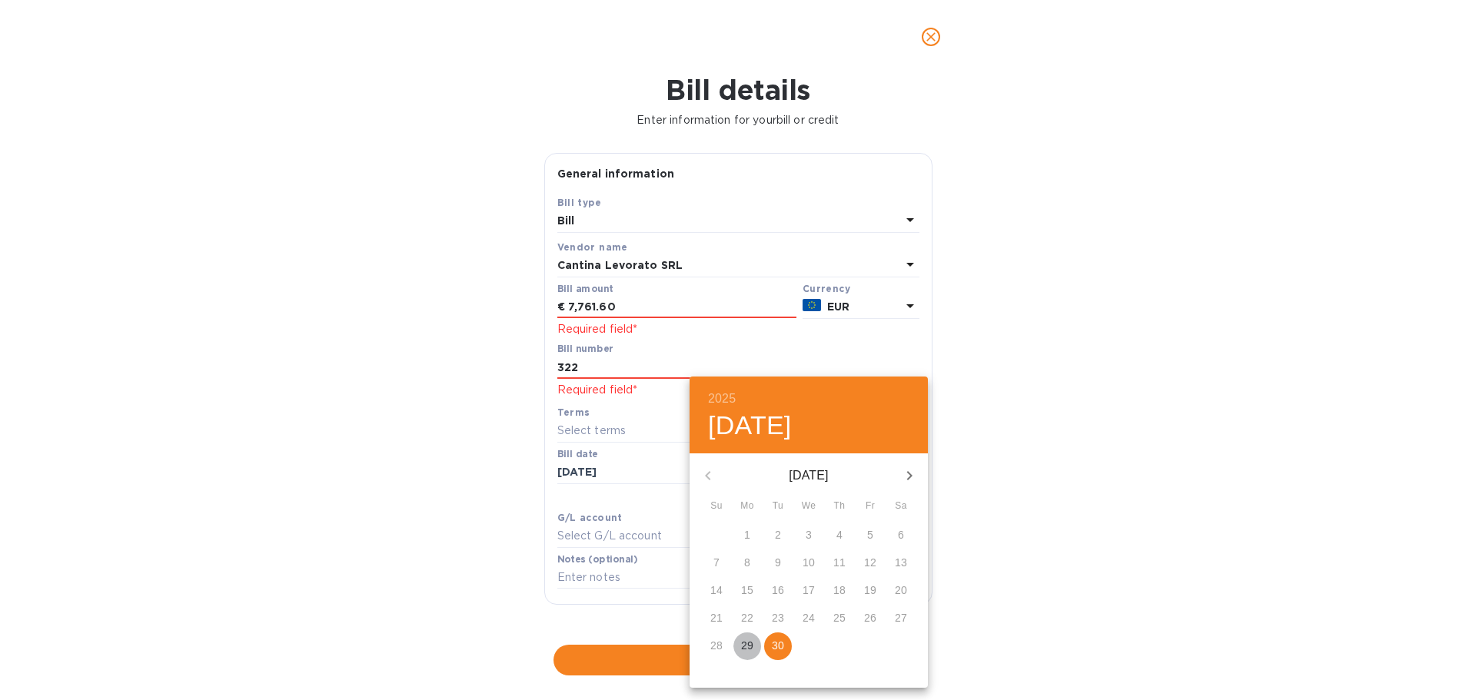
click at [751, 645] on p "29" at bounding box center [747, 645] width 12 height 15
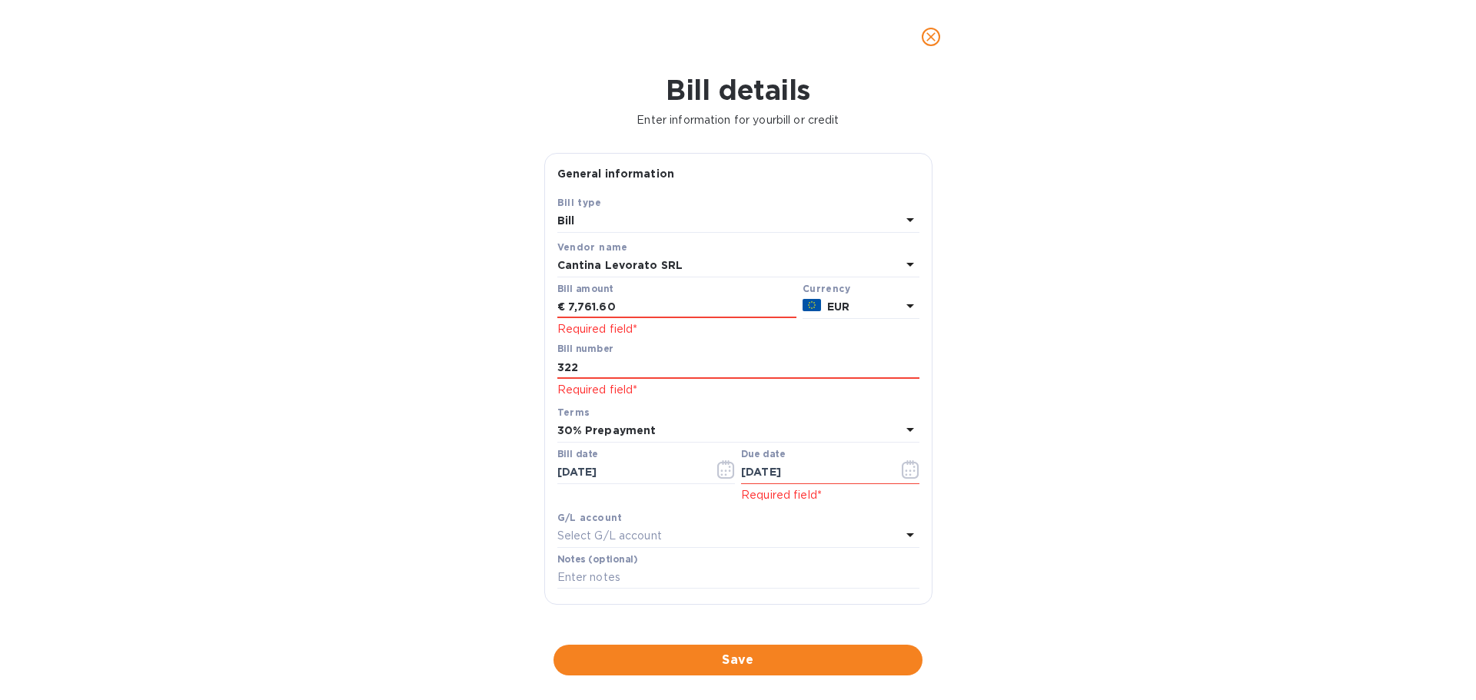
click at [1240, 475] on div "Bill details Enter information for your bill or credit General information Save…" at bounding box center [738, 387] width 1476 height 626
click at [901, 426] on icon at bounding box center [910, 429] width 18 height 18
click at [784, 485] on input "text" at bounding box center [739, 474] width 271 height 23
click at [789, 474] on input "text" at bounding box center [739, 474] width 271 height 23
click at [889, 475] on icon at bounding box center [889, 474] width 12 height 12
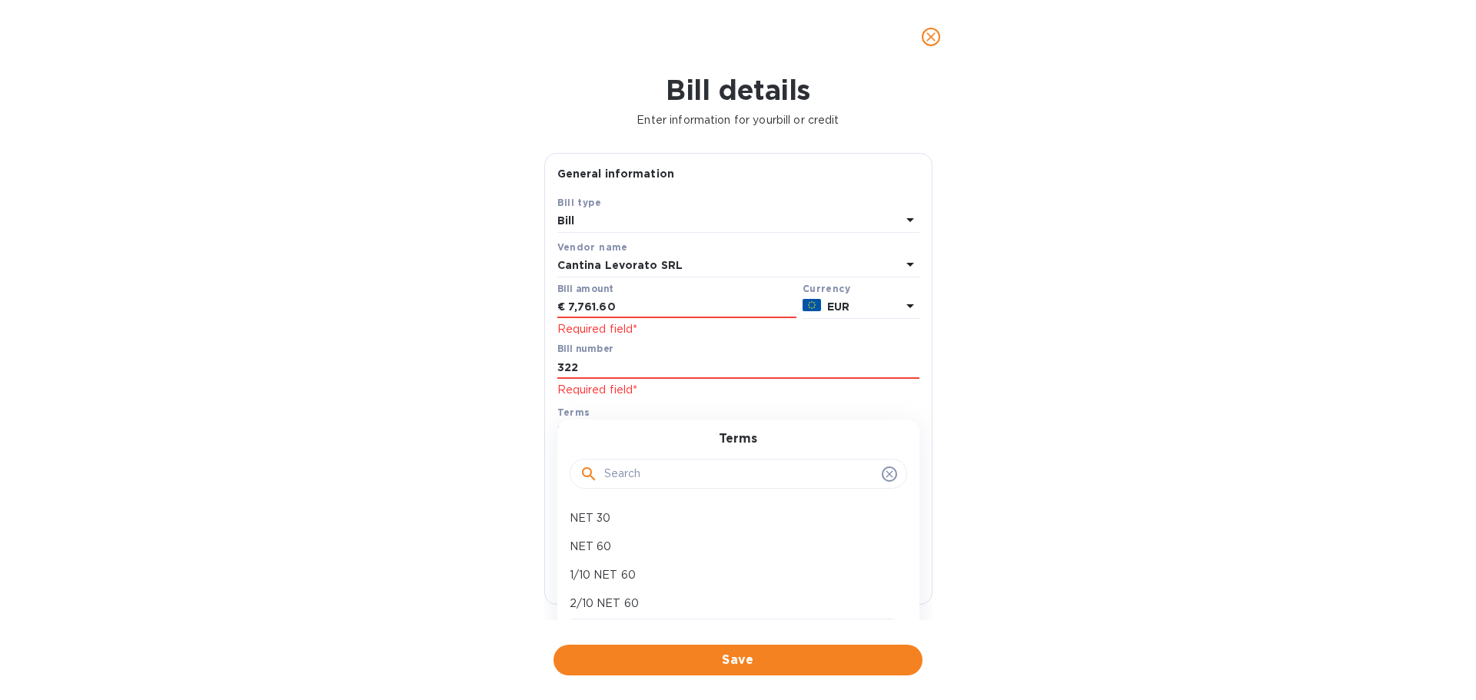
click at [883, 477] on icon at bounding box center [889, 474] width 12 height 12
click at [885, 476] on icon at bounding box center [888, 473] width 7 height 7
click at [1073, 437] on div "Bill details Enter information for your bill or credit General information Save…" at bounding box center [738, 387] width 1476 height 626
click at [654, 430] on div "30% Prepayment" at bounding box center [729, 431] width 344 height 22
click at [654, 430] on div "Terms NET 30 NET 60 1/10 NET 60 2/10 NET 60 30% Prepayment [PERSON_NAME] Create…" at bounding box center [738, 548] width 362 height 257
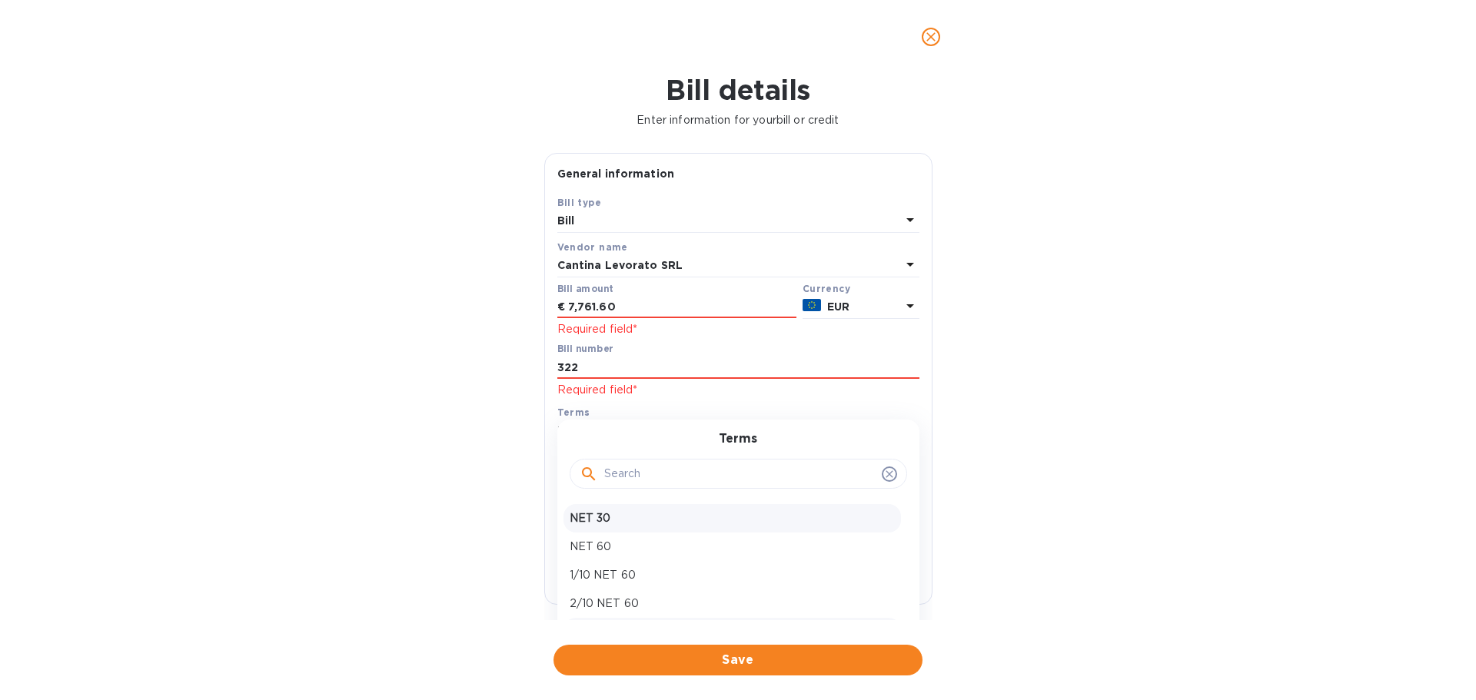
click at [635, 518] on p "NET 30" at bounding box center [732, 518] width 325 height 16
type input "[DATE]"
click at [1144, 441] on div "Bill details Enter information for your bill or credit General information Save…" at bounding box center [738, 387] width 1476 height 626
click at [906, 470] on icon "button" at bounding box center [911, 469] width 18 height 18
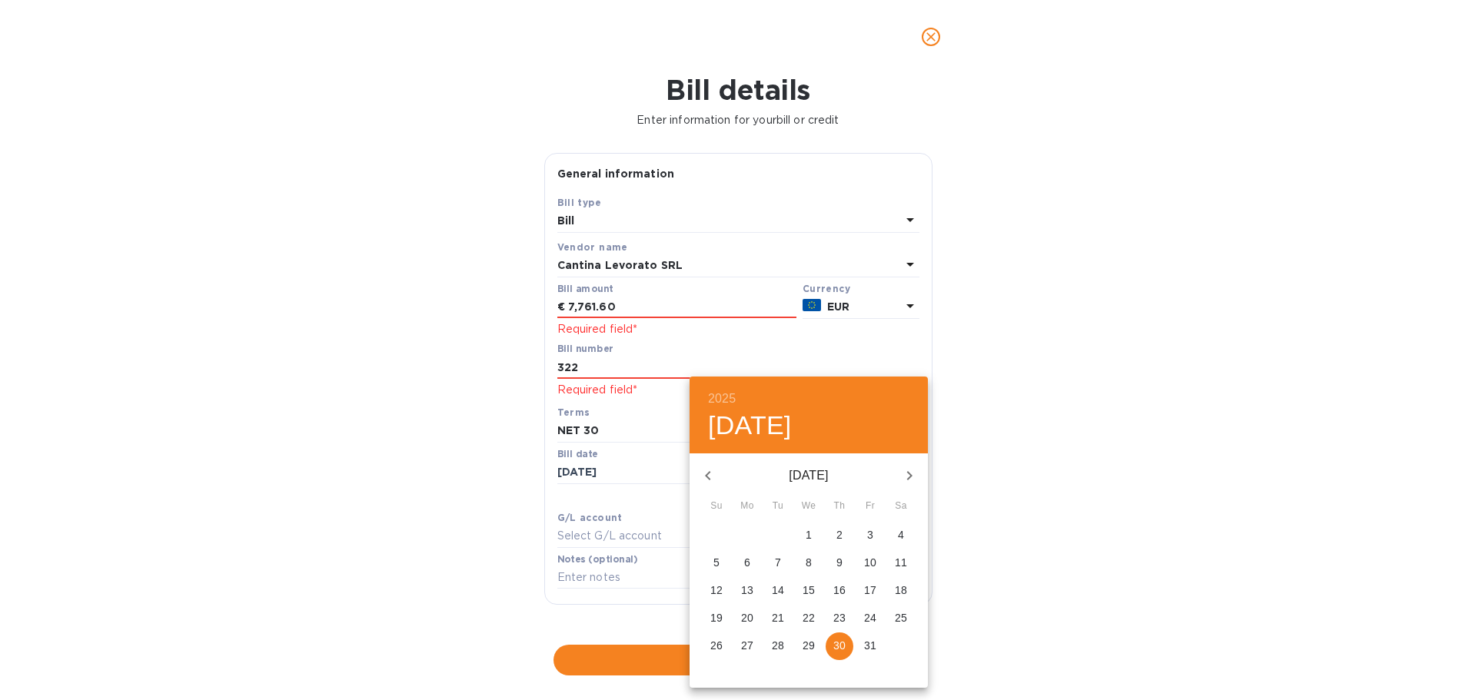
click at [632, 470] on div at bounding box center [738, 350] width 1476 height 700
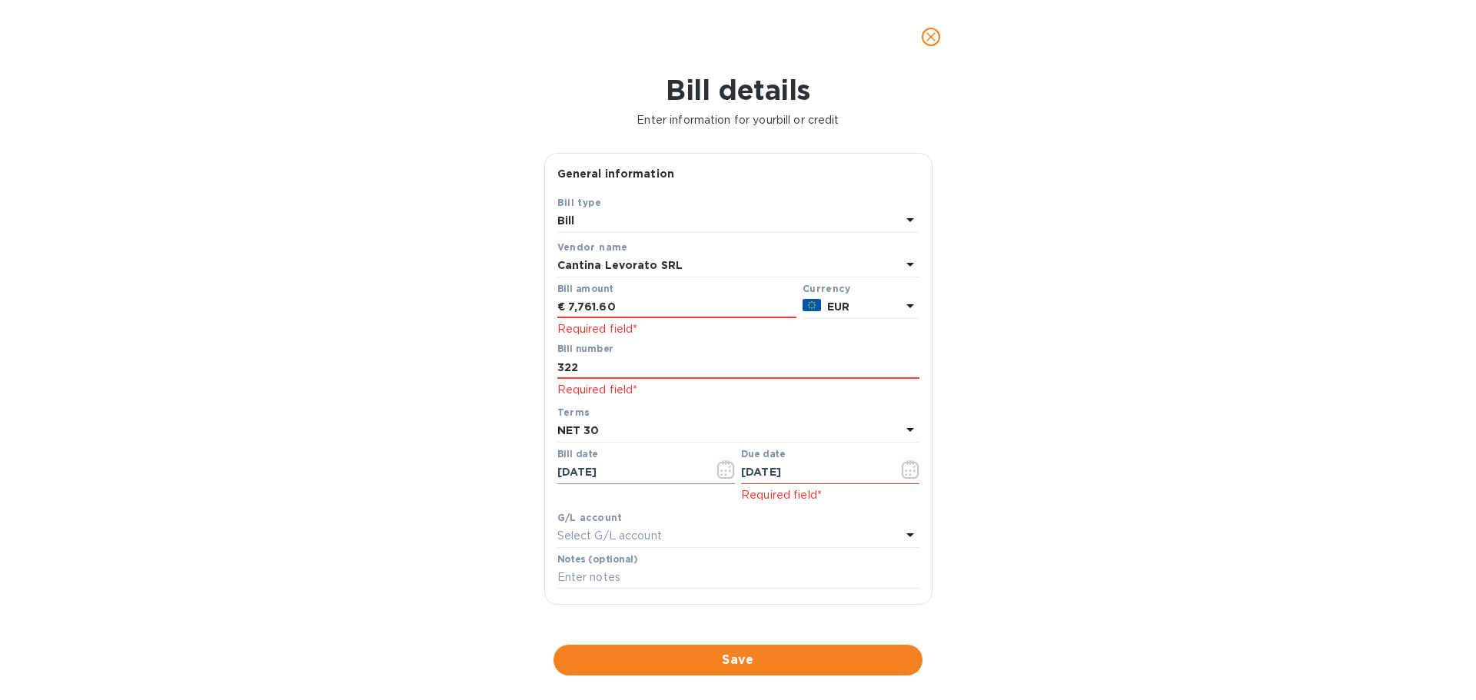
click at [568, 473] on input "[DATE]" at bounding box center [629, 472] width 145 height 23
click at [570, 473] on input "[DATE]" at bounding box center [629, 472] width 145 height 23
type input "[DATE]"
click at [1041, 446] on div "Bill details Enter information for your bill or credit General information Save…" at bounding box center [738, 387] width 1476 height 626
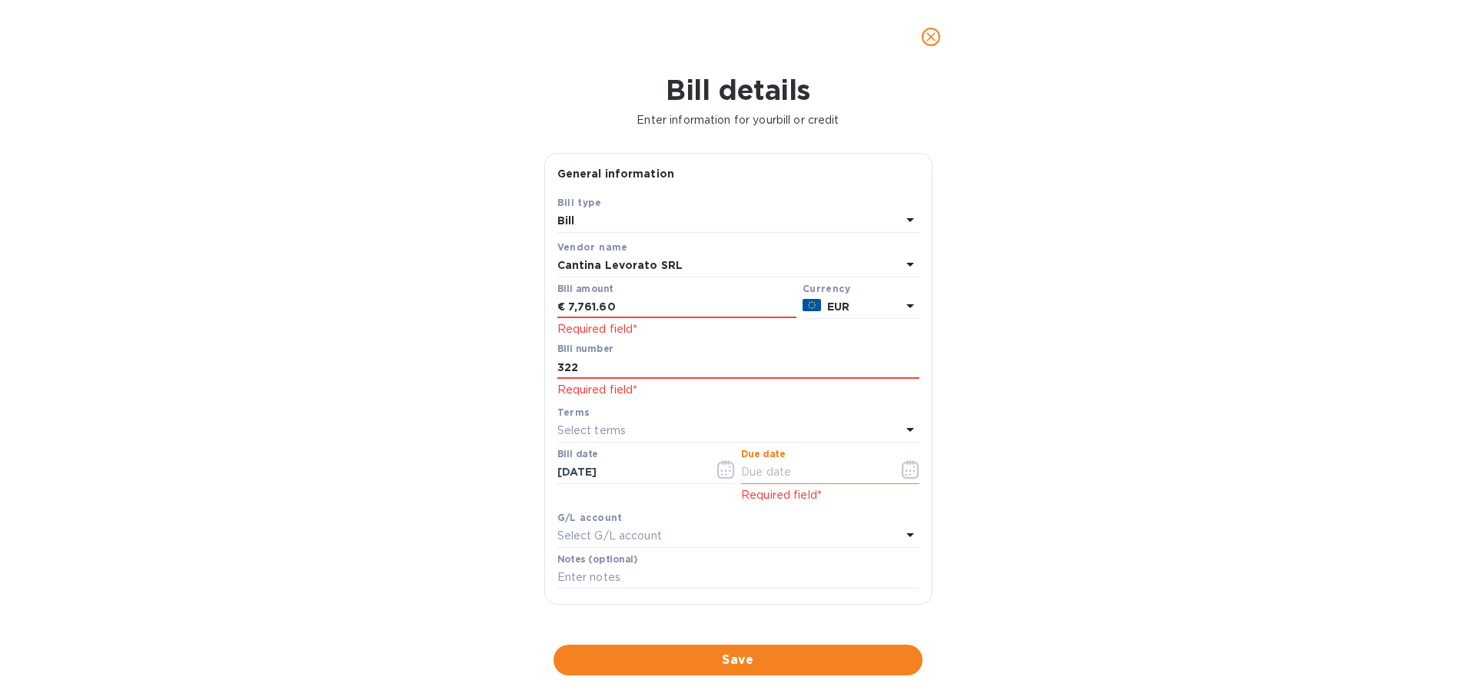
click at [789, 474] on input "text" at bounding box center [813, 472] width 145 height 23
click at [908, 473] on icon "button" at bounding box center [911, 469] width 18 height 18
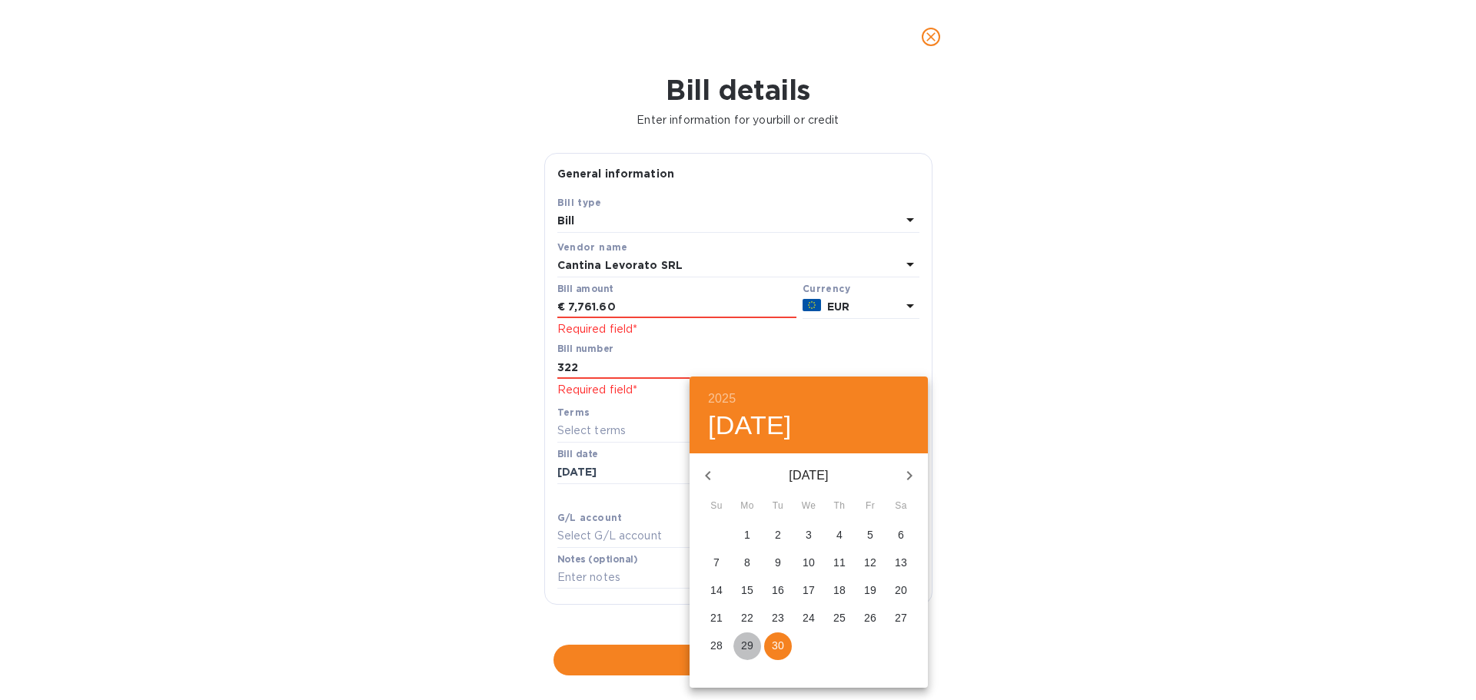
click at [746, 636] on button "29" at bounding box center [747, 647] width 28 height 28
type input "[DATE]"
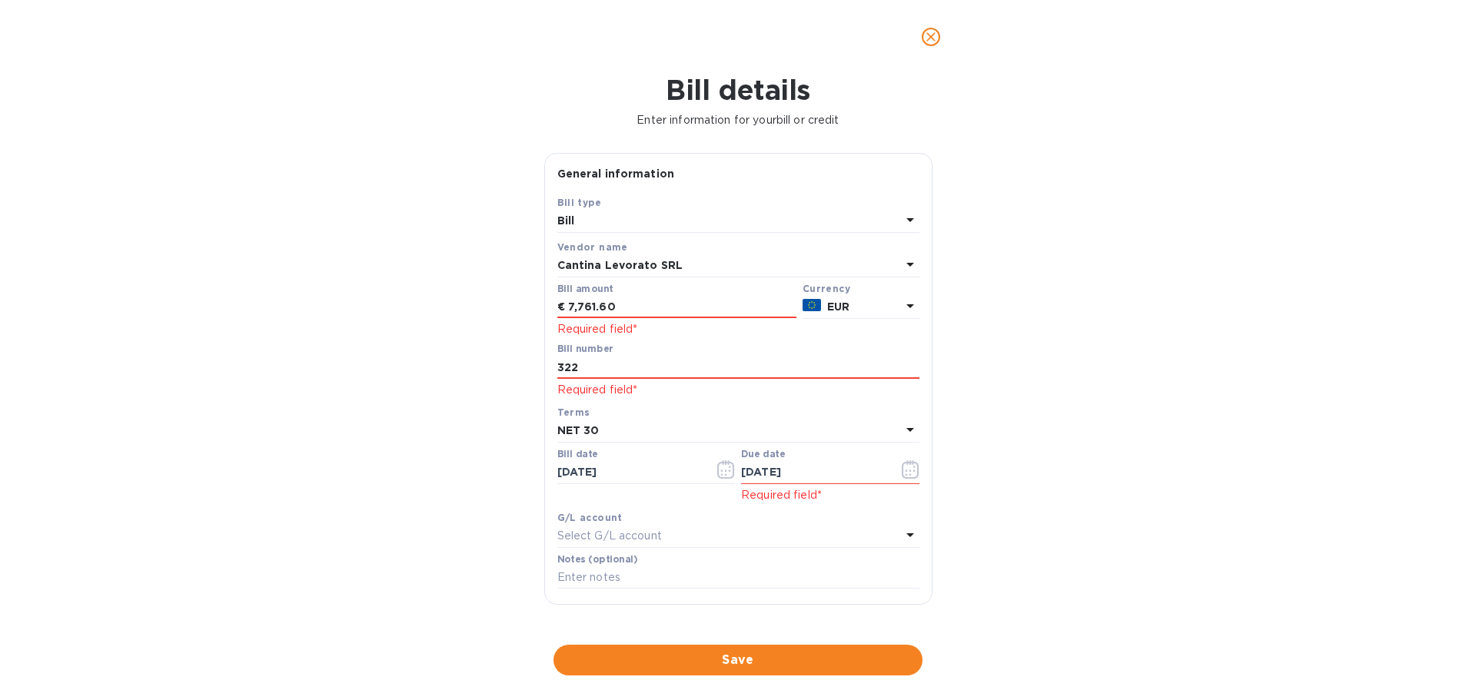
click at [1174, 539] on div "Bill details Enter information for your bill or credit General information Save…" at bounding box center [738, 387] width 1476 height 626
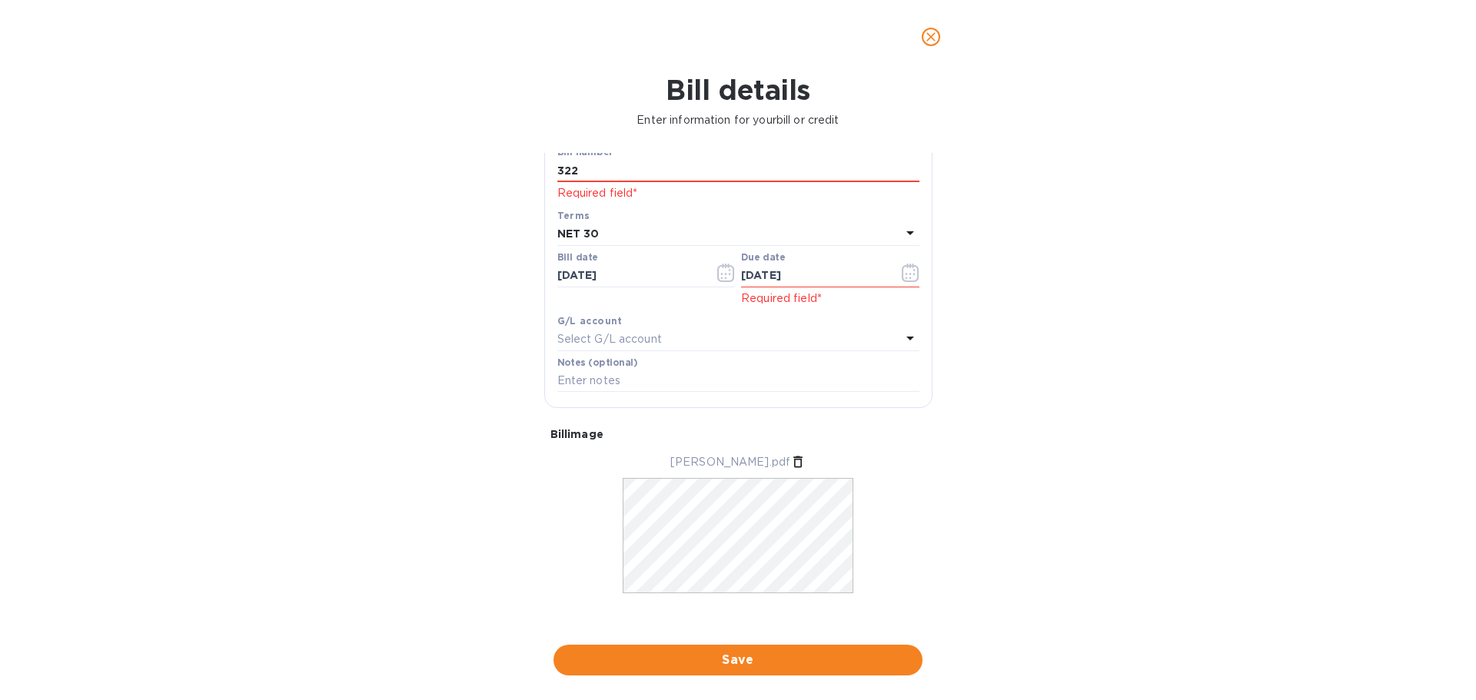
scroll to position [207, 0]
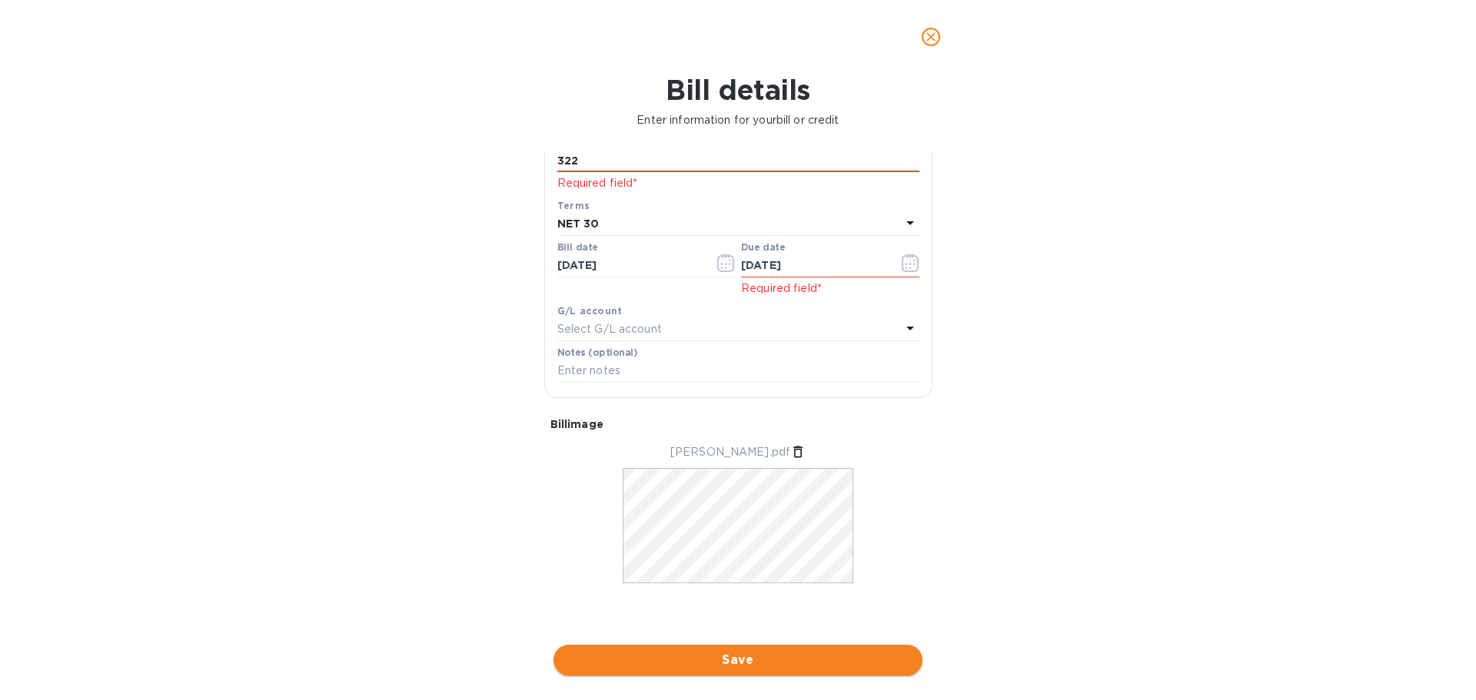
click at [726, 664] on span "Save" at bounding box center [738, 660] width 344 height 18
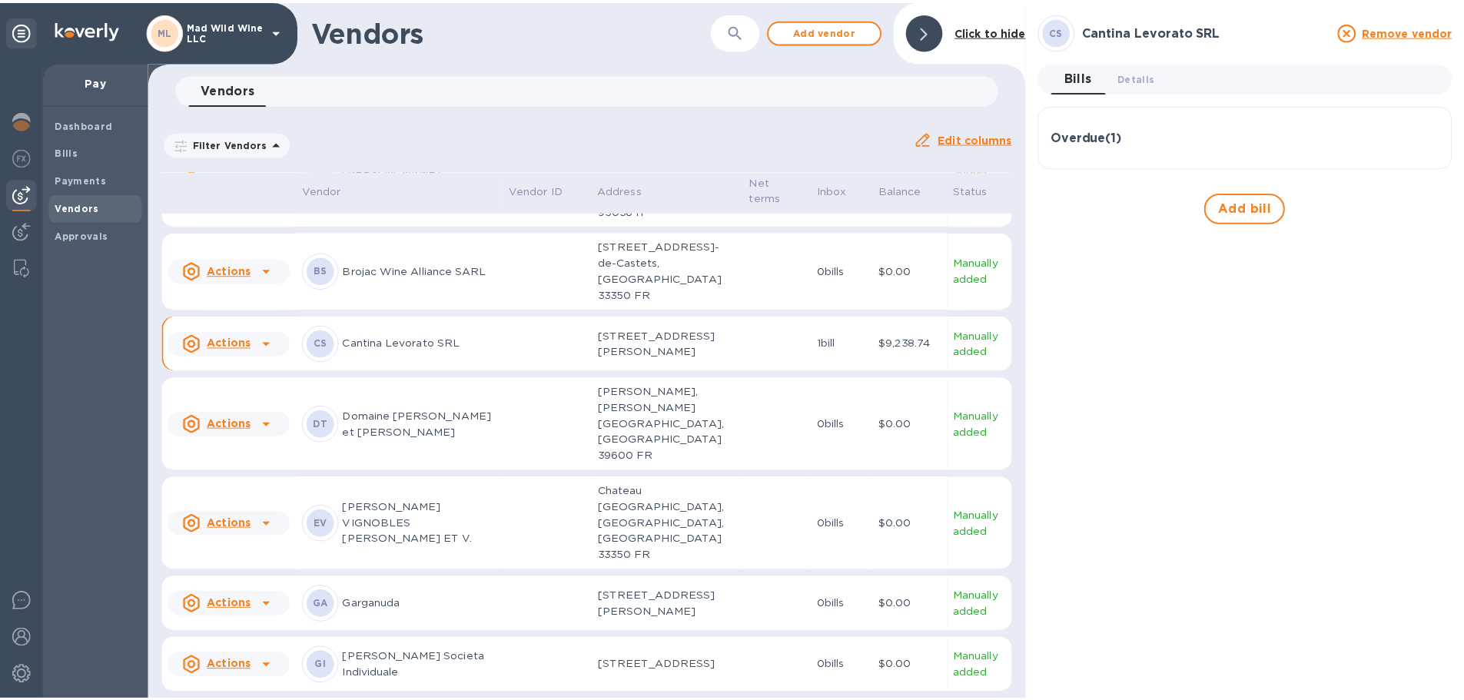
scroll to position [231, 0]
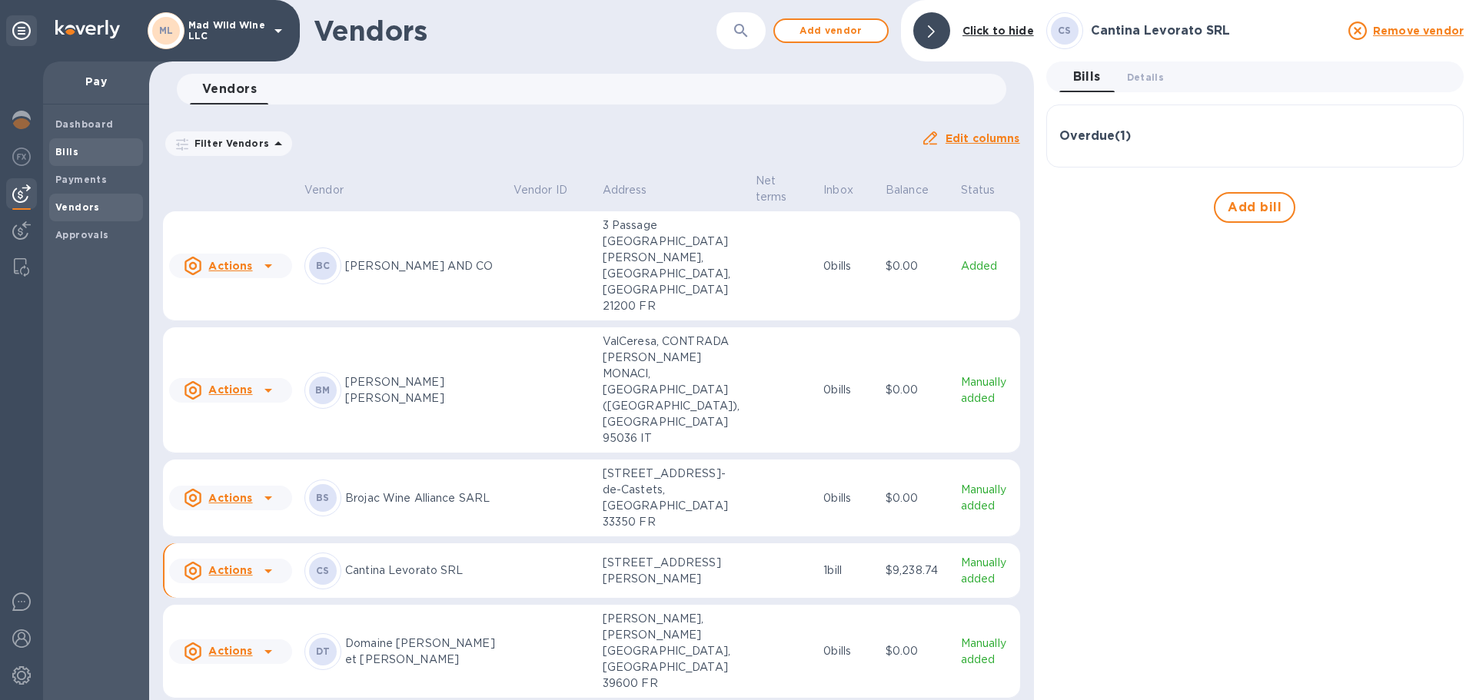
click at [69, 155] on b "Bills" at bounding box center [66, 152] width 23 height 12
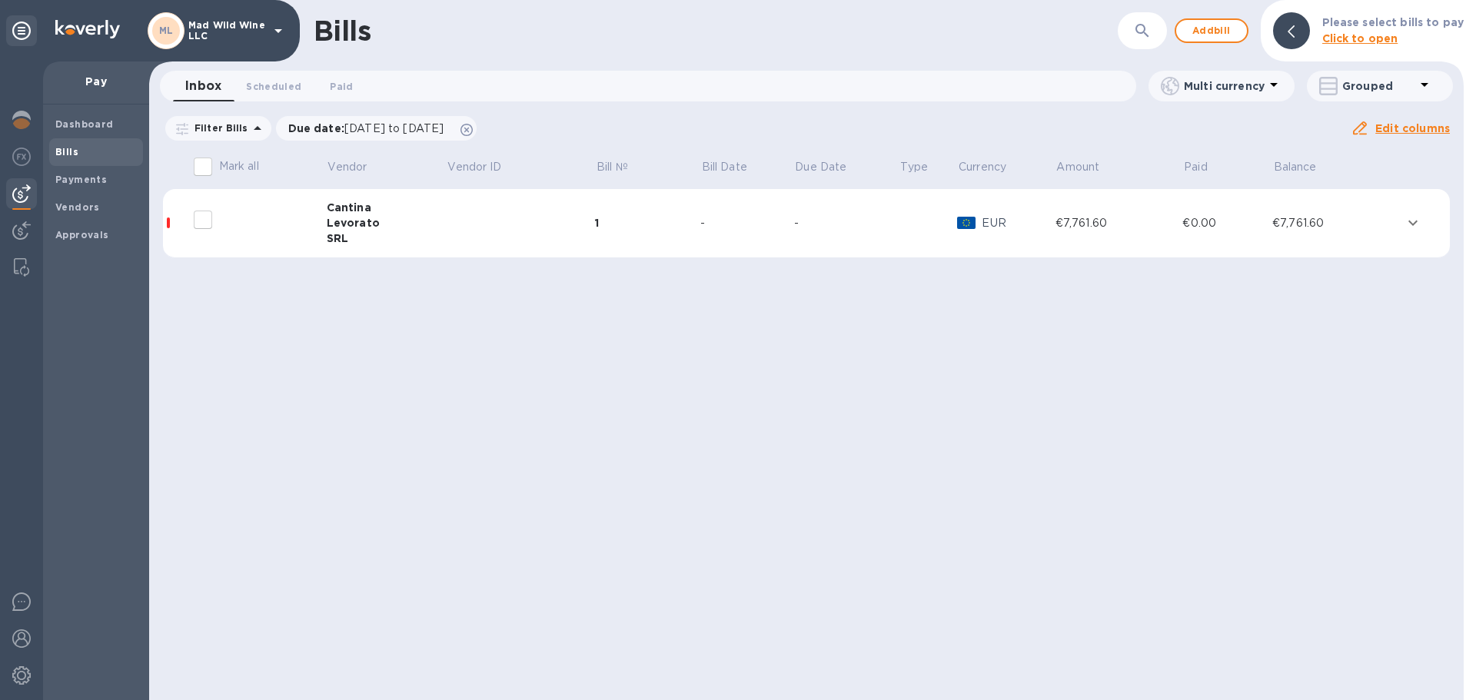
click at [198, 220] on input "decorative checkbox" at bounding box center [203, 220] width 32 height 32
checkbox input "false"
click at [325, 222] on td at bounding box center [258, 223] width 137 height 69
click at [1417, 217] on icon "expand row" at bounding box center [1413, 223] width 18 height 18
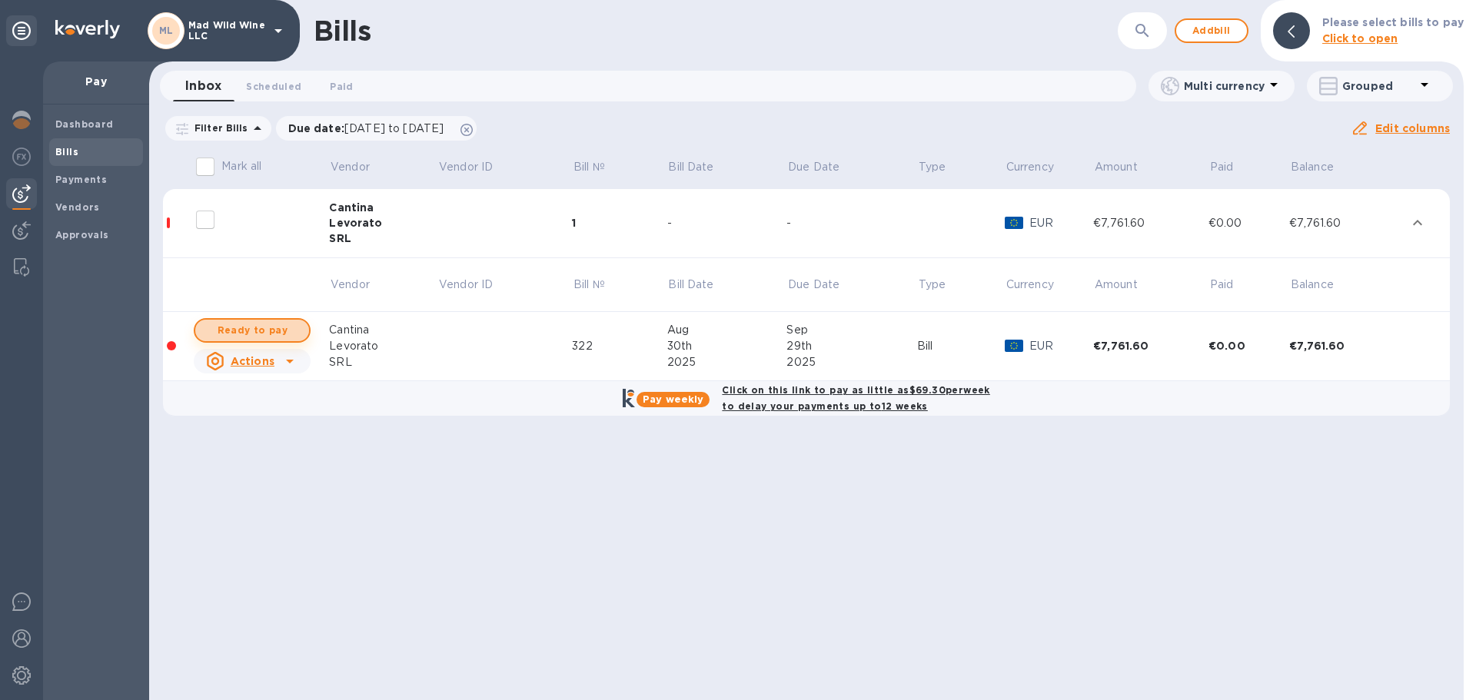
click at [282, 329] on span "Ready to pay" at bounding box center [252, 330] width 89 height 18
checkbox input "true"
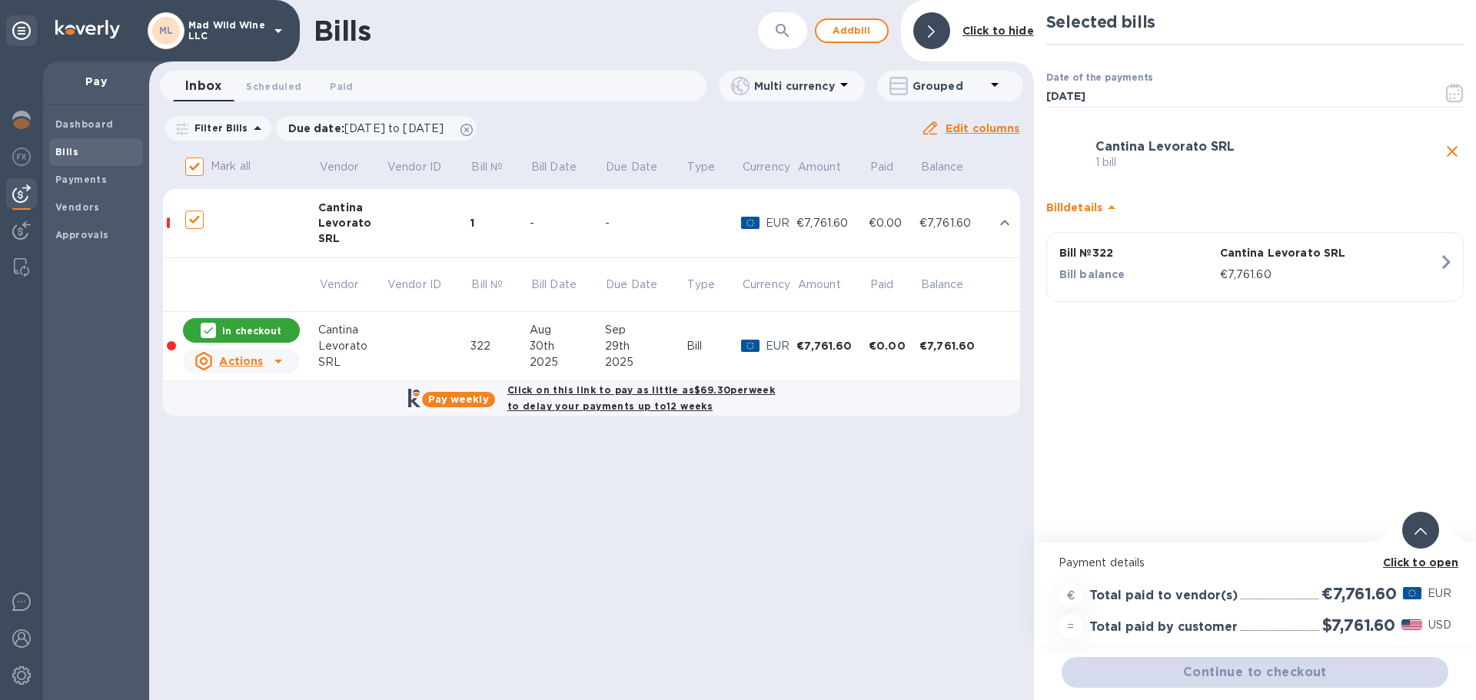
checkbox input "true"
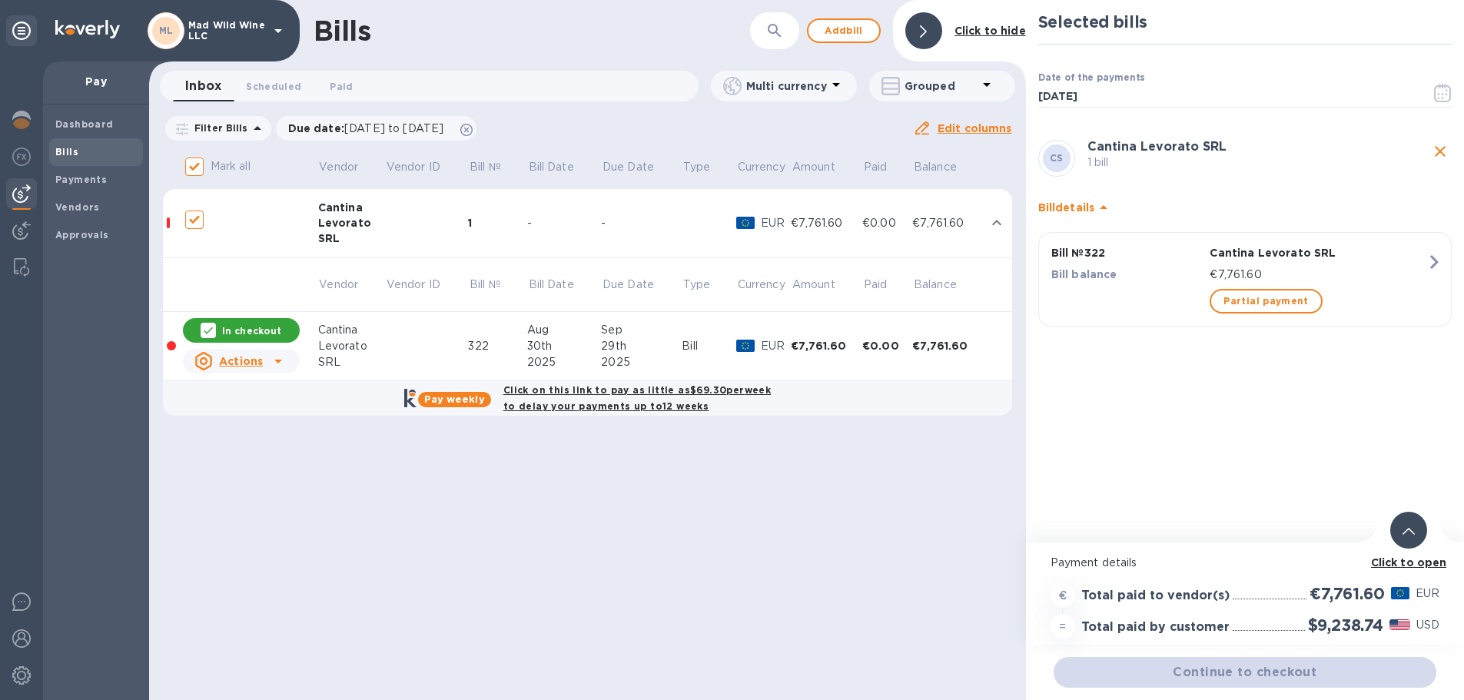
scroll to position [12, 0]
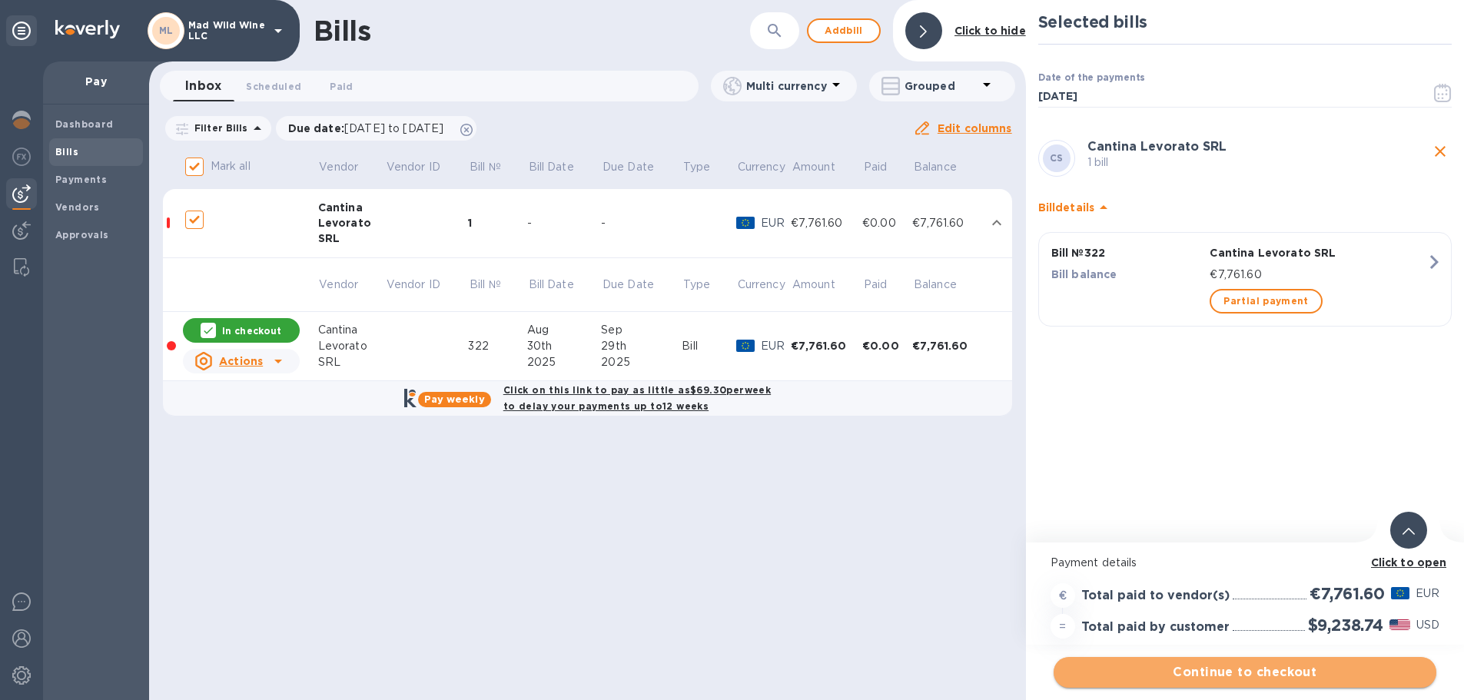
click at [1252, 667] on span "Continue to checkout" at bounding box center [1245, 672] width 358 height 18
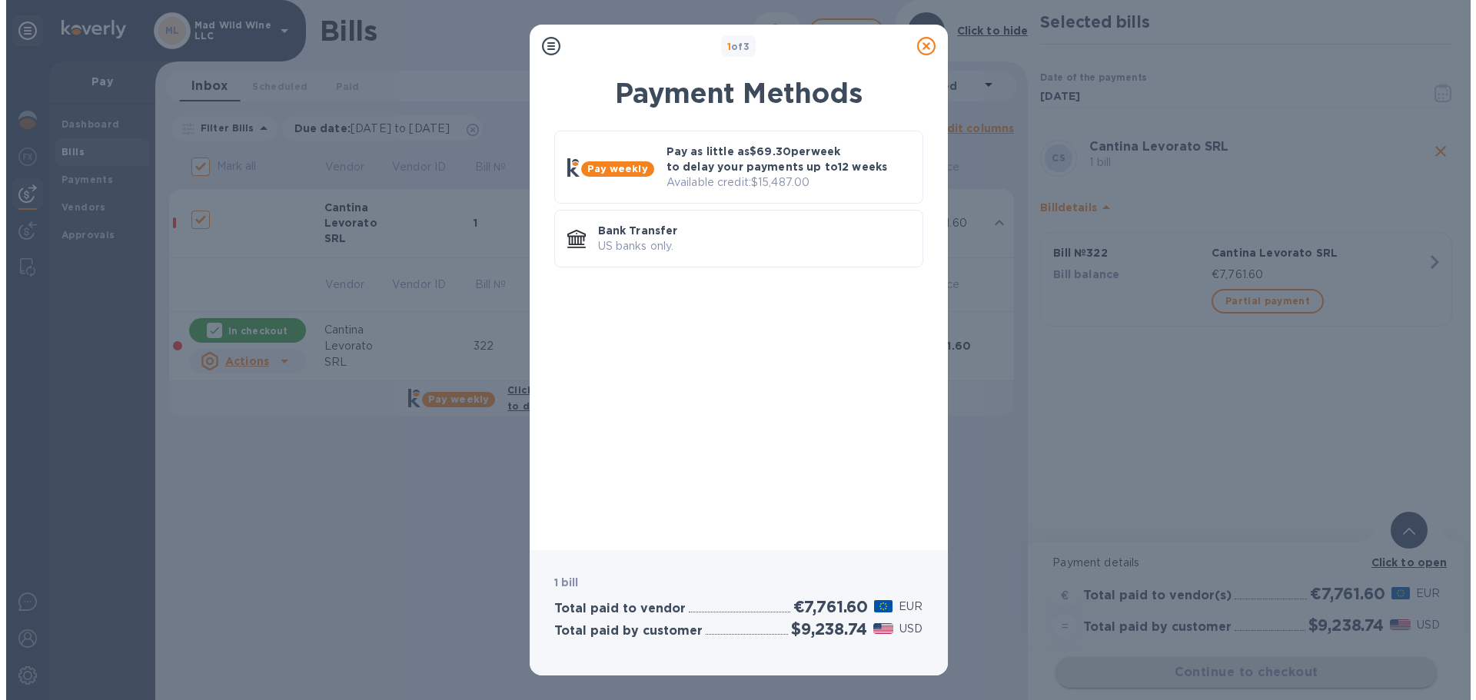
scroll to position [0, 0]
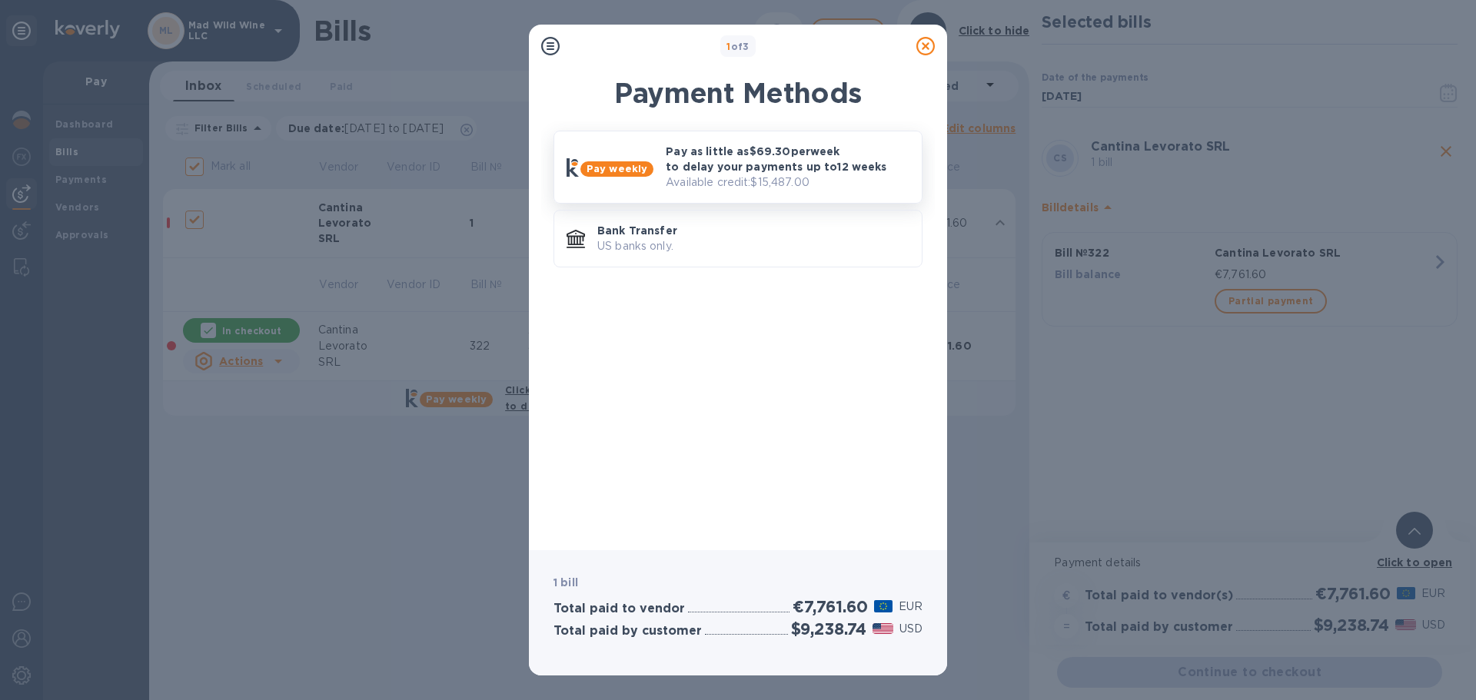
click at [709, 160] on p "Pay as little as $69.30 per week to delay your payments up to 12 weeks" at bounding box center [788, 159] width 244 height 31
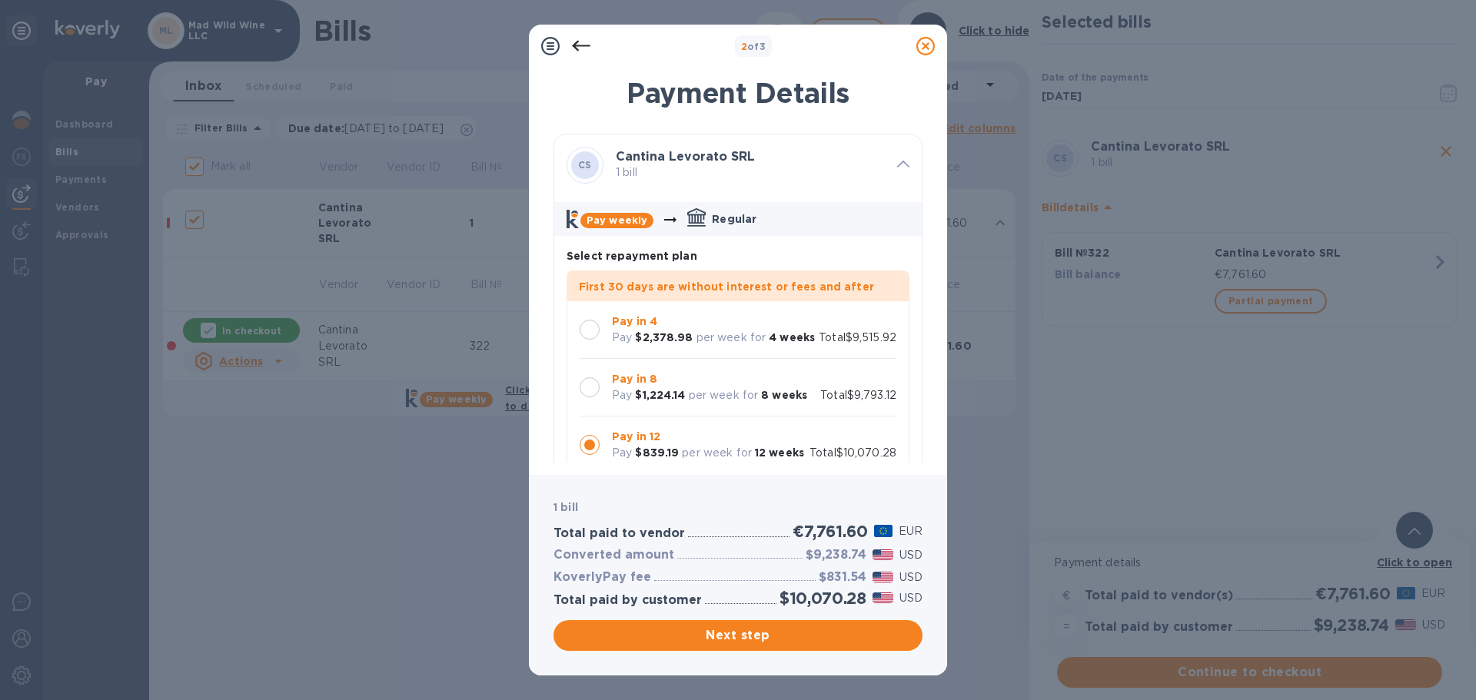
click at [593, 327] on div at bounding box center [590, 330] width 20 height 20
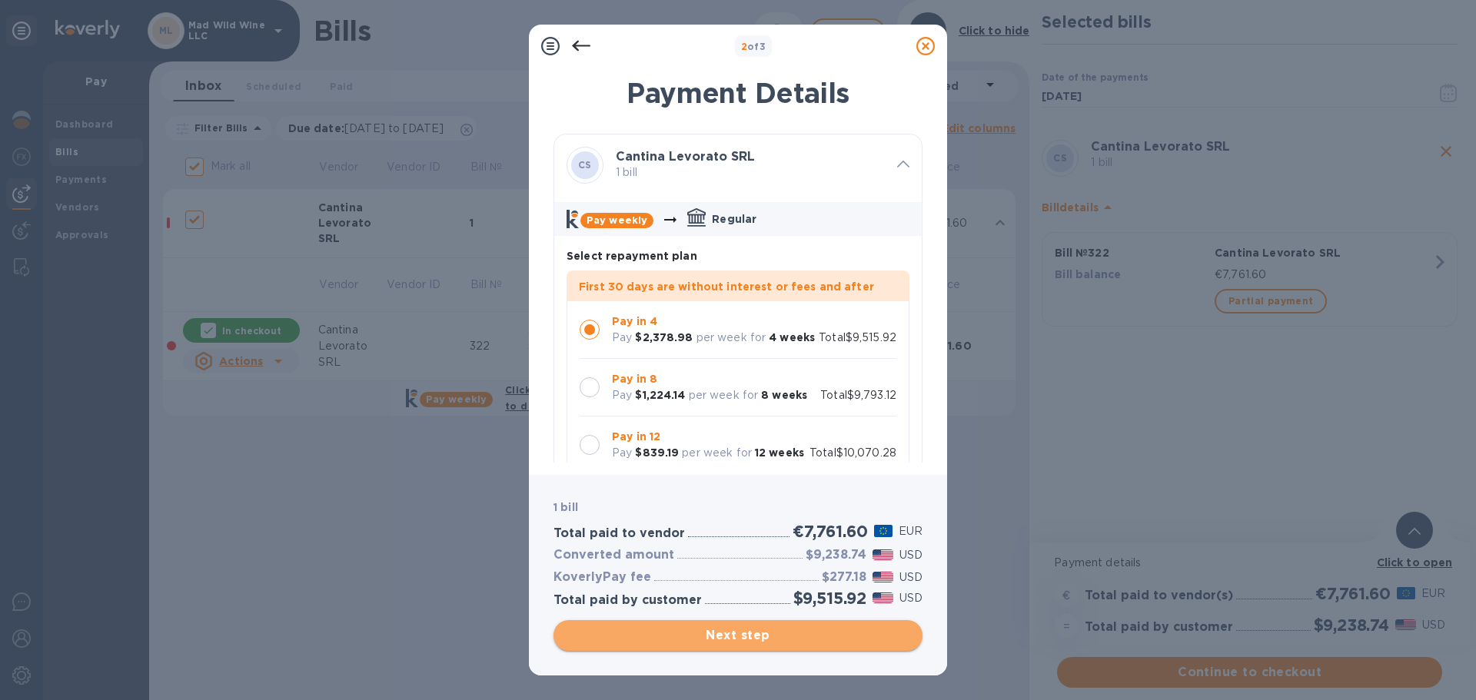
click at [786, 645] on button "Next step" at bounding box center [737, 635] width 369 height 31
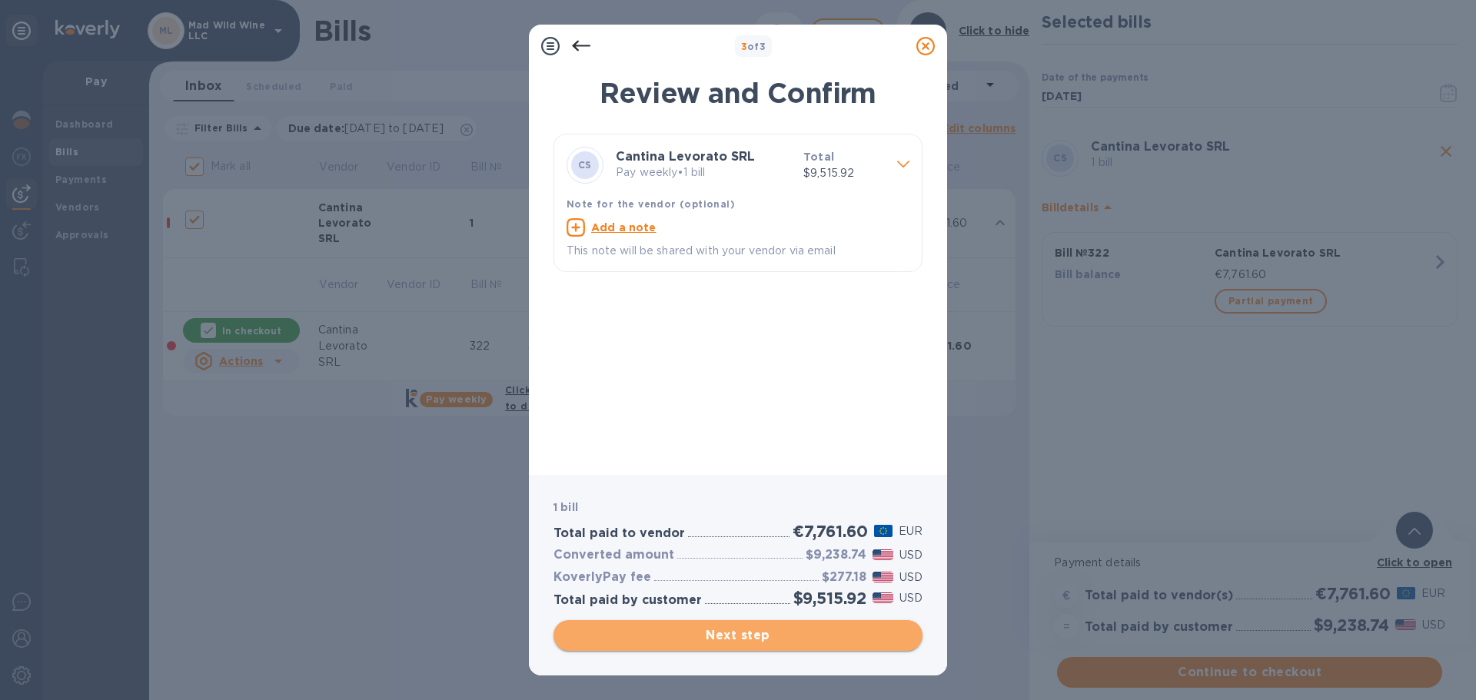
click at [786, 639] on span "Next step" at bounding box center [738, 635] width 344 height 18
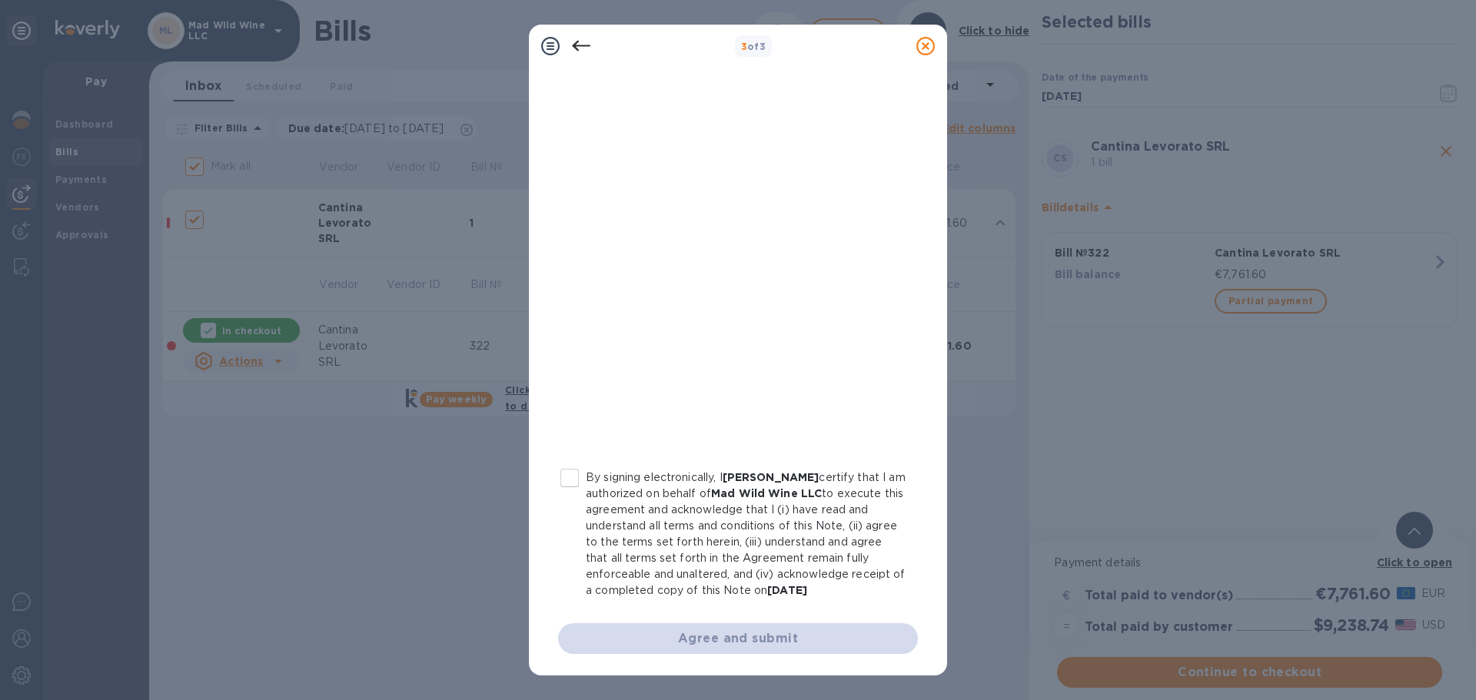
scroll to position [175, 0]
click at [571, 462] on input "By signing electronically, I [PERSON_NAME] certify that I am authorized on beha…" at bounding box center [569, 478] width 32 height 32
checkbox input "true"
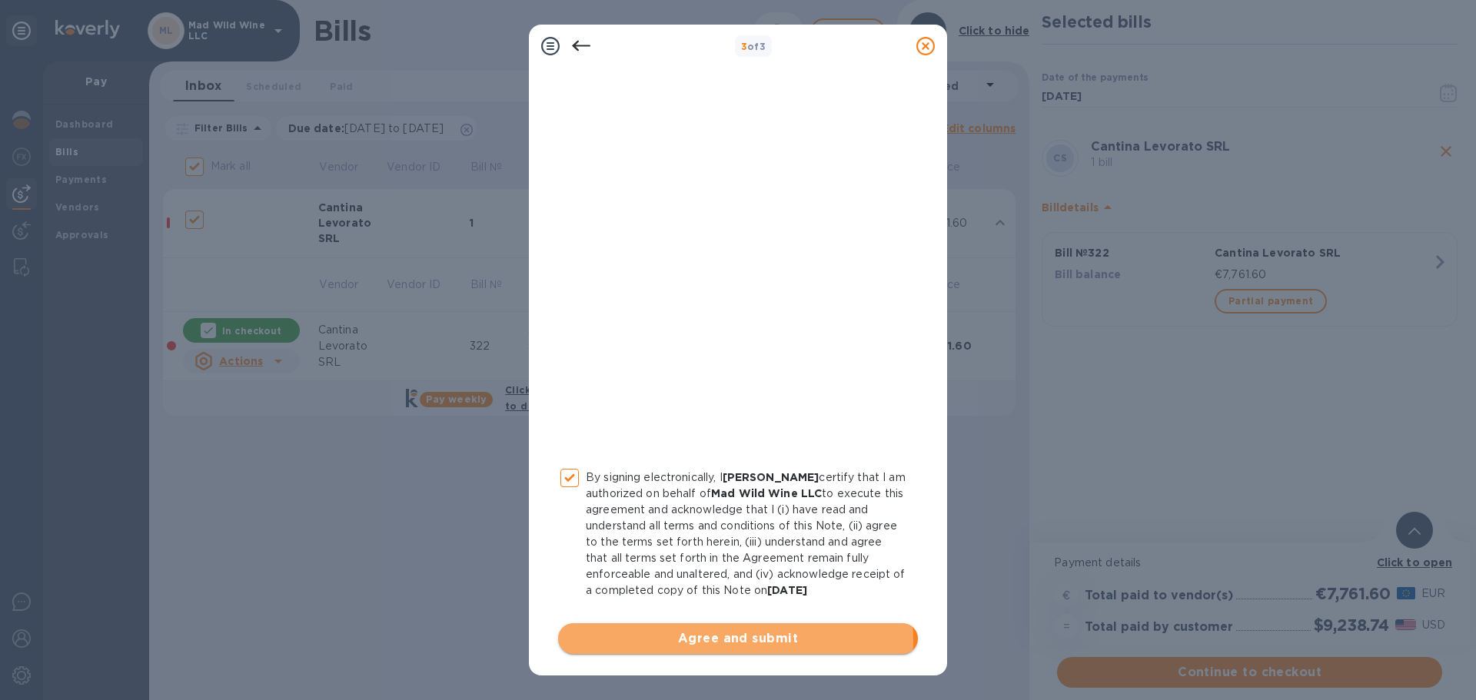
click at [719, 642] on span "Agree and submit" at bounding box center [737, 639] width 335 height 18
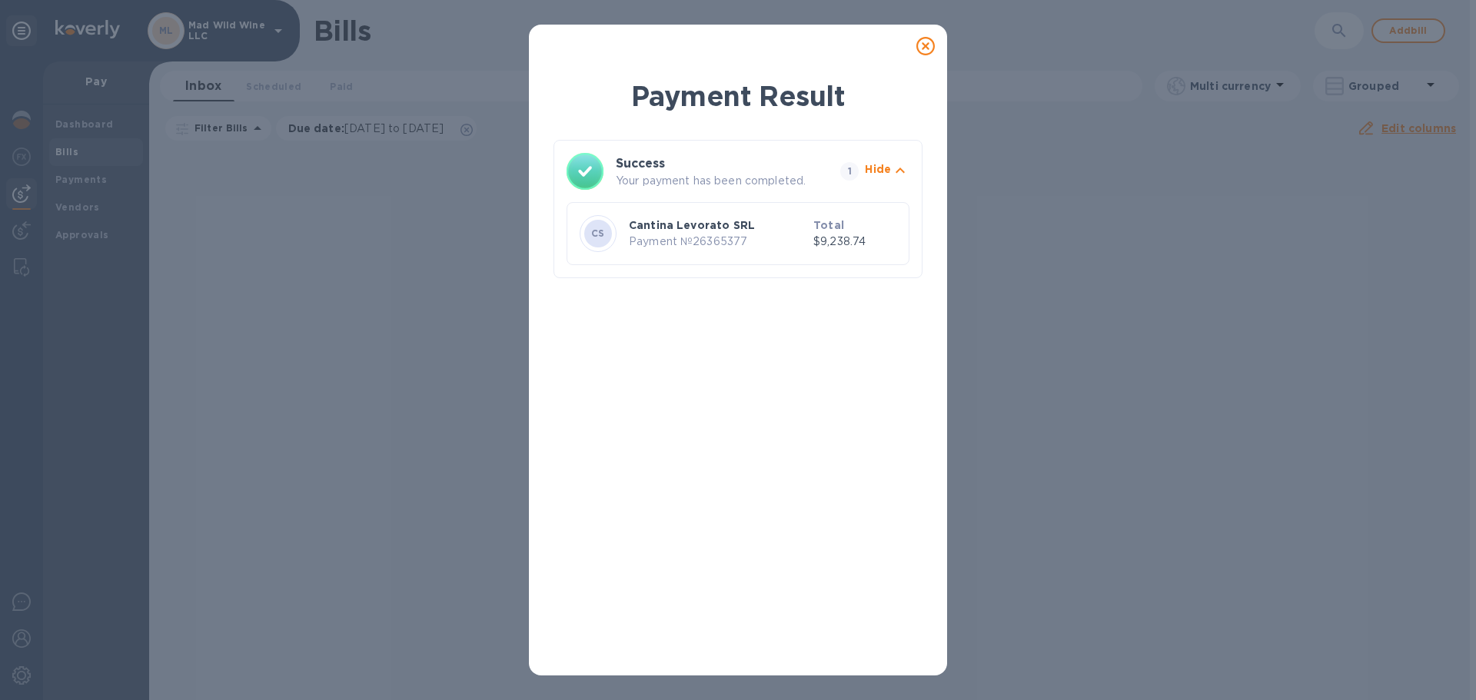
click at [916, 48] on icon at bounding box center [925, 46] width 18 height 18
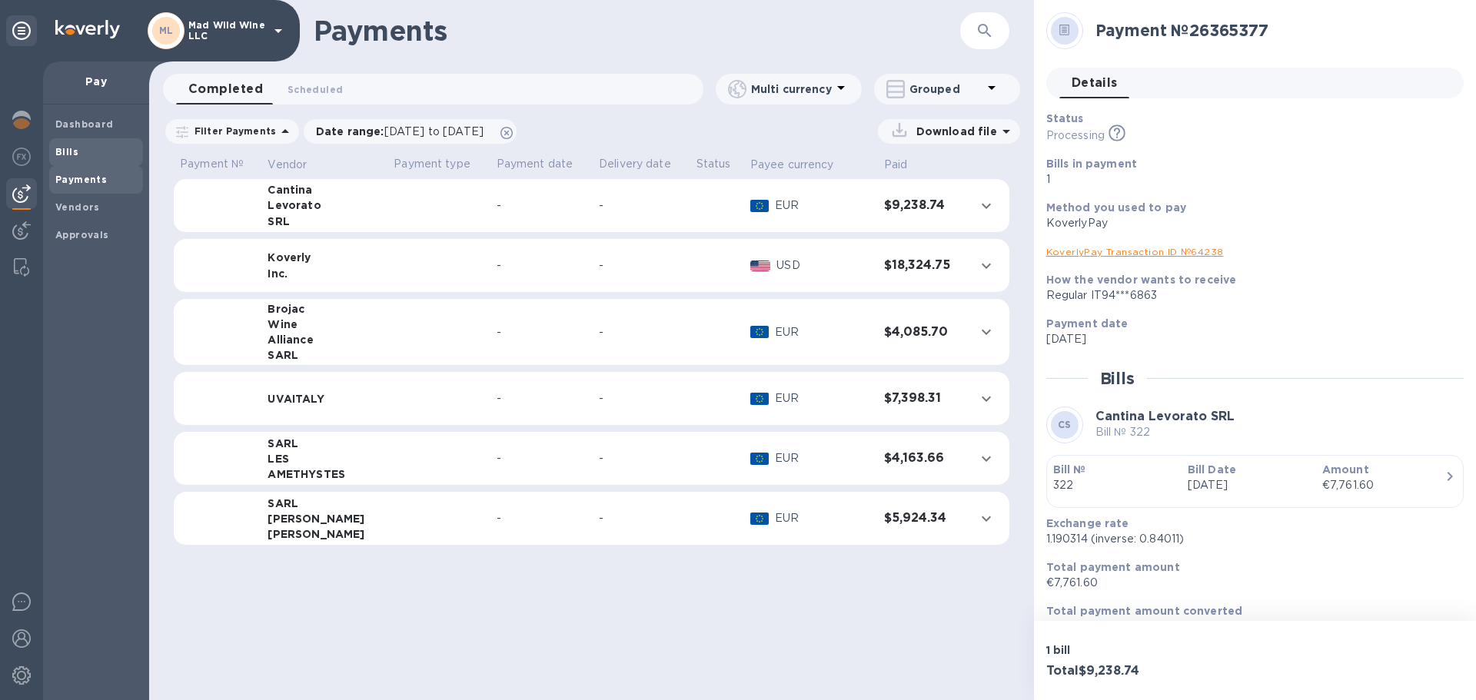
click at [61, 142] on div "Bills" at bounding box center [96, 152] width 94 height 28
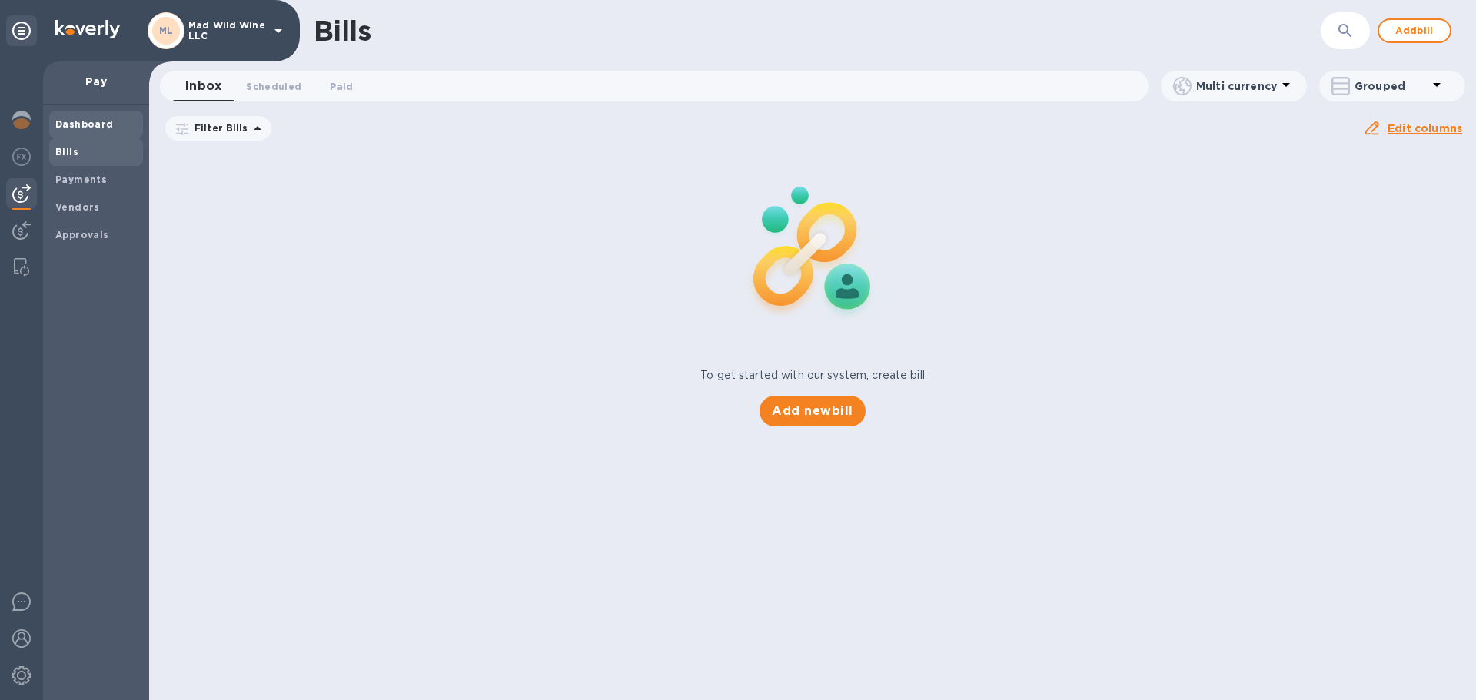
click at [83, 123] on b "Dashboard" at bounding box center [84, 124] width 58 height 12
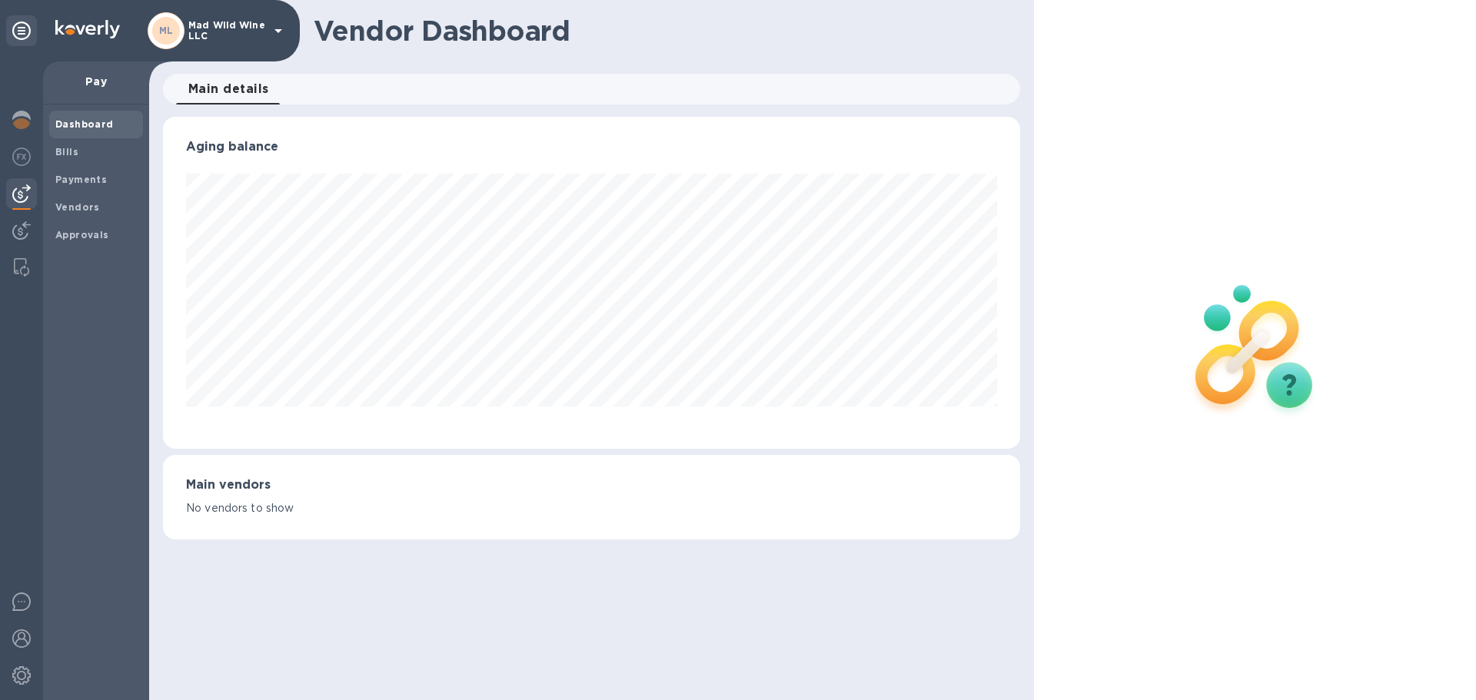
scroll to position [332, 856]
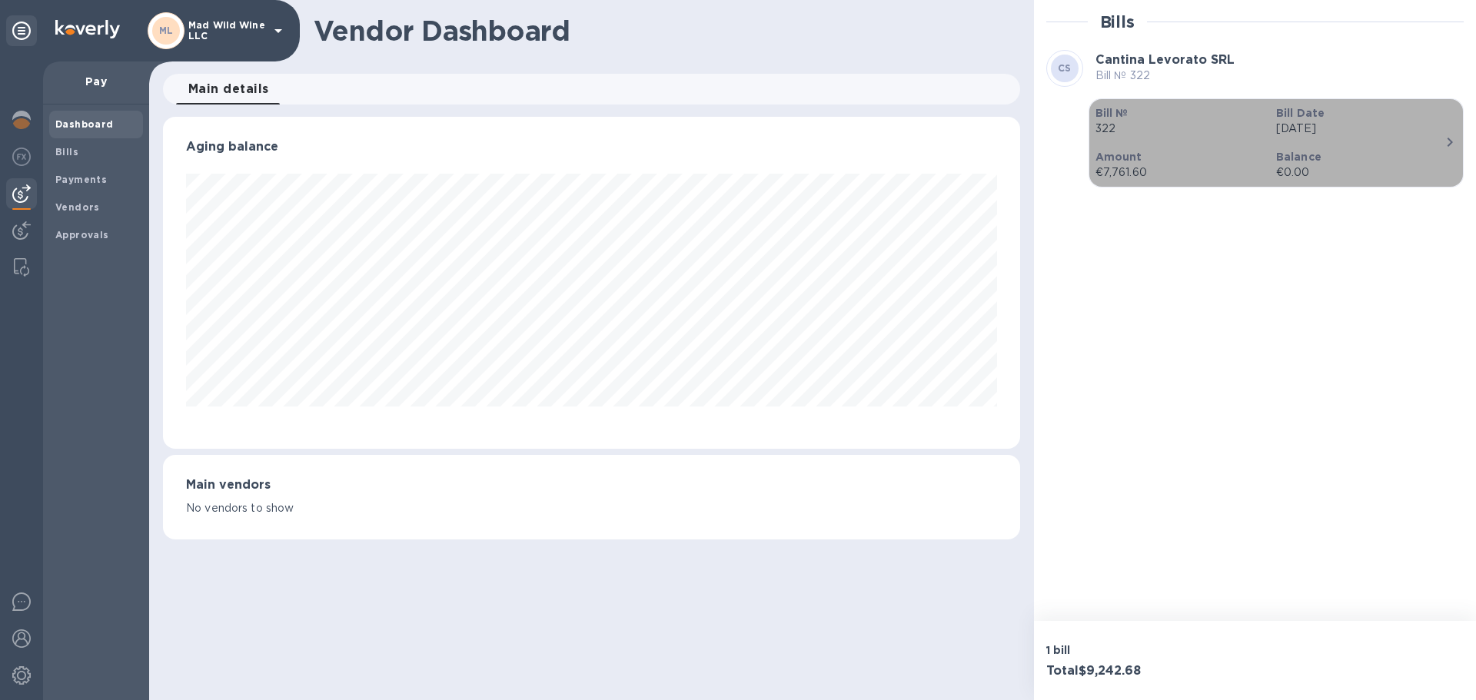
click at [1443, 147] on icon "button" at bounding box center [1449, 142] width 18 height 18
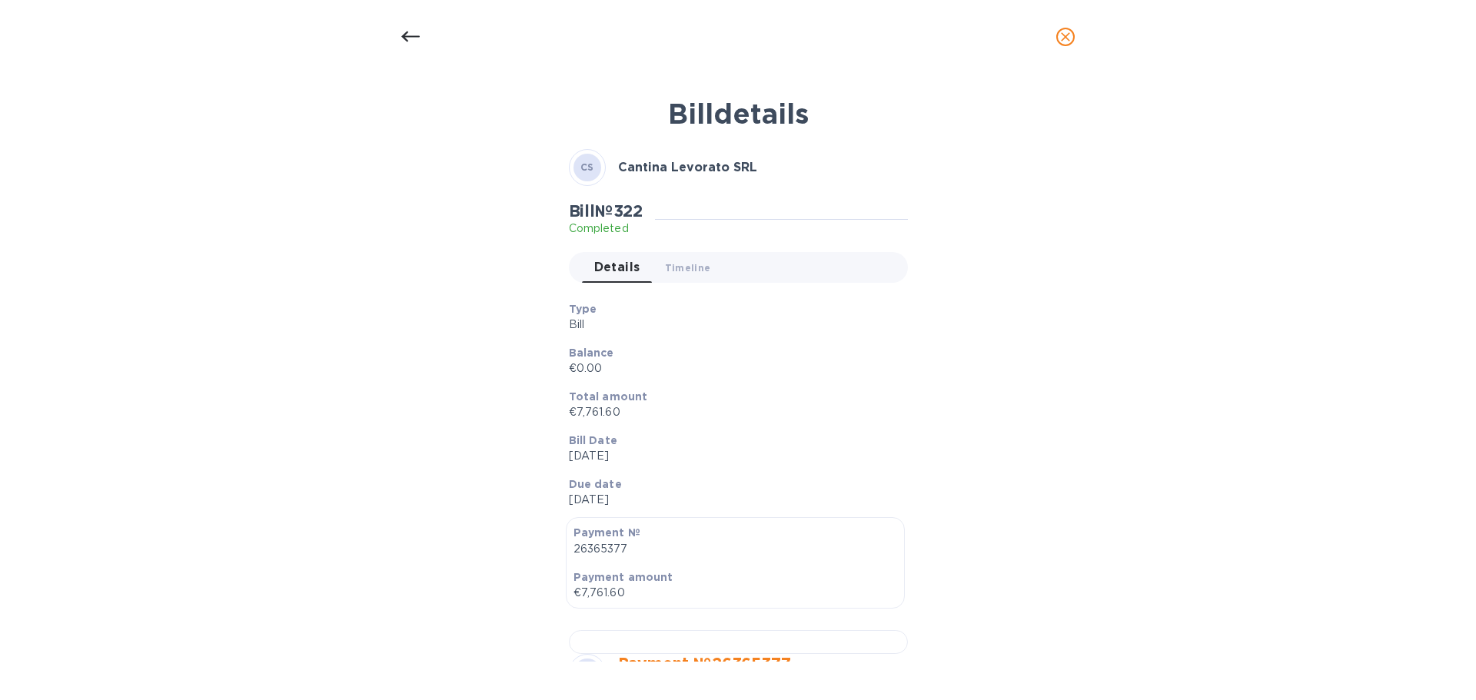
scroll to position [384, 0]
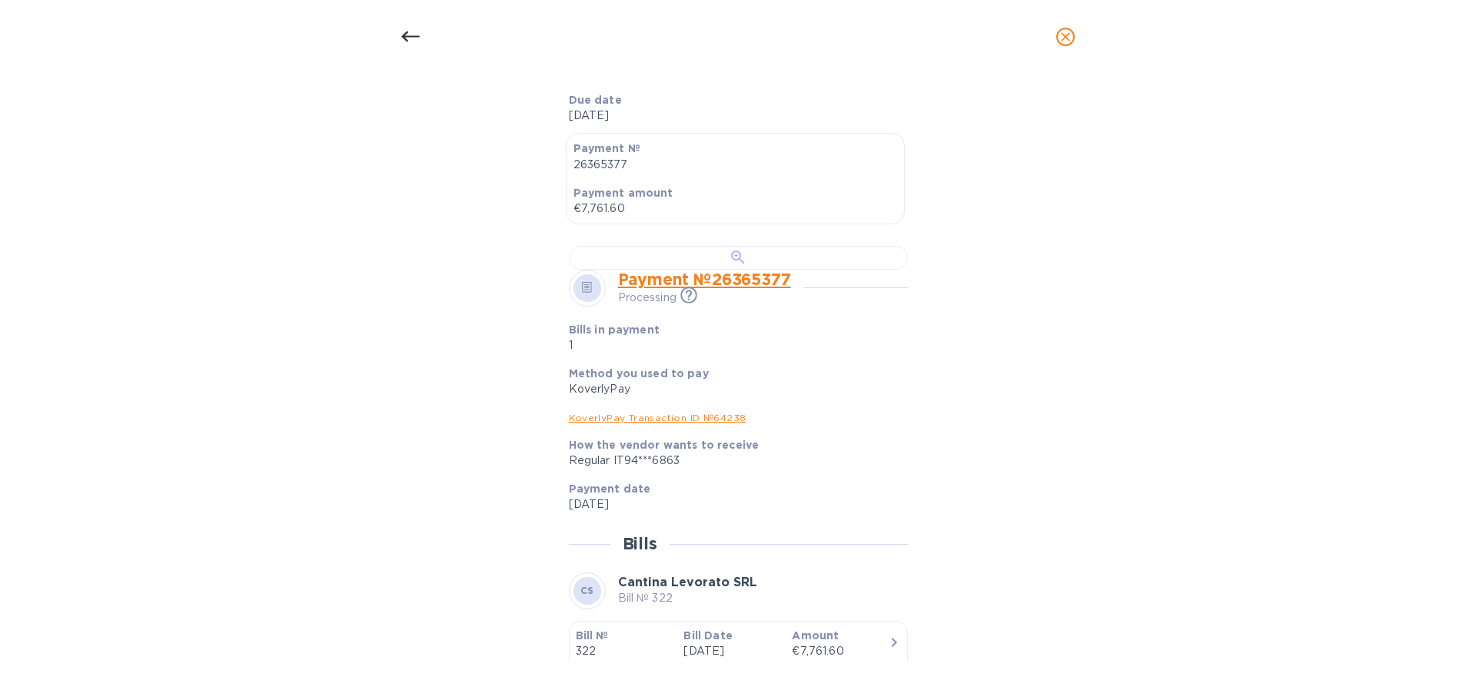
click at [790, 270] on div at bounding box center [738, 258] width 339 height 24
